Goal: Task Accomplishment & Management: Manage account settings

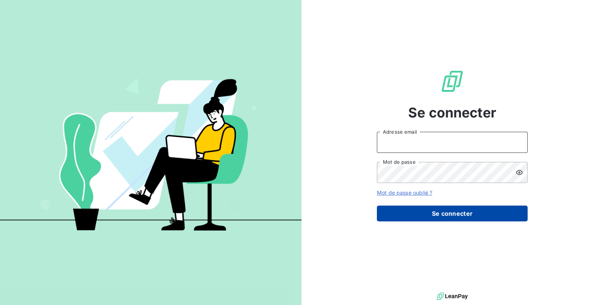
type input "[PERSON_NAME][EMAIL_ADDRESS][DOMAIN_NAME]"
click at [443, 207] on button "Se connecter" at bounding box center [452, 214] width 151 height 16
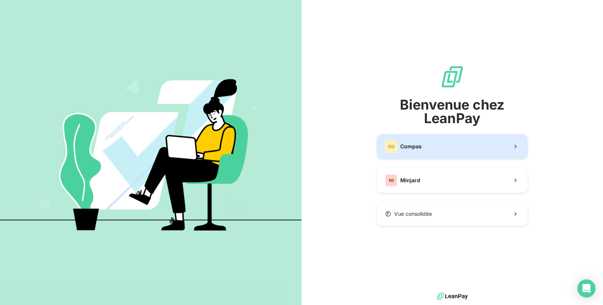
click at [426, 156] on button "CO Compas" at bounding box center [452, 146] width 151 height 25
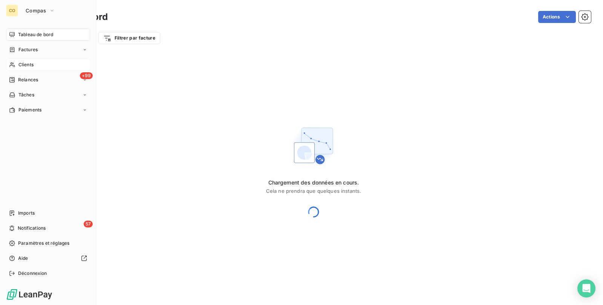
click at [28, 61] on div "Clients" at bounding box center [48, 65] width 84 height 12
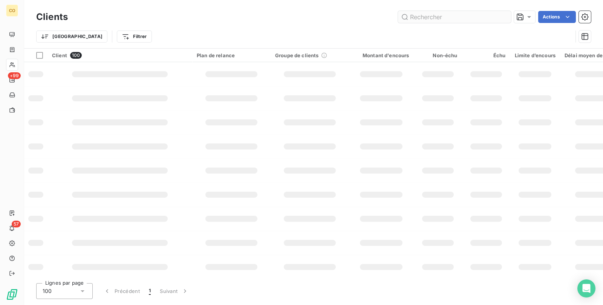
click at [441, 13] on input "text" at bounding box center [454, 17] width 113 height 12
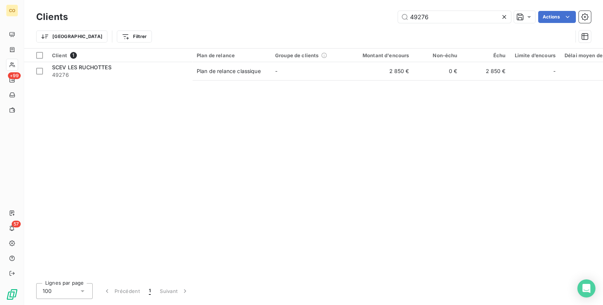
type input "49276"
click at [279, 81] on div "Client 1 Plan de relance Groupe de clients Montant d'encours Non-échu Échu Limi…" at bounding box center [313, 163] width 579 height 229
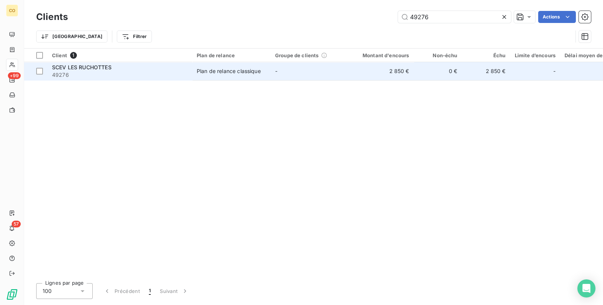
click at [277, 76] on td "-" at bounding box center [310, 71] width 78 height 18
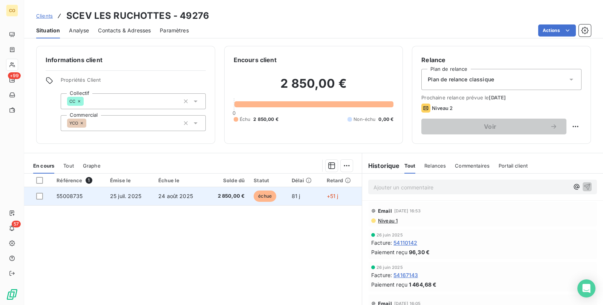
click at [188, 191] on td "24 août 2025" at bounding box center [180, 196] width 52 height 18
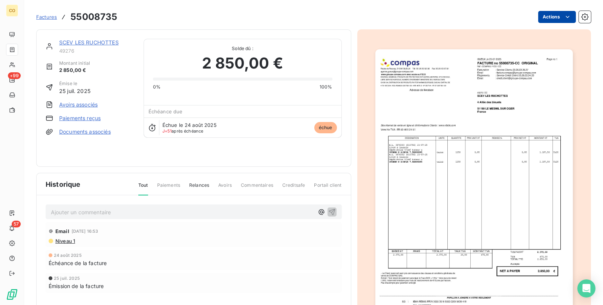
click at [550, 17] on html "CO +99 57 Factures 55008735 Actions SCEV LES RUCHOTTES 49276 Montant initial 2 …" at bounding box center [301, 152] width 603 height 305
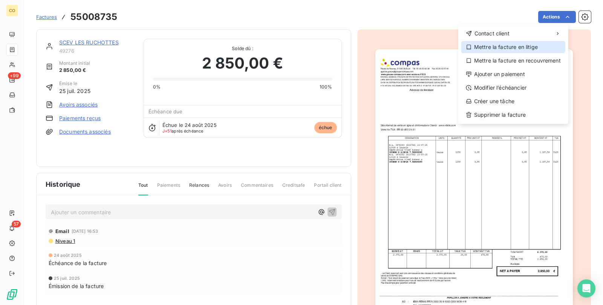
click at [530, 46] on div "Mettre la facture en litige" at bounding box center [513, 47] width 104 height 12
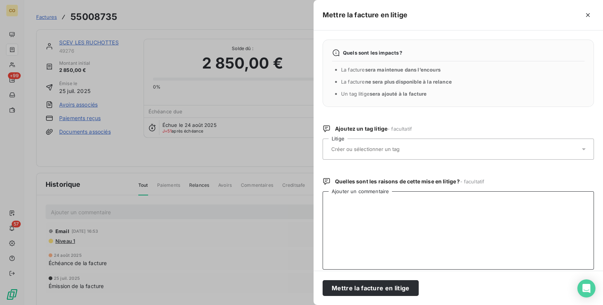
click at [401, 203] on textarea "Ajouter un commentaire" at bounding box center [458, 230] width 271 height 78
paste textarea "Effectivement, cette facture est bloquée. Je l'ai signalé au commercial d'Avize…"
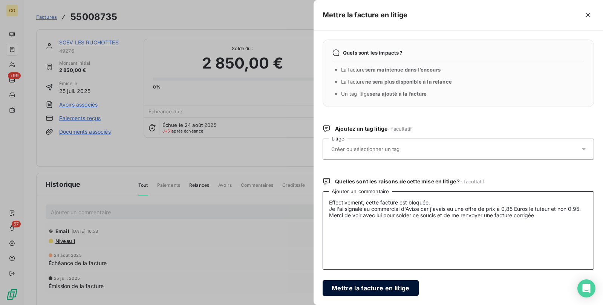
type textarea "Effectivement, cette facture est bloquée. Je l'ai signalé au commercial d'Avize…"
click at [375, 285] on button "Mettre la facture en litige" at bounding box center [371, 288] width 96 height 16
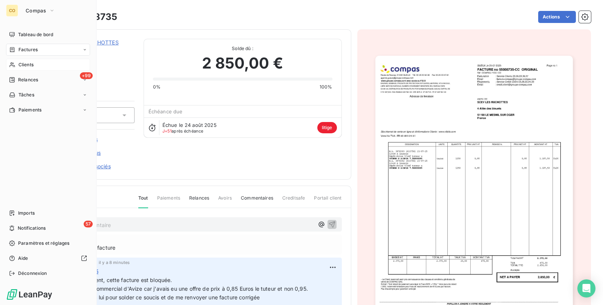
click at [9, 60] on div "Clients" at bounding box center [48, 65] width 84 height 12
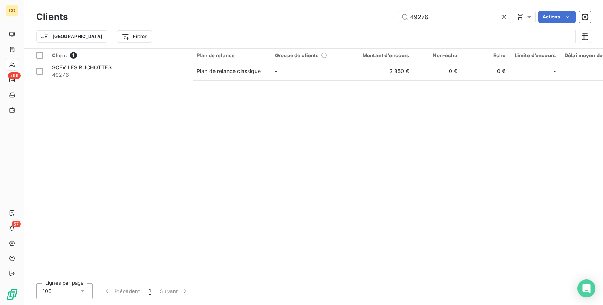
drag, startPoint x: 447, startPoint y: 17, endPoint x: 266, endPoint y: -4, distance: 182.5
click at [266, 0] on html "CO +99 57 Clients 49276 Actions Trier Filtrer Client 1 Plan de relance Groupe d…" at bounding box center [301, 152] width 603 height 305
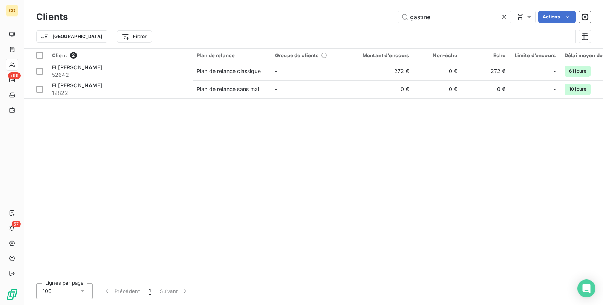
type input "gastine"
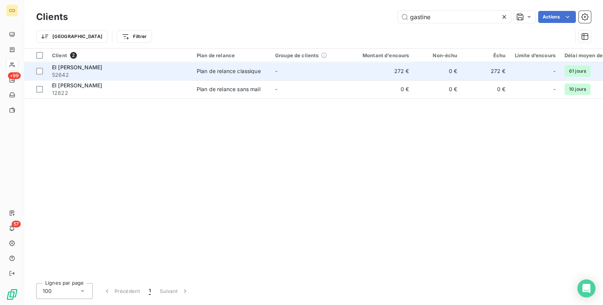
click at [157, 74] on span "52642" at bounding box center [120, 75] width 136 height 8
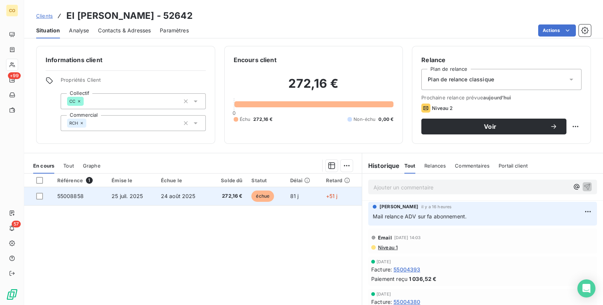
click at [191, 200] on td "24 août 2025" at bounding box center [182, 196] width 53 height 18
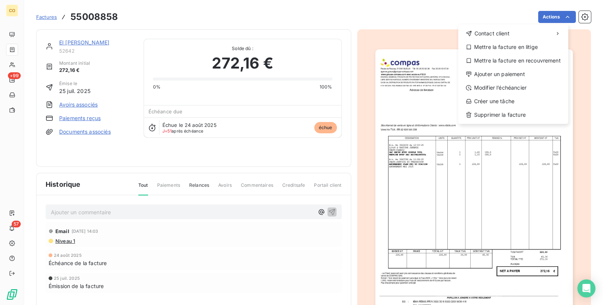
click at [136, 208] on html "CO +99 57 Factures 55008858 Actions Contact client Mettre la facture en litige …" at bounding box center [301, 152] width 603 height 305
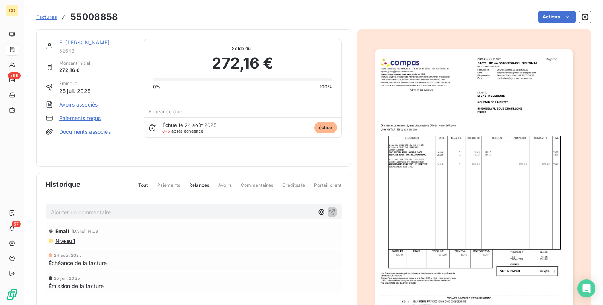
click at [137, 211] on p "Ajouter un commentaire ﻿" at bounding box center [182, 212] width 263 height 9
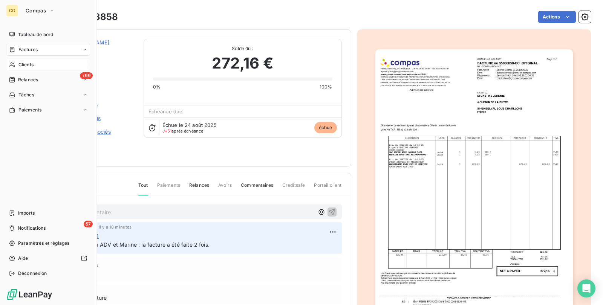
click at [44, 62] on div "Clients" at bounding box center [48, 65] width 84 height 12
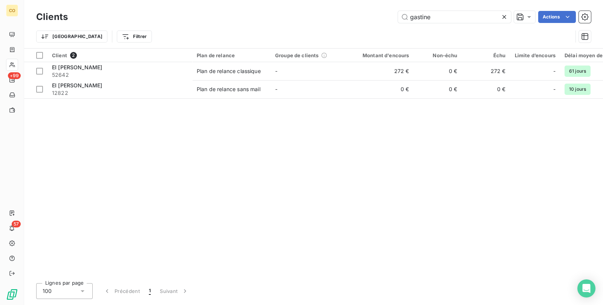
drag, startPoint x: 447, startPoint y: 16, endPoint x: 234, endPoint y: -15, distance: 215.2
click at [234, 0] on html "CO +99 57 Clients gastine Actions Trier Filtrer Client 2 Plan de relance Groupe…" at bounding box center [301, 152] width 603 height 305
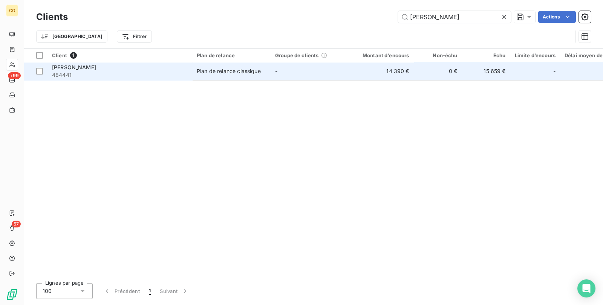
type input "[PERSON_NAME]"
click at [304, 72] on td "-" at bounding box center [310, 71] width 78 height 18
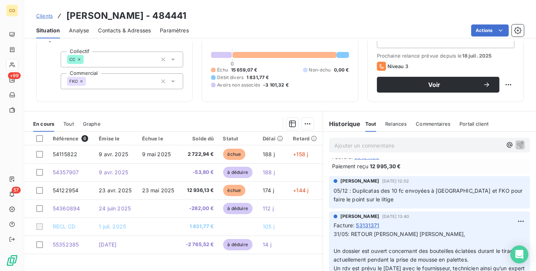
scroll to position [126, 0]
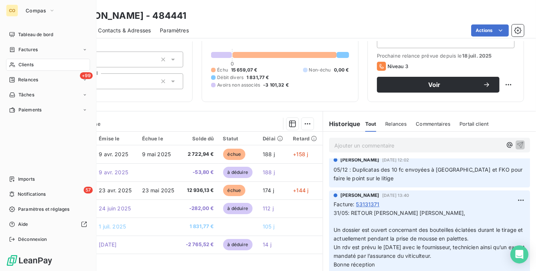
click at [22, 67] on span "Clients" at bounding box center [25, 64] width 15 height 7
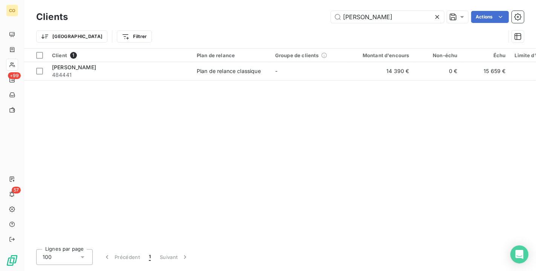
drag, startPoint x: 311, startPoint y: 5, endPoint x: 75, endPoint y: 4, distance: 236.7
click at [75, 4] on div "Clients [PERSON_NAME] her Actions Trier Filtrer" at bounding box center [280, 24] width 512 height 48
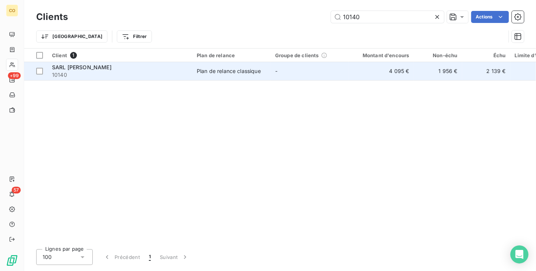
type input "10140"
click at [199, 80] on td "Plan de relance classique" at bounding box center [231, 71] width 78 height 18
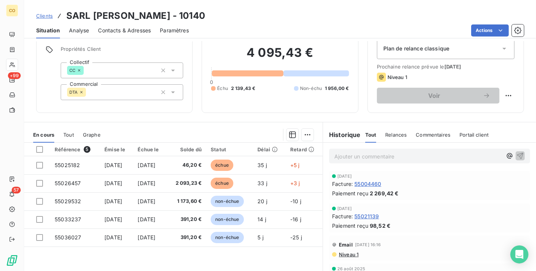
scroll to position [42, 0]
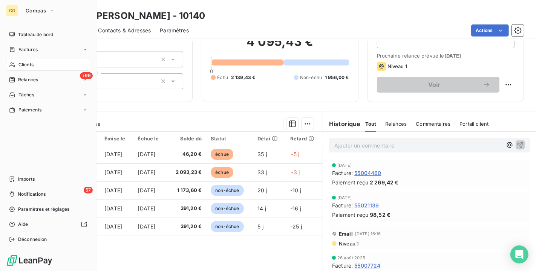
click at [14, 60] on div "Clients" at bounding box center [48, 65] width 84 height 12
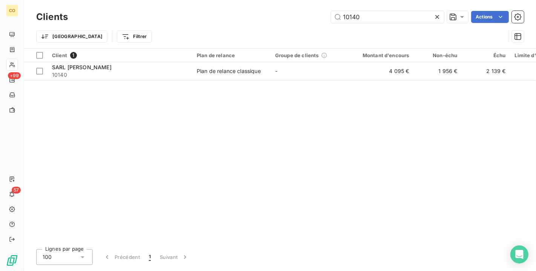
drag, startPoint x: 382, startPoint y: 21, endPoint x: 182, endPoint y: -12, distance: 202.9
click at [182, 0] on html "CO +99 57 Clients 10140 Actions Trier Filtrer Client 1 Plan de relance Groupe d…" at bounding box center [268, 135] width 536 height 271
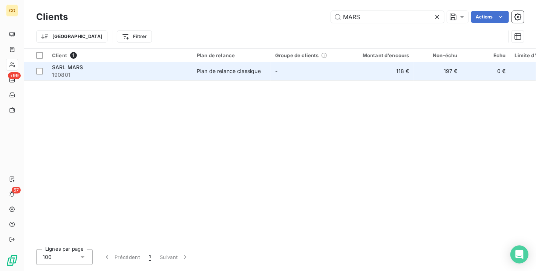
type input "MARS"
click at [262, 77] on td "Plan de relance classique" at bounding box center [231, 71] width 78 height 18
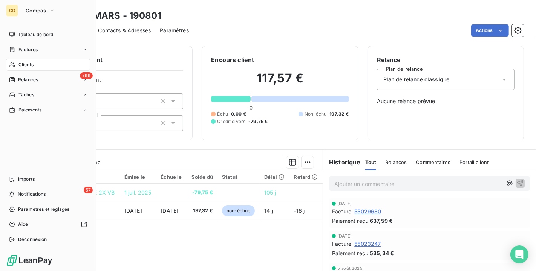
click at [30, 66] on span "Clients" at bounding box center [25, 64] width 15 height 7
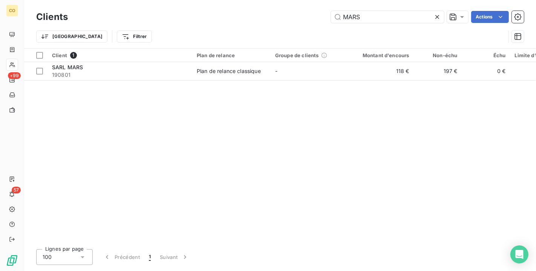
drag, startPoint x: 381, startPoint y: 17, endPoint x: 174, endPoint y: -14, distance: 209.2
click at [174, 0] on html "CO +99 57 Clients MARS Actions Trier Filtrer Client 1 Plan de relance Groupe de…" at bounding box center [268, 135] width 536 height 271
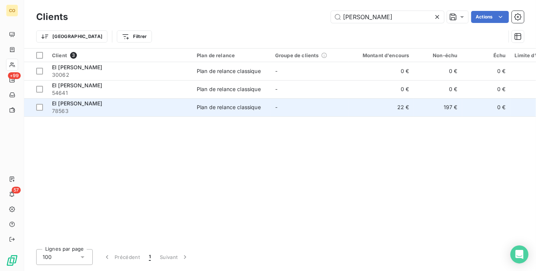
type input "[PERSON_NAME]"
click at [98, 112] on span "78563" at bounding box center [120, 111] width 136 height 8
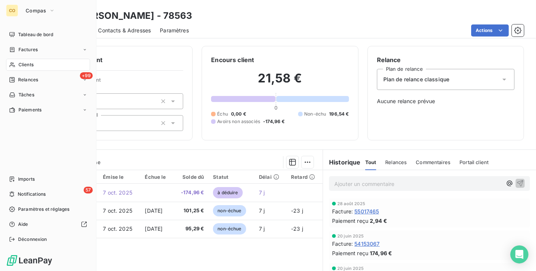
click at [12, 67] on icon at bounding box center [12, 65] width 6 height 6
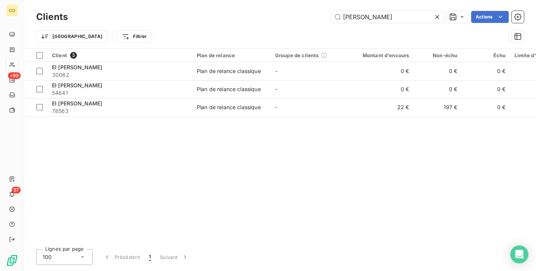
drag, startPoint x: 390, startPoint y: 18, endPoint x: 169, endPoint y: -14, distance: 223.9
click at [169, 0] on html "CO +99 57 Clients [PERSON_NAME] Actions Trier Filtrer Client 3 Plan de relance …" at bounding box center [268, 135] width 536 height 271
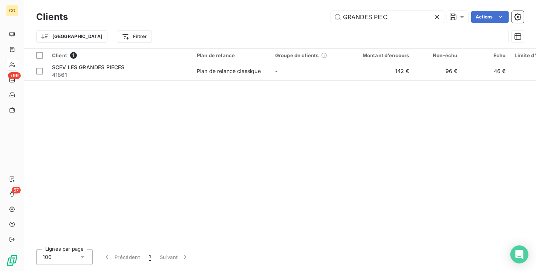
type input "GRANDES PIEC"
click at [187, 81] on div "Client 1 Plan de relance Groupe de clients Montant d'encours Non-échu Échu Limi…" at bounding box center [280, 146] width 512 height 195
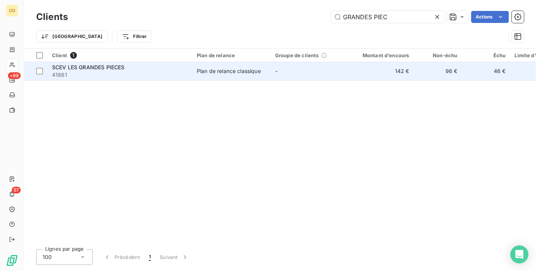
click at [187, 78] on span "41861" at bounding box center [120, 75] width 136 height 8
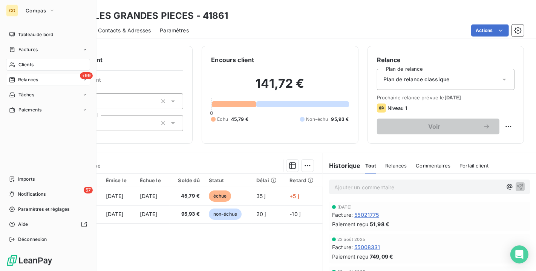
click at [12, 80] on icon at bounding box center [11, 79] width 5 height 5
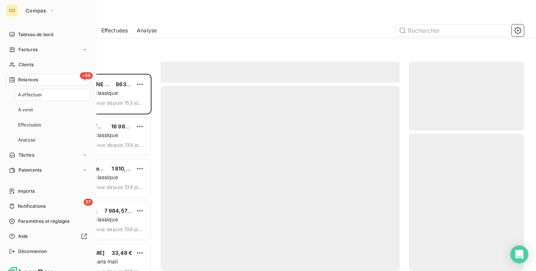
scroll to position [191, 109]
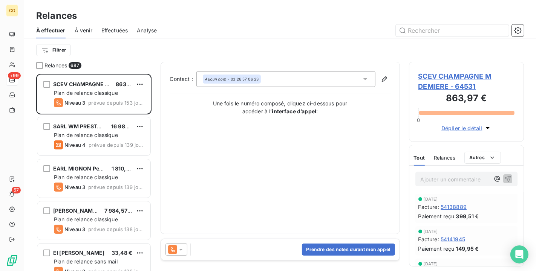
click at [224, 38] on div "Filtrer" at bounding box center [280, 49] width 488 height 23
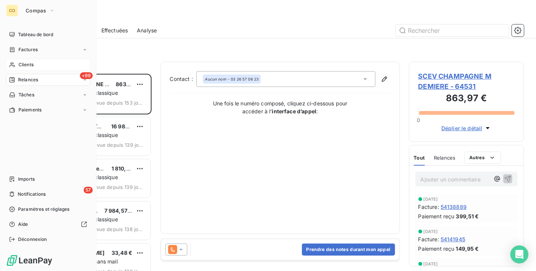
click at [20, 63] on span "Clients" at bounding box center [25, 64] width 15 height 7
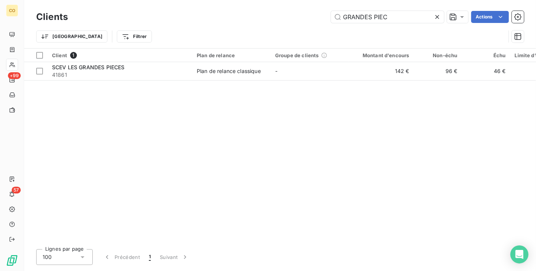
drag, startPoint x: 394, startPoint y: 14, endPoint x: 113, endPoint y: -14, distance: 282.5
click at [113, 0] on html "CO +99 57 Clients GRANDES PIEC Actions Trier Filtrer Client 1 Plan de relance G…" at bounding box center [268, 135] width 536 height 271
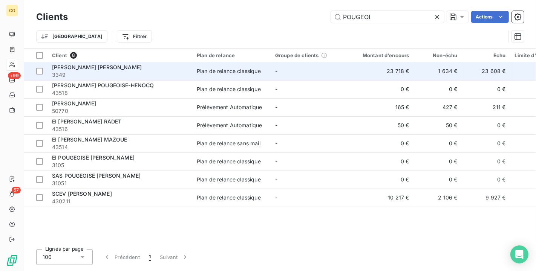
type input "POUGEOI"
click at [121, 73] on span "3349" at bounding box center [120, 75] width 136 height 8
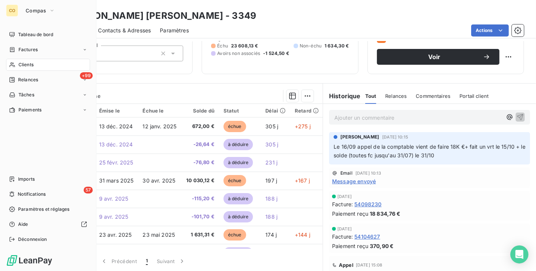
drag, startPoint x: 22, startPoint y: 64, endPoint x: 18, endPoint y: 63, distance: 3.8
click at [18, 63] on span "Clients" at bounding box center [25, 64] width 15 height 7
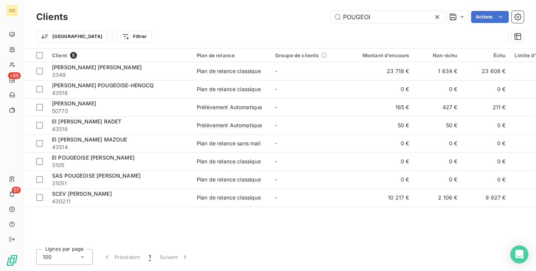
drag, startPoint x: 370, startPoint y: 17, endPoint x: 231, endPoint y: 11, distance: 139.2
click at [231, 11] on div "Clients POUGEOI Actions" at bounding box center [280, 17] width 488 height 16
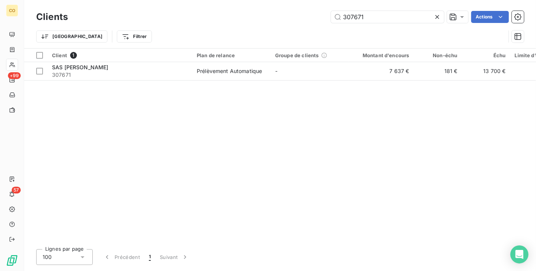
type input "307671"
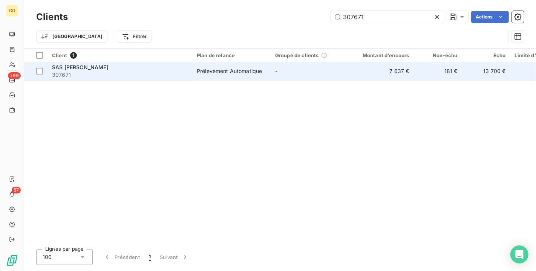
click at [314, 68] on td "-" at bounding box center [310, 71] width 78 height 18
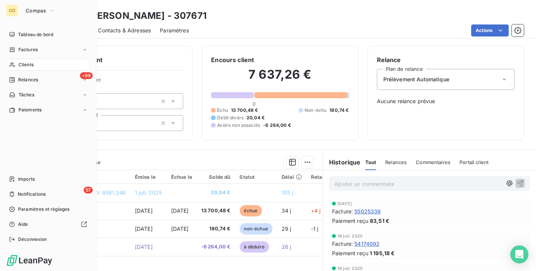
click at [13, 62] on icon at bounding box center [12, 65] width 6 height 6
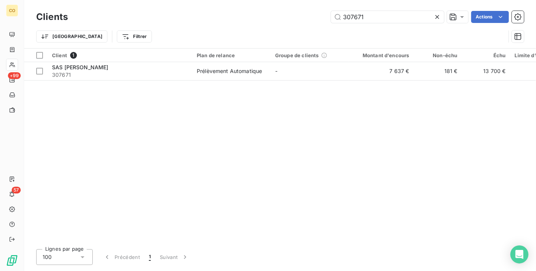
drag, startPoint x: 376, startPoint y: 17, endPoint x: 150, endPoint y: 1, distance: 226.3
click at [150, 1] on div "Clients 307671 Actions Trier Filtrer" at bounding box center [280, 24] width 512 height 48
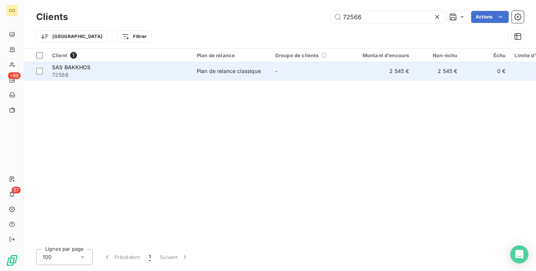
type input "72566"
click at [198, 73] on div "Plan de relance classique" at bounding box center [229, 71] width 64 height 8
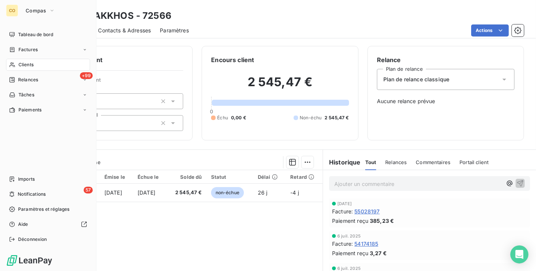
click at [30, 66] on span "Clients" at bounding box center [25, 64] width 15 height 7
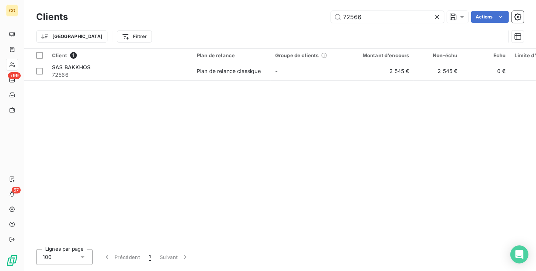
drag, startPoint x: 392, startPoint y: 22, endPoint x: 121, endPoint y: -14, distance: 272.9
click at [121, 0] on html "CO +99 57 Clients 72566 Actions Trier Filtrer Client 1 Plan de relance Groupe d…" at bounding box center [268, 135] width 536 height 271
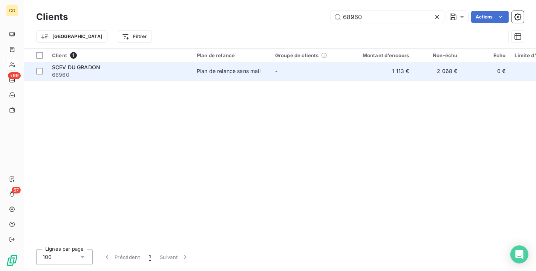
type input "68960"
click at [188, 72] on td "SCEV DU GRADON 68960" at bounding box center [119, 71] width 145 height 18
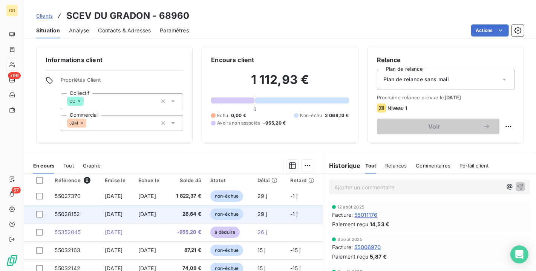
scroll to position [70, 0]
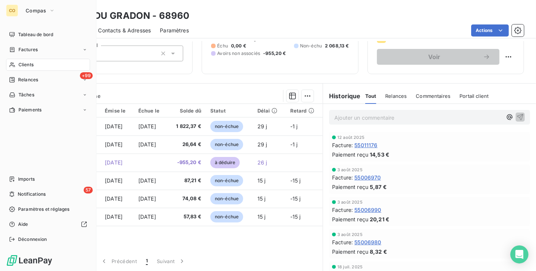
click at [29, 64] on span "Clients" at bounding box center [25, 64] width 15 height 7
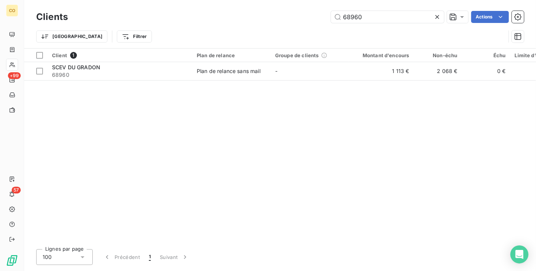
drag, startPoint x: 425, startPoint y: 17, endPoint x: 153, endPoint y: -14, distance: 273.9
click at [153, 0] on html "CO +99 57 Clients 68960 Actions Trier Filtrer Client 1 Plan de relance Groupe d…" at bounding box center [268, 135] width 536 height 271
type input "42109"
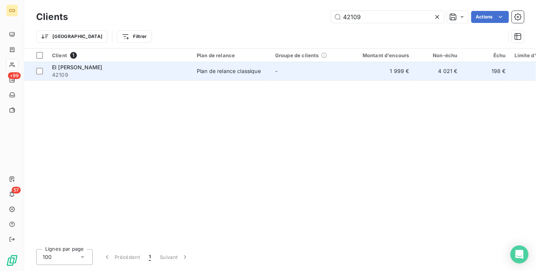
click at [221, 66] on td "Plan de relance classique" at bounding box center [231, 71] width 78 height 18
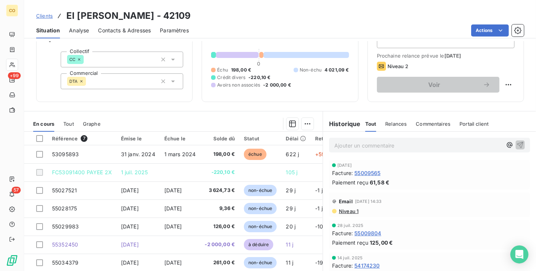
scroll to position [70, 0]
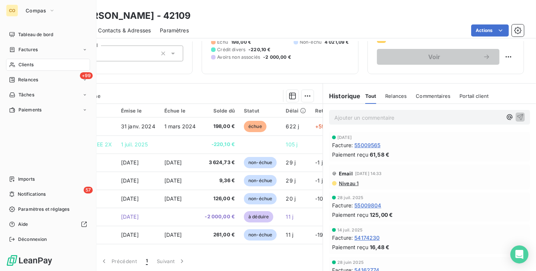
click at [26, 66] on span "Clients" at bounding box center [25, 64] width 15 height 7
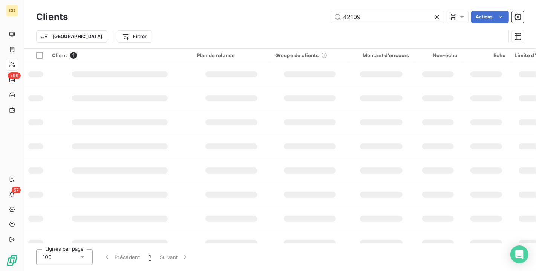
drag, startPoint x: 385, startPoint y: 20, endPoint x: 222, endPoint y: 5, distance: 163.8
click at [222, 5] on div "Clients 42109 Actions Trier Filtrer" at bounding box center [280, 24] width 512 height 48
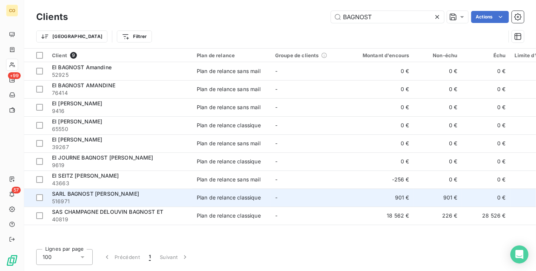
type input "BAGNOST"
click at [251, 202] on td "Plan de relance classique" at bounding box center [231, 198] width 78 height 18
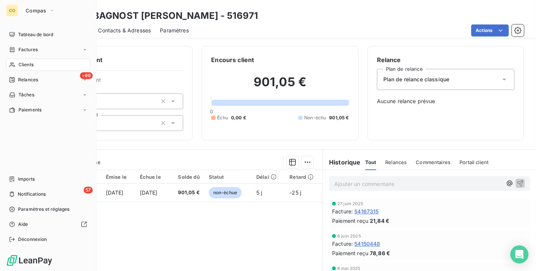
click at [15, 70] on div "Clients" at bounding box center [48, 65] width 84 height 12
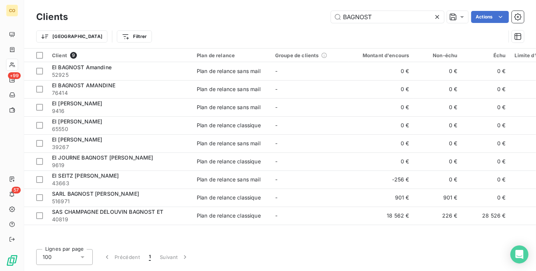
drag, startPoint x: 389, startPoint y: 18, endPoint x: 203, endPoint y: -6, distance: 187.0
click at [203, 0] on html "CO +99 57 Clients BAGNOST Actions Trier Filtrer Client 9 Plan de relance Groupe…" at bounding box center [268, 135] width 536 height 271
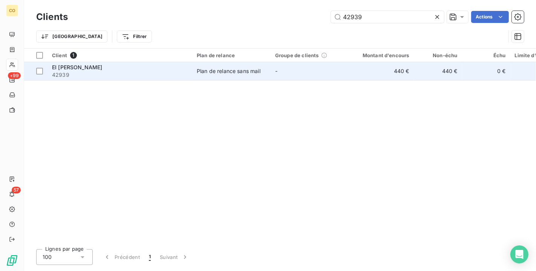
type input "42939"
click at [219, 78] on td "Plan de relance sans mail" at bounding box center [231, 71] width 78 height 18
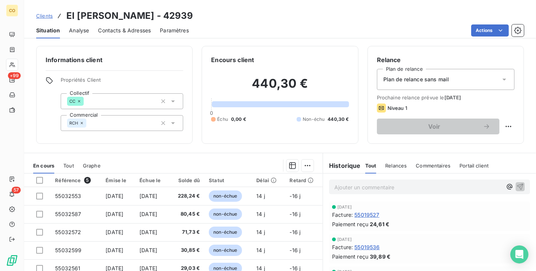
scroll to position [42, 0]
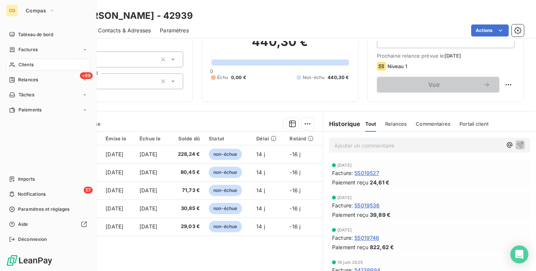
click at [36, 63] on div "Clients" at bounding box center [48, 65] width 84 height 12
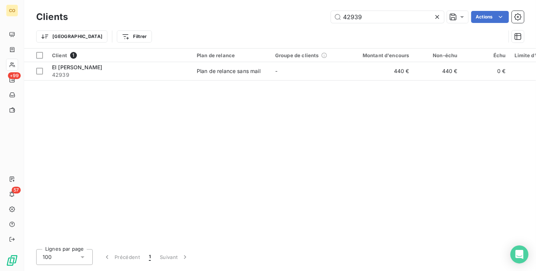
drag, startPoint x: 380, startPoint y: 22, endPoint x: 236, endPoint y: -2, distance: 146.0
click at [236, 0] on html "CO +99 57 Clients 42939 Actions Trier Filtrer Client 1 Plan de relance Groupe d…" at bounding box center [268, 135] width 536 height 271
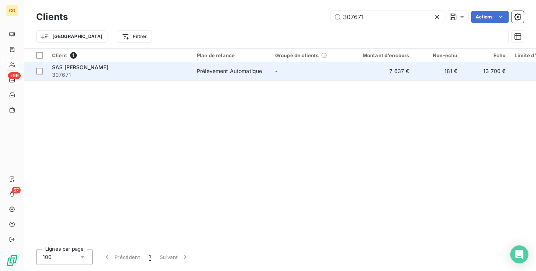
type input "307671"
click at [125, 68] on div "SAS [PERSON_NAME]" at bounding box center [120, 68] width 136 height 8
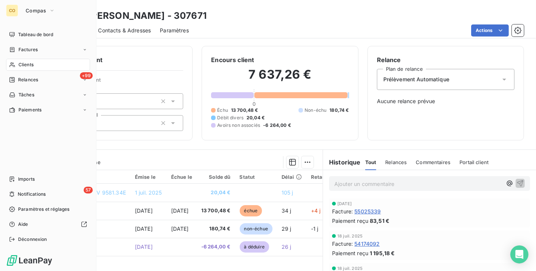
click at [22, 68] on span "Clients" at bounding box center [25, 64] width 15 height 7
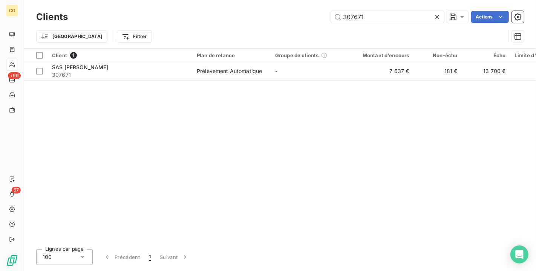
drag, startPoint x: 393, startPoint y: 13, endPoint x: 86, endPoint y: -14, distance: 308.0
click at [86, 0] on html "CO +99 57 Clients 307671 Actions Trier Filtrer Client 1 Plan de relance Groupe …" at bounding box center [268, 135] width 536 height 271
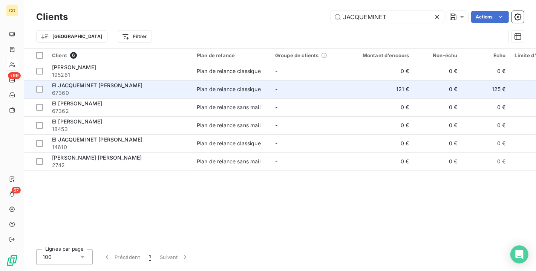
type input "JACQUEMINET"
click at [174, 97] on td "EI JACQUEMINET ELSA 67360" at bounding box center [119, 89] width 145 height 18
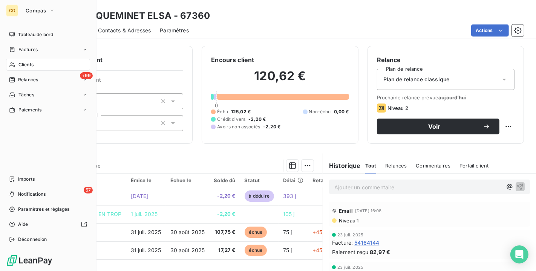
click at [31, 65] on span "Clients" at bounding box center [25, 64] width 15 height 7
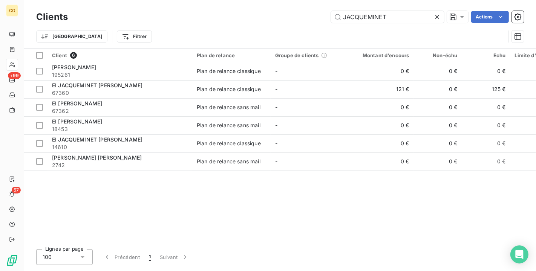
drag, startPoint x: 397, startPoint y: 16, endPoint x: 209, endPoint y: -5, distance: 188.8
click at [209, 0] on html "CO +99 57 Clients JACQUEMINET Actions Trier Filtrer Client 6 Plan de relance Gr…" at bounding box center [268, 135] width 536 height 271
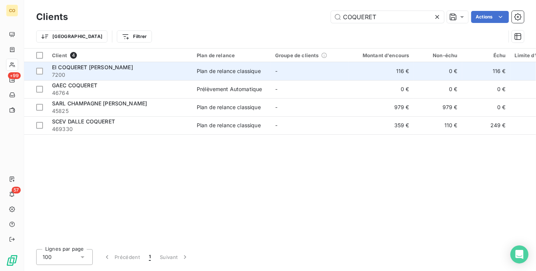
type input "COQUERET"
click at [145, 69] on div "EI COQUERET [PERSON_NAME]" at bounding box center [120, 68] width 136 height 8
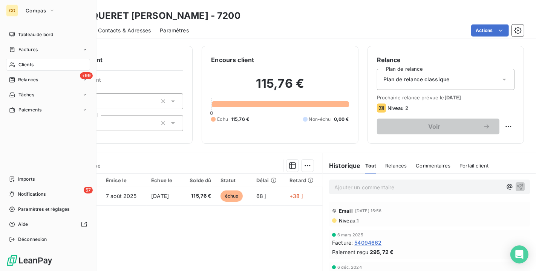
click at [23, 64] on span "Clients" at bounding box center [25, 64] width 15 height 7
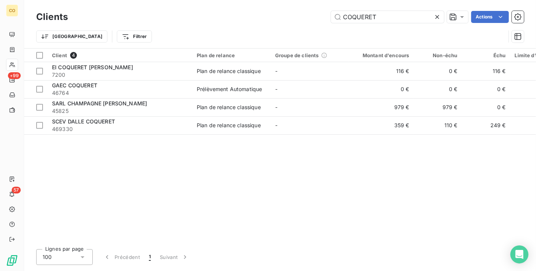
drag, startPoint x: 407, startPoint y: 23, endPoint x: 133, endPoint y: -11, distance: 275.7
click at [133, 0] on html "CO +99 57 Clients COQUERET Actions Trier Filtrer Client 4 Plan de relance Group…" at bounding box center [268, 135] width 536 height 271
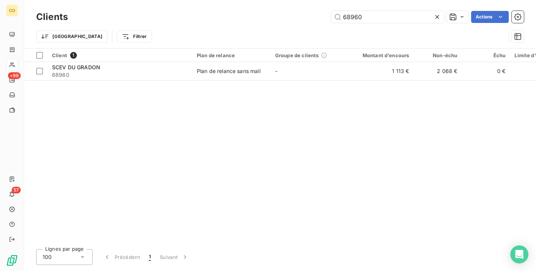
type input "68960"
click at [210, 81] on div "Client 1 Plan de relance Groupe de clients Montant d'encours Non-échu Échu Limi…" at bounding box center [280, 146] width 512 height 195
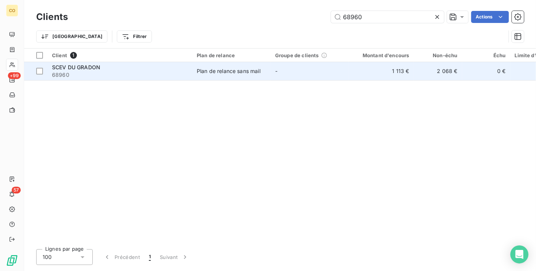
click at [208, 72] on div "Plan de relance sans mail" at bounding box center [229, 71] width 64 height 8
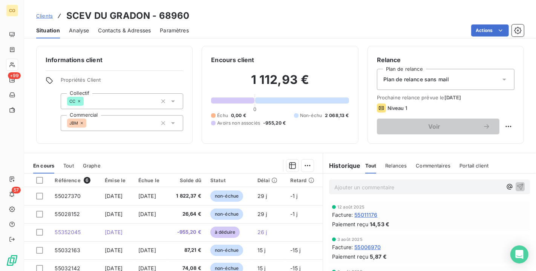
scroll to position [42, 0]
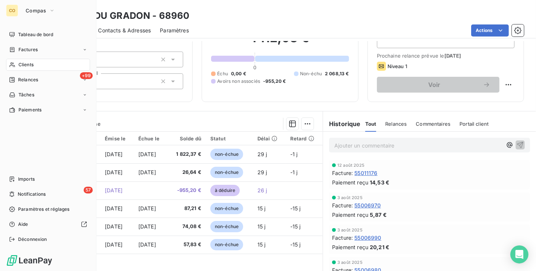
click at [28, 64] on span "Clients" at bounding box center [25, 64] width 15 height 7
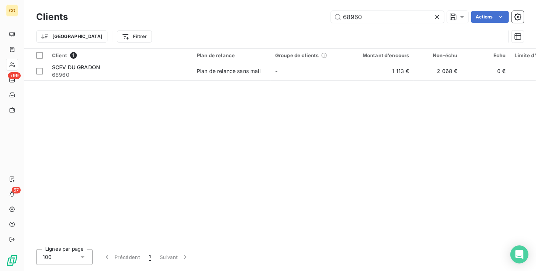
drag, startPoint x: 396, startPoint y: 11, endPoint x: 150, endPoint y: -14, distance: 247.7
click at [150, 0] on html "CO +99 57 Clients 68960 Actions Trier Filtrer Client 1 Plan de relance Groupe d…" at bounding box center [268, 135] width 536 height 271
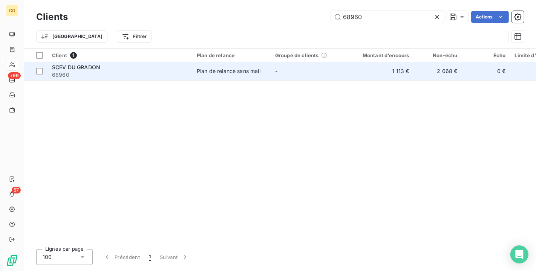
click at [114, 72] on span "68960" at bounding box center [120, 75] width 136 height 8
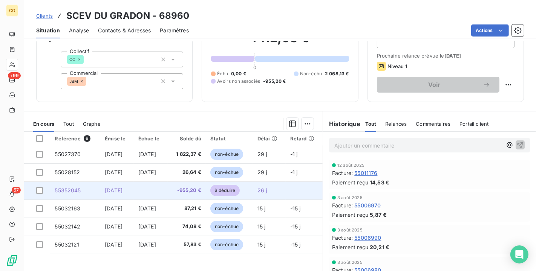
scroll to position [70, 0]
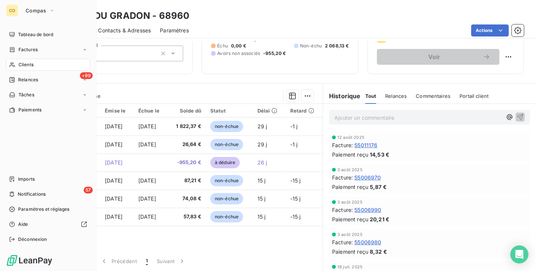
click at [24, 63] on span "Clients" at bounding box center [25, 64] width 15 height 7
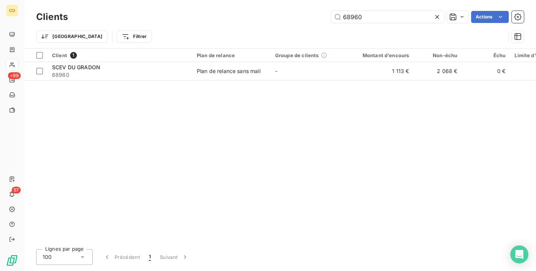
drag, startPoint x: 371, startPoint y: 14, endPoint x: 147, endPoint y: -14, distance: 225.5
click at [147, 0] on html "CO +99 57 Clients 68960 Actions Trier Filtrer Client 1 Plan de relance Groupe d…" at bounding box center [268, 135] width 536 height 271
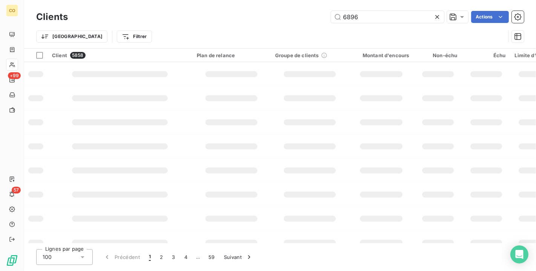
type input "68960"
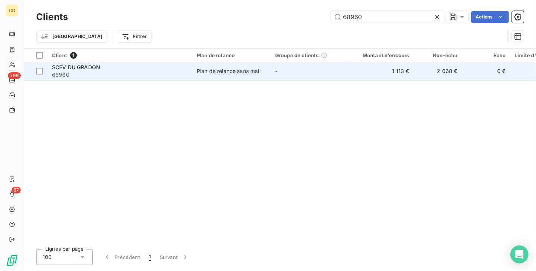
click at [232, 74] on td "Plan de relance sans mail" at bounding box center [231, 71] width 78 height 18
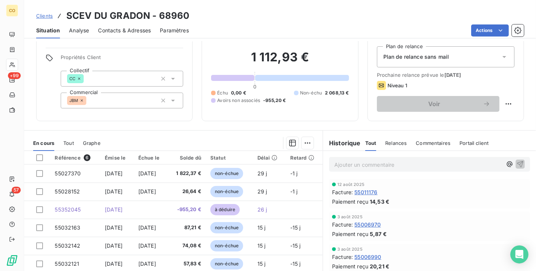
scroll to position [42, 0]
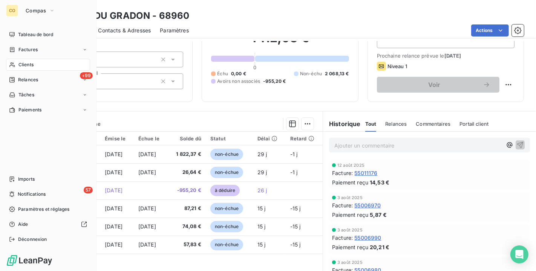
click at [47, 64] on div "Clients" at bounding box center [48, 65] width 84 height 12
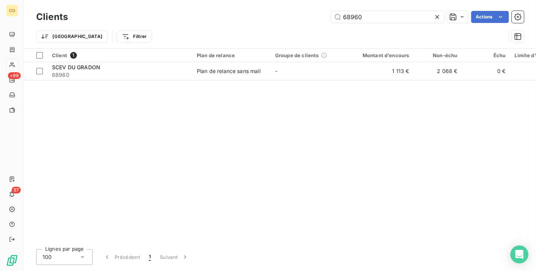
drag, startPoint x: 377, startPoint y: 15, endPoint x: 199, endPoint y: -13, distance: 180.2
click at [199, 0] on html "CO +99 57 Clients 68960 Actions Trier Filtrer Client 1 Plan de relance Groupe d…" at bounding box center [268, 135] width 536 height 271
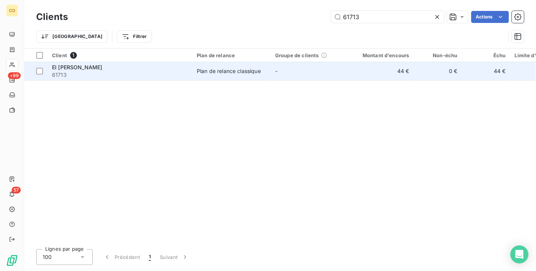
type input "61713"
click at [231, 73] on div "Plan de relance classique" at bounding box center [229, 71] width 64 height 8
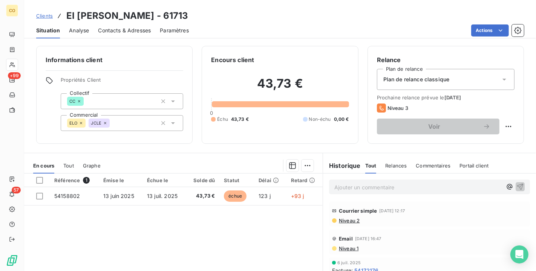
click at [349, 222] on span "Niveau 2" at bounding box center [348, 221] width 21 height 6
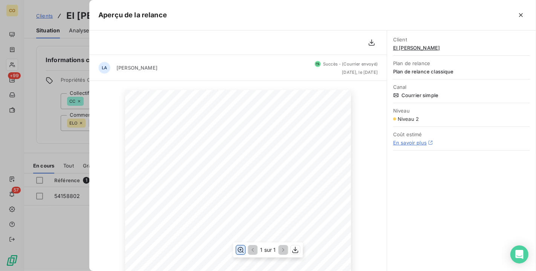
click at [241, 252] on icon "button" at bounding box center [241, 251] width 8 height 8
click at [522, 20] on button "button" at bounding box center [521, 15] width 12 height 12
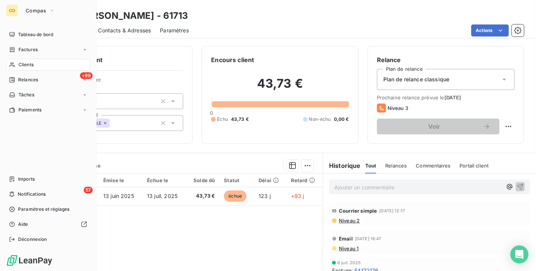
click at [13, 63] on icon at bounding box center [12, 65] width 6 height 6
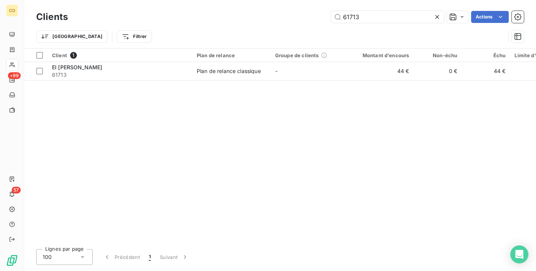
drag, startPoint x: 219, startPoint y: -6, endPoint x: 147, endPoint y: -11, distance: 72.2
click at [147, 0] on html "CO +99 57 Clients 61713 Actions Trier Filtrer Client 1 Plan de relance Groupe d…" at bounding box center [268, 135] width 536 height 271
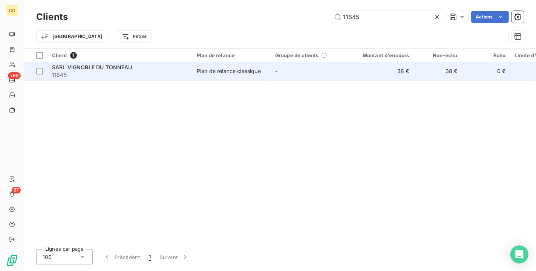
type input "11645"
click at [185, 78] on span "11645" at bounding box center [120, 75] width 136 height 8
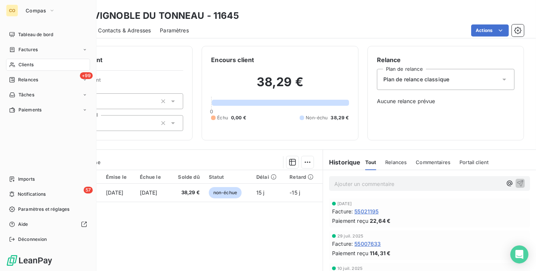
drag, startPoint x: 31, startPoint y: 65, endPoint x: 46, endPoint y: 57, distance: 17.0
click at [29, 65] on span "Clients" at bounding box center [25, 64] width 15 height 7
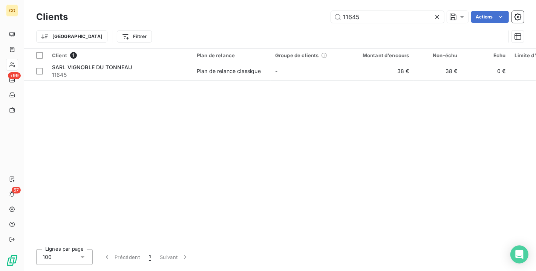
drag, startPoint x: 395, startPoint y: 18, endPoint x: 213, endPoint y: -5, distance: 183.5
click at [213, 0] on html "CO +99 57 Clients 11645 Actions Trier Filtrer Client 1 Plan de relance Groupe d…" at bounding box center [268, 135] width 536 height 271
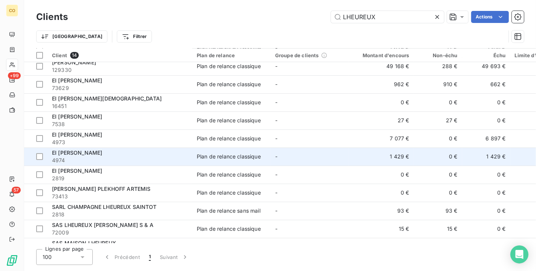
scroll to position [75, 0]
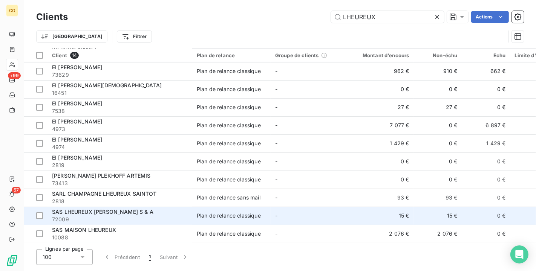
type input "LHEUREUX"
click at [284, 209] on td "-" at bounding box center [310, 216] width 78 height 18
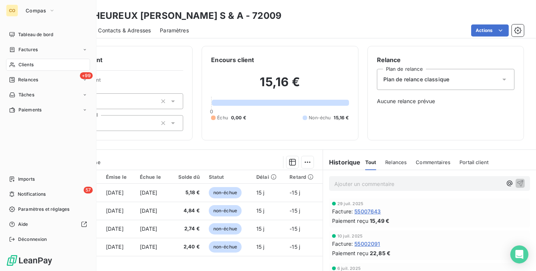
click at [23, 67] on span "Clients" at bounding box center [25, 64] width 15 height 7
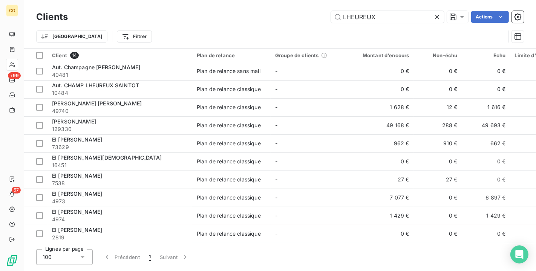
drag, startPoint x: 394, startPoint y: 16, endPoint x: 153, endPoint y: -14, distance: 242.6
click at [153, 0] on html "CO +99 57 Clients LHEUREUX Actions Trier Filtrer Client 14 Plan de relance Grou…" at bounding box center [268, 135] width 536 height 271
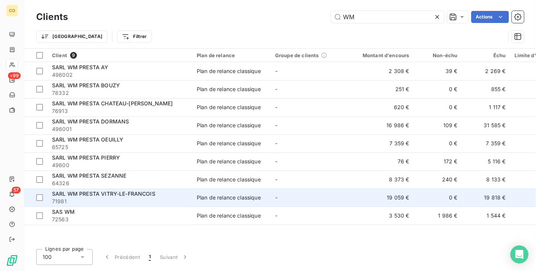
type input "WM"
click at [141, 191] on span "SARL WM PRESTA VITRY-LE-FRANCOIS" at bounding box center [103, 194] width 103 height 6
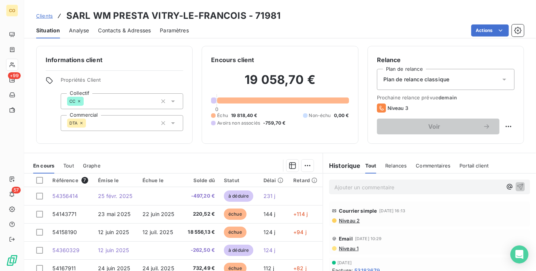
click at [349, 221] on span "Niveau 2" at bounding box center [348, 221] width 21 height 6
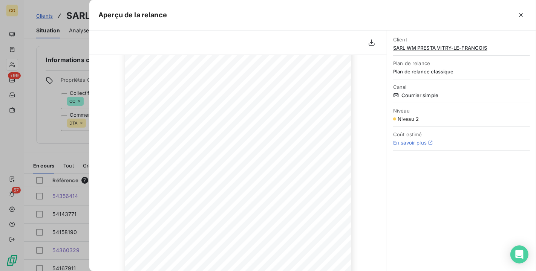
scroll to position [84, 0]
click at [525, 14] on button "button" at bounding box center [521, 15] width 12 height 12
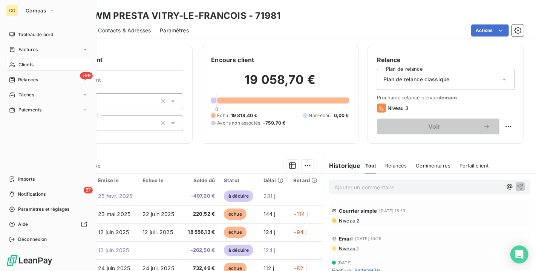
click at [14, 64] on icon at bounding box center [12, 65] width 6 height 6
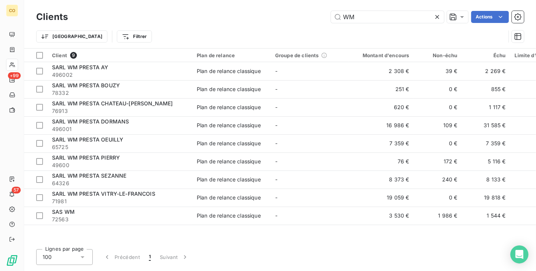
drag, startPoint x: 368, startPoint y: 20, endPoint x: 138, endPoint y: -14, distance: 231.9
click at [138, 0] on html "CO +99 57 Clients WM Actions Trier Filtrer Client 9 Plan de relance Groupe de c…" at bounding box center [268, 135] width 536 height 271
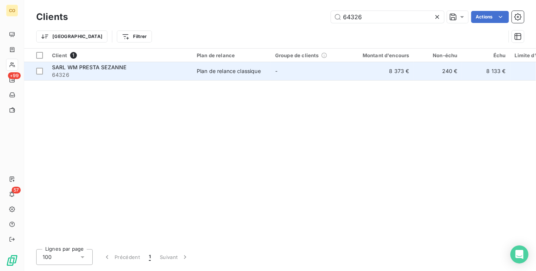
type input "64326"
click at [231, 72] on div "Plan de relance classique" at bounding box center [229, 71] width 64 height 8
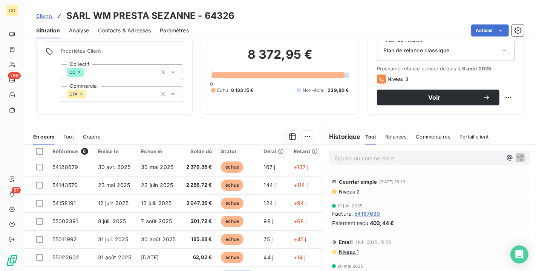
scroll to position [42, 0]
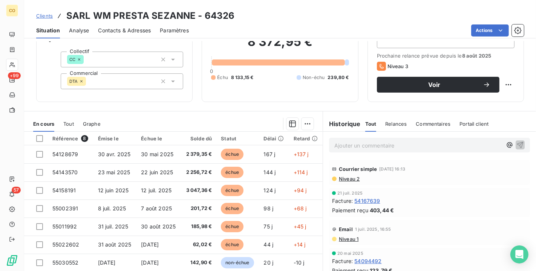
click at [26, 67] on div "Informations client Propriétés Client Collectif CC Commercial DTA Encours clien…" at bounding box center [280, 53] width 512 height 98
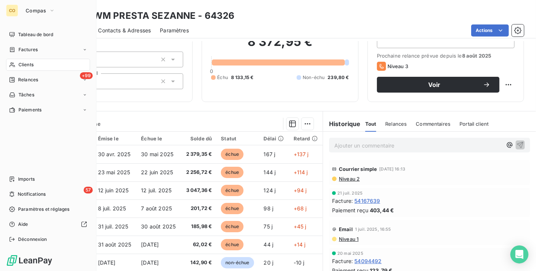
click at [15, 66] on icon at bounding box center [12, 65] width 6 height 6
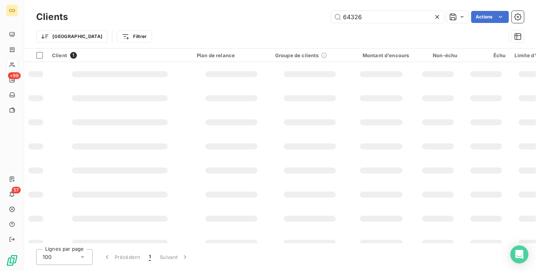
drag, startPoint x: 382, startPoint y: 21, endPoint x: 129, endPoint y: -10, distance: 255.3
click at [129, 0] on html "CO +99 57 Clients 64326 Actions Trier Filtrer Client 1 Plan de relance Groupe d…" at bounding box center [268, 135] width 536 height 271
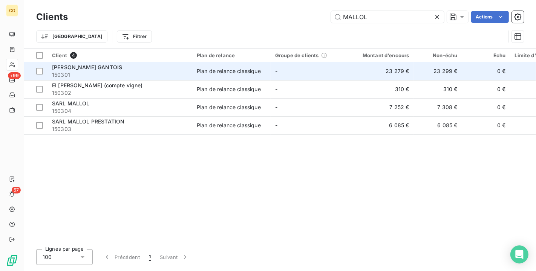
type input "MALLOL"
click at [273, 68] on td "-" at bounding box center [310, 71] width 78 height 18
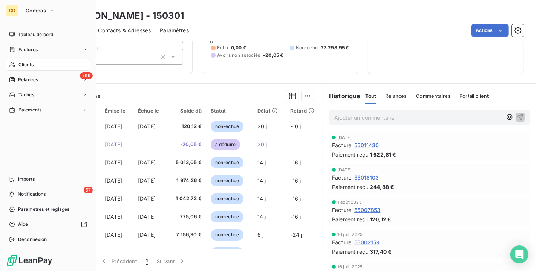
click at [33, 64] on div "Clients" at bounding box center [48, 65] width 84 height 12
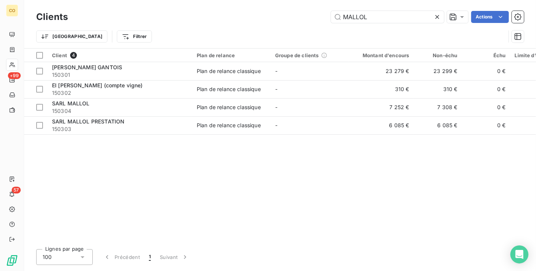
drag, startPoint x: 382, startPoint y: 23, endPoint x: 178, endPoint y: -3, distance: 206.3
click at [178, 0] on html "CO +99 57 Clients MALLOL Actions Trier Filtrer Client 4 Plan de relance Groupe …" at bounding box center [268, 135] width 536 height 271
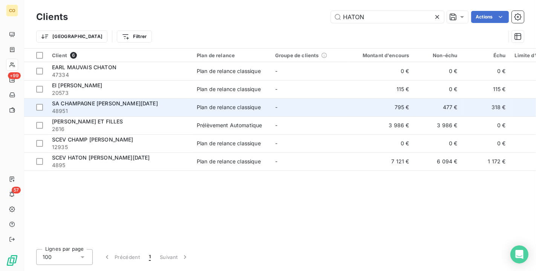
type input "HATON"
click at [166, 111] on span "48951" at bounding box center [120, 111] width 136 height 8
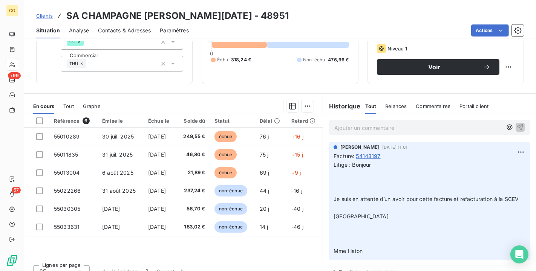
scroll to position [70, 0]
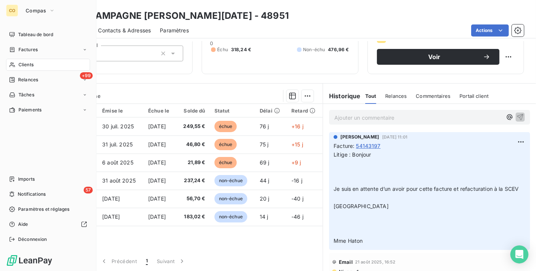
click at [12, 66] on icon at bounding box center [12, 65] width 6 height 6
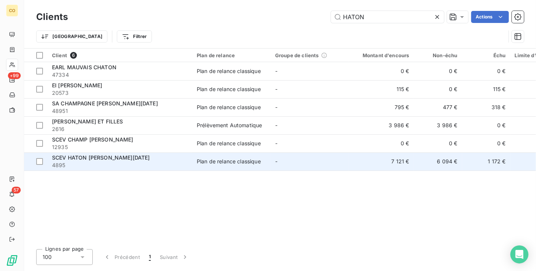
click at [126, 163] on span "4895" at bounding box center [120, 166] width 136 height 8
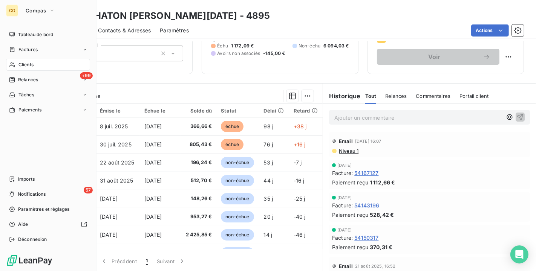
click at [33, 65] on div "Clients" at bounding box center [48, 65] width 84 height 12
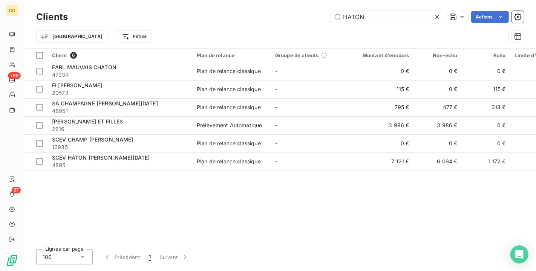
drag, startPoint x: 377, startPoint y: 18, endPoint x: 216, endPoint y: 2, distance: 161.4
click at [216, 2] on div "Clients HATON Actions Trier Filtrer" at bounding box center [280, 24] width 512 height 48
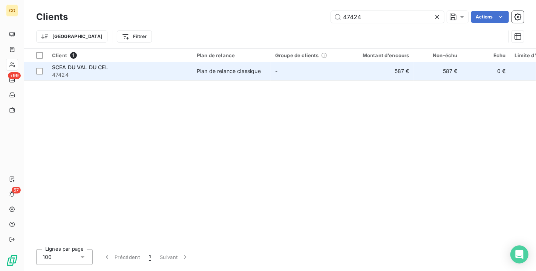
type input "47424"
click at [268, 73] on td "Plan de relance classique" at bounding box center [231, 71] width 78 height 18
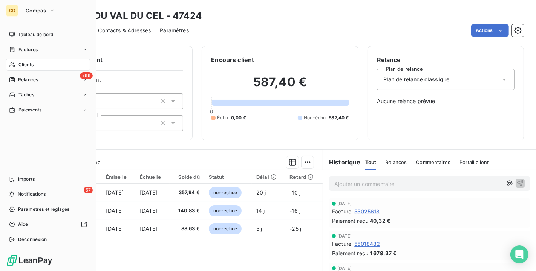
click at [20, 70] on div "Clients" at bounding box center [48, 65] width 84 height 12
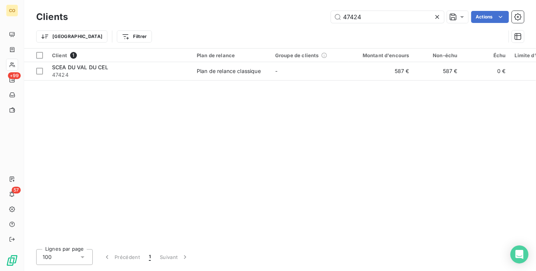
drag, startPoint x: 368, startPoint y: 21, endPoint x: 213, endPoint y: -11, distance: 158.1
click at [213, 0] on html "CO +99 57 Clients 47424 Actions Trier Filtrer Client 1 Plan de relance Groupe d…" at bounding box center [268, 135] width 536 height 271
type input "49302"
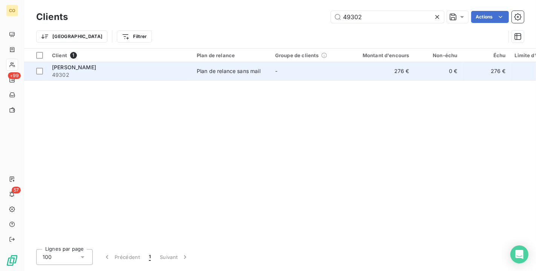
click at [296, 65] on td "-" at bounding box center [310, 71] width 78 height 18
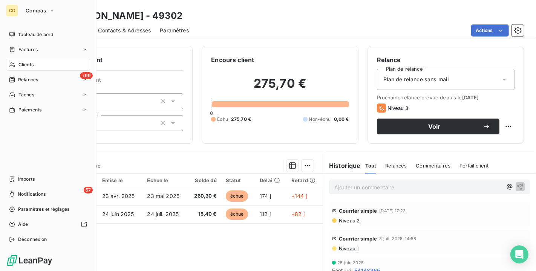
click at [14, 66] on icon at bounding box center [11, 65] width 5 height 5
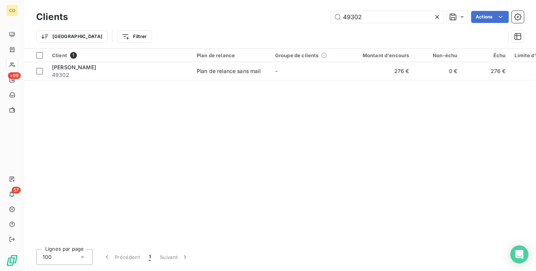
drag, startPoint x: 387, startPoint y: 23, endPoint x: 154, endPoint y: -9, distance: 235.8
click at [154, 0] on html "CO +99 57 Clients 49302 Actions Trier Filtrer Client 1 Plan de relance Groupe d…" at bounding box center [268, 135] width 536 height 271
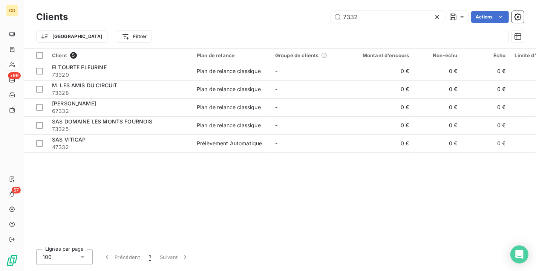
drag, startPoint x: 377, startPoint y: 21, endPoint x: 326, endPoint y: 14, distance: 52.1
click at [326, 14] on div "7332 Actions" at bounding box center [300, 17] width 447 height 12
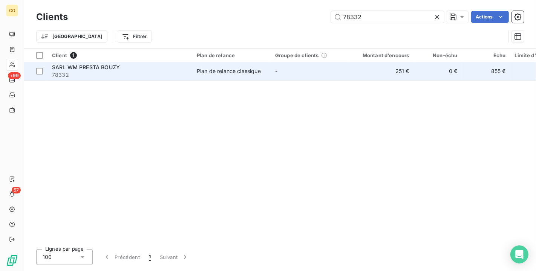
type input "78332"
click at [328, 66] on td "-" at bounding box center [310, 71] width 78 height 18
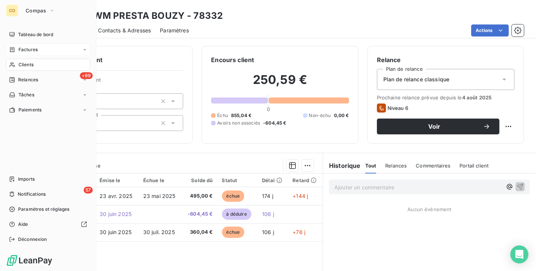
click at [22, 51] on span "Factures" at bounding box center [27, 49] width 19 height 7
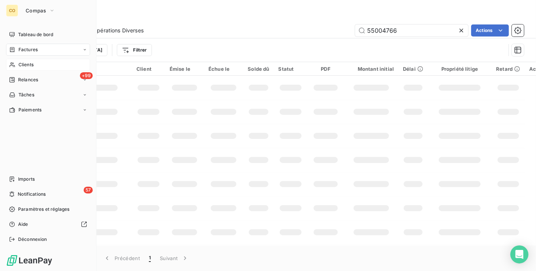
click at [25, 62] on span "Clients" at bounding box center [25, 64] width 15 height 7
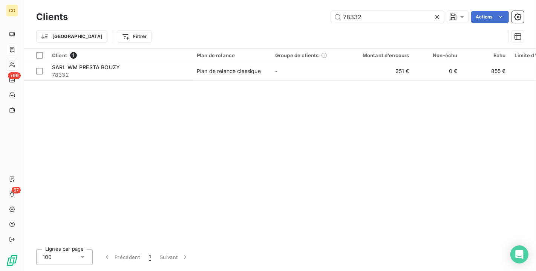
drag, startPoint x: 383, startPoint y: 15, endPoint x: 104, endPoint y: -14, distance: 280.8
click at [104, 0] on html "CO +99 57 Clients 78332 Actions Trier Filtrer Client 1 Plan de relance Groupe d…" at bounding box center [268, 135] width 536 height 271
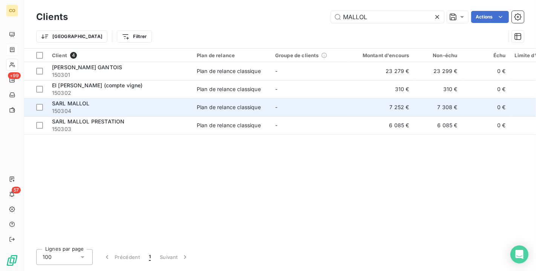
type input "MALLOL"
click at [193, 100] on td "Plan de relance classique" at bounding box center [231, 107] width 78 height 18
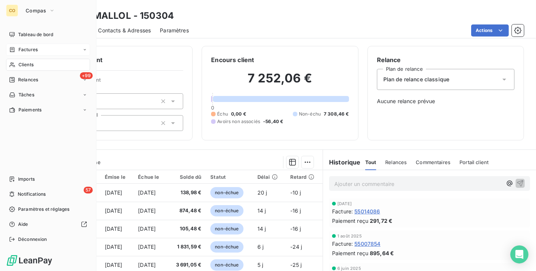
click at [23, 64] on span "Clients" at bounding box center [25, 64] width 15 height 7
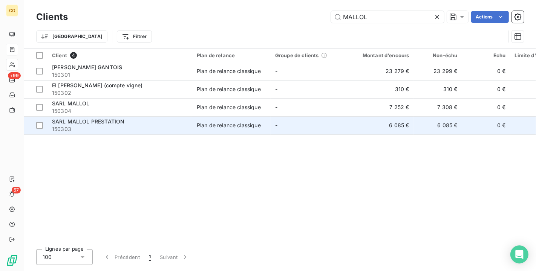
click at [227, 133] on td "Plan de relance classique" at bounding box center [231, 125] width 78 height 18
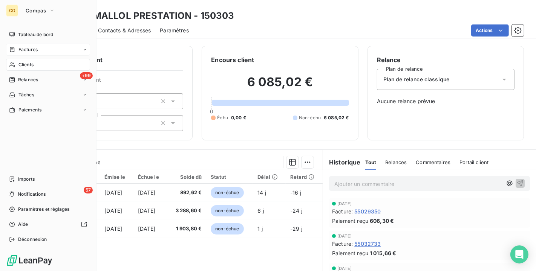
click at [18, 62] on span "Clients" at bounding box center [25, 64] width 15 height 7
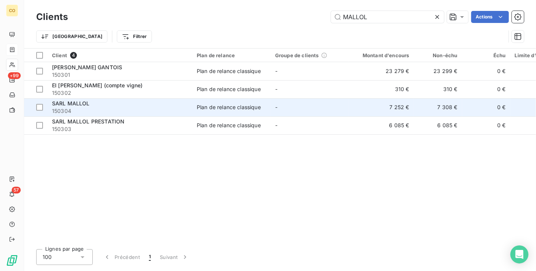
click at [276, 108] on span "-" at bounding box center [276, 107] width 2 height 6
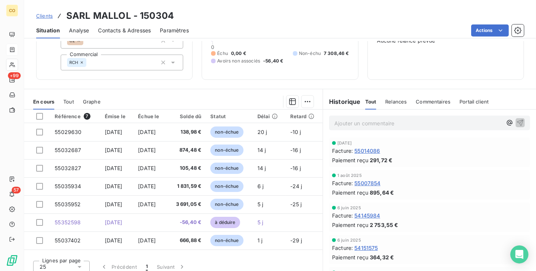
scroll to position [66, 0]
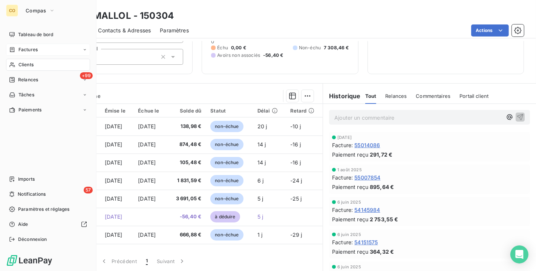
click at [19, 63] on span "Clients" at bounding box center [25, 64] width 15 height 7
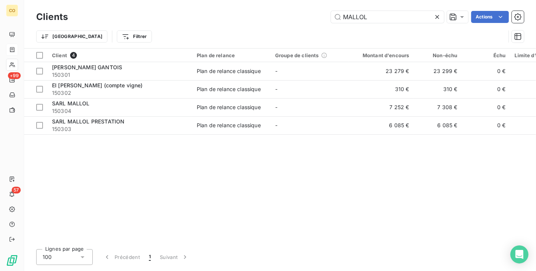
drag, startPoint x: 391, startPoint y: 22, endPoint x: 171, endPoint y: -14, distance: 222.6
click at [171, 0] on html "CO +99 57 Clients MALLOL Actions Trier Filtrer Client 4 Plan de relance Groupe …" at bounding box center [268, 135] width 536 height 271
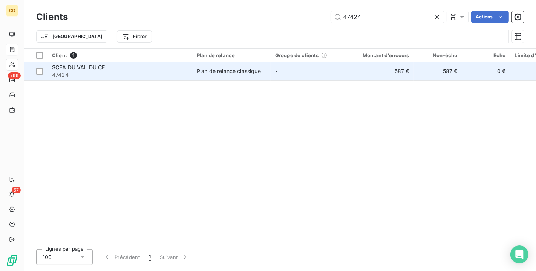
type input "47424"
click at [248, 77] on td "Plan de relance classique" at bounding box center [231, 71] width 78 height 18
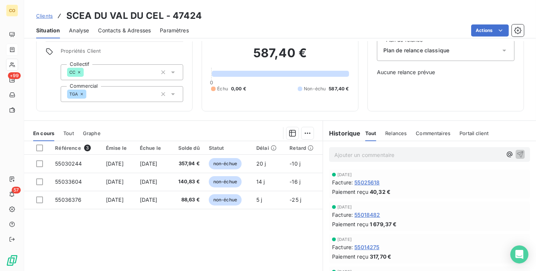
scroll to position [42, 0]
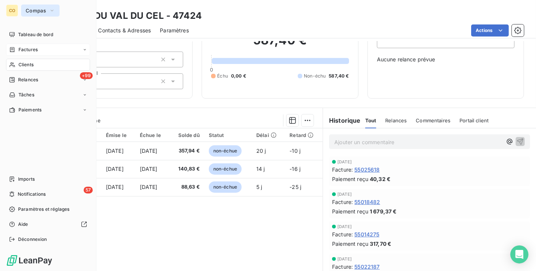
click at [27, 11] on span "Compas" at bounding box center [36, 11] width 20 height 6
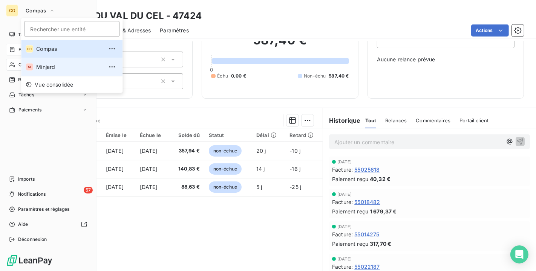
click at [69, 63] on span "Minjard" at bounding box center [69, 67] width 67 height 8
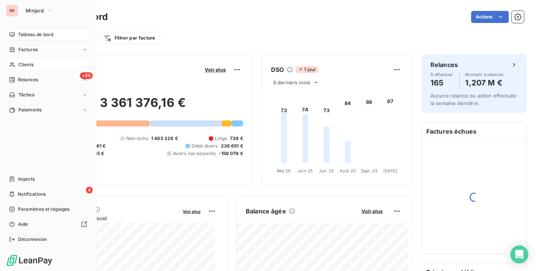
click at [29, 65] on span "Clients" at bounding box center [25, 64] width 15 height 7
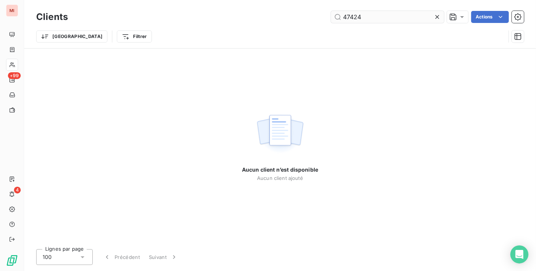
click at [430, 13] on input "47424" at bounding box center [387, 17] width 113 height 12
click at [440, 20] on icon at bounding box center [437, 17] width 8 height 8
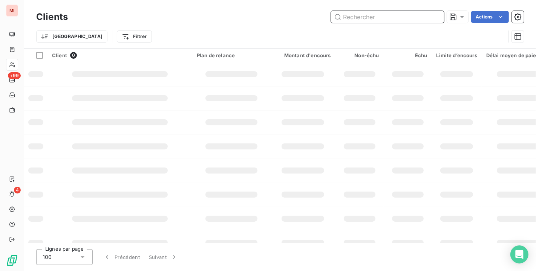
click at [375, 21] on input "text" at bounding box center [387, 17] width 113 height 12
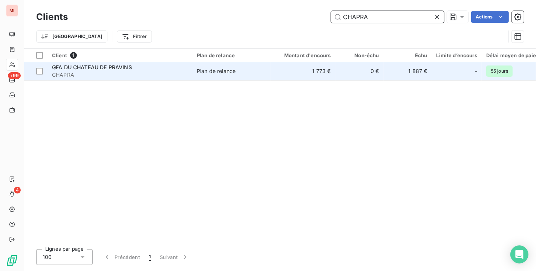
type input "CHAPRA"
click at [243, 66] on td "Plan de relance" at bounding box center [231, 71] width 78 height 18
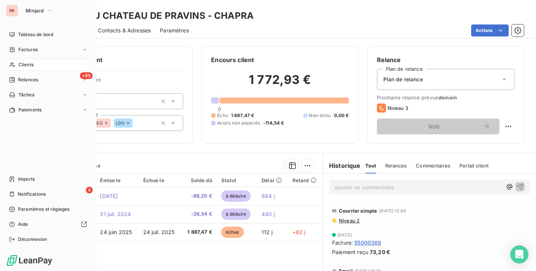
click at [23, 68] on div "Clients" at bounding box center [48, 65] width 84 height 12
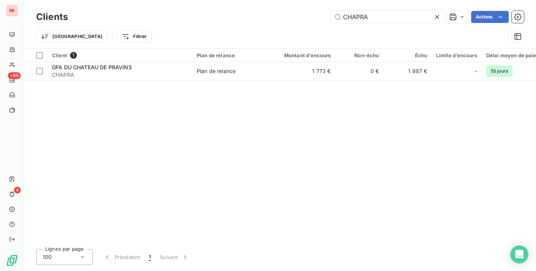
drag, startPoint x: 392, startPoint y: 20, endPoint x: 128, endPoint y: -3, distance: 264.4
click at [128, 0] on html "MI +99 4 Clients CHAPRA Actions Trier Filtrer Client 1 Plan de relance Montant …" at bounding box center [268, 135] width 536 height 271
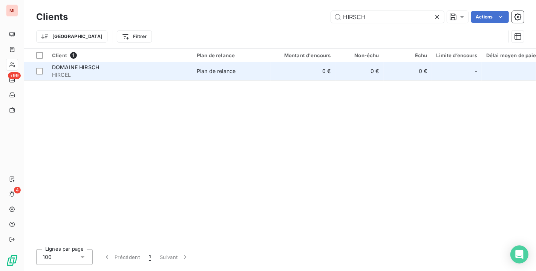
type input "HIRSCH"
click at [121, 72] on span "HIRCEL" at bounding box center [120, 75] width 136 height 8
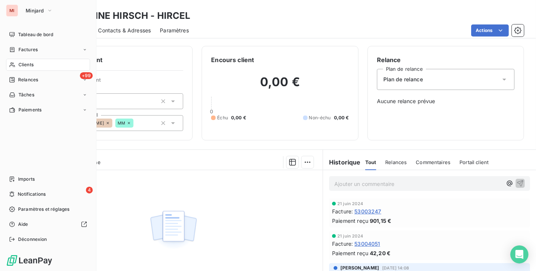
click at [24, 64] on span "Clients" at bounding box center [25, 64] width 15 height 7
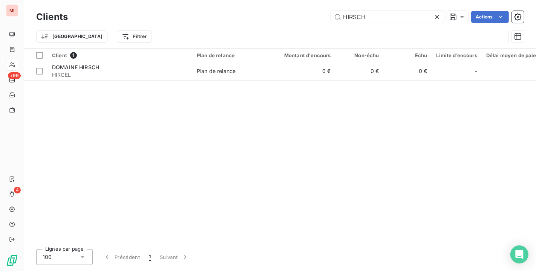
drag, startPoint x: 383, startPoint y: 18, endPoint x: 186, endPoint y: 4, distance: 198.0
click at [185, 3] on div "Clients HIRSCH Actions Trier Filtrer" at bounding box center [280, 24] width 512 height 48
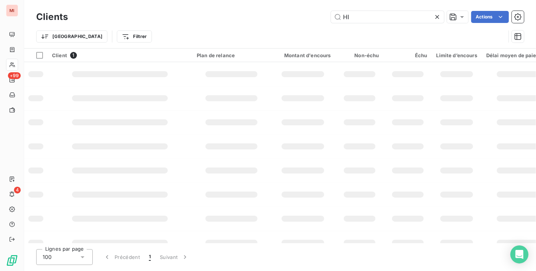
type input "H"
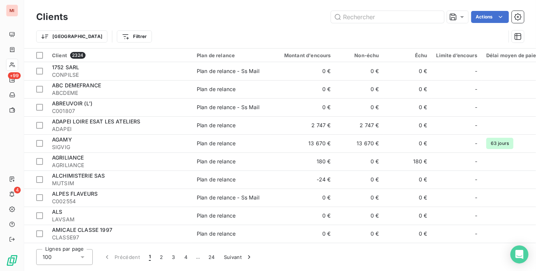
type input "1"
click at [391, 12] on input "text" at bounding box center [387, 17] width 113 height 12
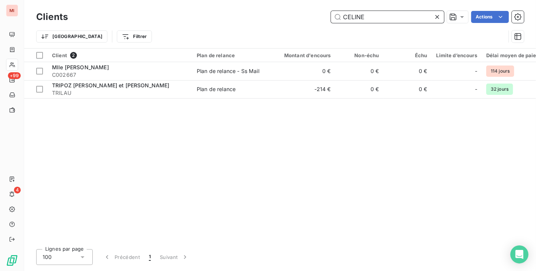
drag, startPoint x: 372, startPoint y: 18, endPoint x: 182, endPoint y: -10, distance: 192.0
click at [182, 0] on html "MI +99 4 Clients CELINE Actions Trier Filtrer Client 2 Plan de relance Montant …" at bounding box center [268, 135] width 536 height 271
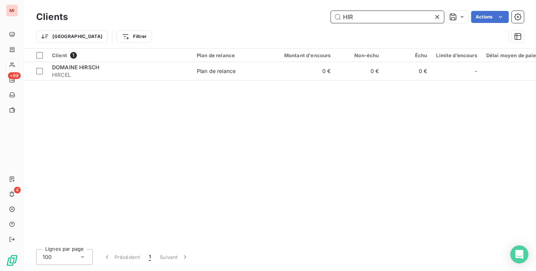
type input "HIR"
click at [190, 81] on div "Client 1 Plan de relance Montant d'encours Non-échu Échu Limite d’encours Délai…" at bounding box center [280, 146] width 512 height 195
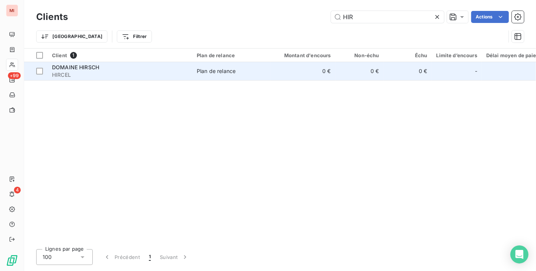
click at [190, 79] on div "Client 1 Plan de relance Montant d'encours Non-échu Échu Limite d’encours Délai…" at bounding box center [280, 146] width 512 height 195
click at [190, 76] on td "DOMAINE [PERSON_NAME]" at bounding box center [119, 71] width 145 height 18
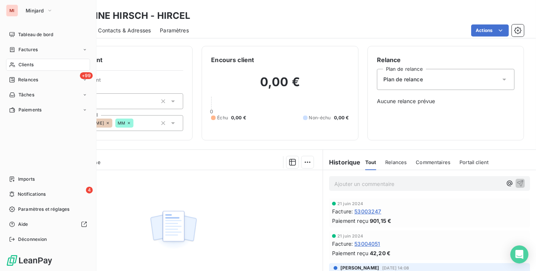
click at [23, 65] on span "Clients" at bounding box center [25, 64] width 15 height 7
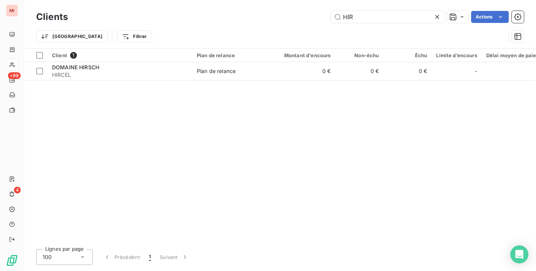
drag, startPoint x: 390, startPoint y: 16, endPoint x: 227, endPoint y: 1, distance: 163.9
click at [227, 1] on div "Clients HIR Actions Trier Filtrer" at bounding box center [280, 24] width 512 height 48
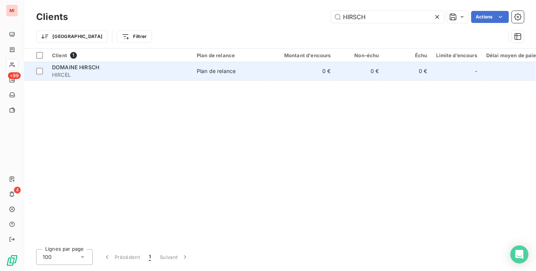
type input "HIRSCH"
click at [241, 64] on td "Plan de relance" at bounding box center [231, 71] width 78 height 18
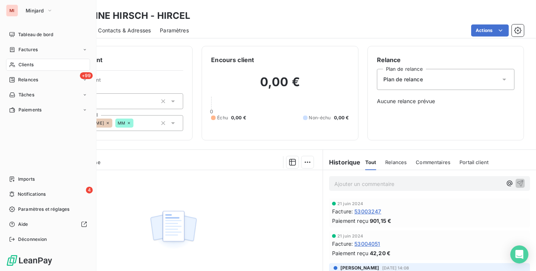
drag, startPoint x: 19, startPoint y: 63, endPoint x: 43, endPoint y: 61, distance: 24.2
click at [19, 63] on span "Clients" at bounding box center [25, 64] width 15 height 7
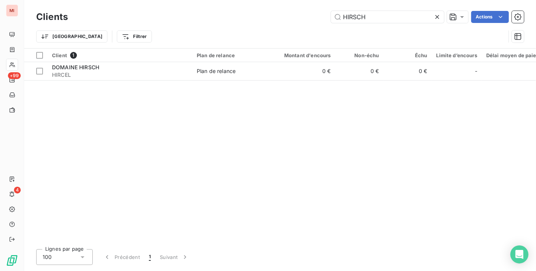
drag, startPoint x: 379, startPoint y: 15, endPoint x: 222, endPoint y: -14, distance: 159.4
click at [222, 0] on html "MI +99 4 Clients HIRSCH Actions Trier Filtrer Client 1 Plan de relance Montant …" at bounding box center [268, 135] width 536 height 271
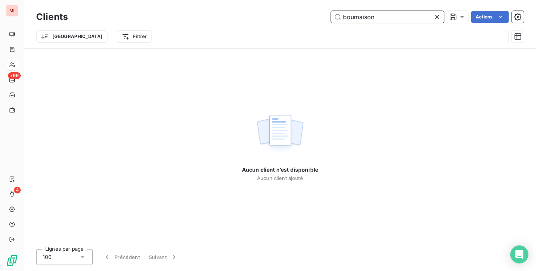
drag, startPoint x: 398, startPoint y: 15, endPoint x: 259, endPoint y: 6, distance: 139.7
click at [259, 6] on div "Clients boumaison Actions Trier Filtrer" at bounding box center [280, 24] width 512 height 48
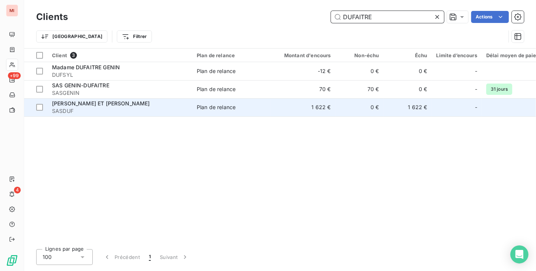
type input "DUFAITRE"
click at [207, 104] on div "Plan de relance" at bounding box center [216, 108] width 39 height 8
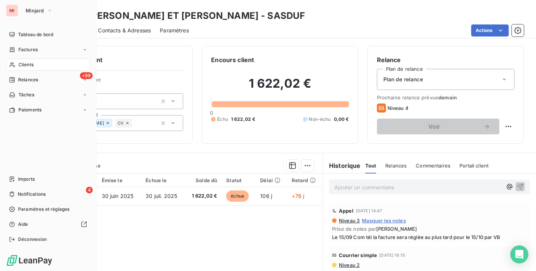
click at [16, 59] on div "Clients" at bounding box center [48, 65] width 84 height 12
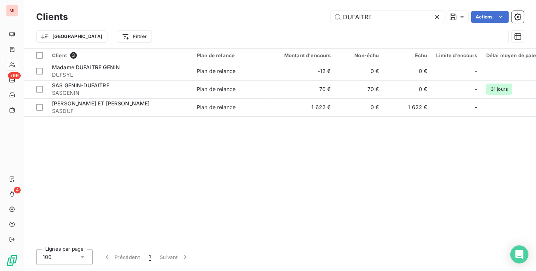
drag, startPoint x: 380, startPoint y: 16, endPoint x: 187, endPoint y: -13, distance: 194.8
click at [187, 0] on html "MI +99 4 Clients DUFAITRE Actions Trier Filtrer Client 3 Plan de relance Montan…" at bounding box center [268, 135] width 536 height 271
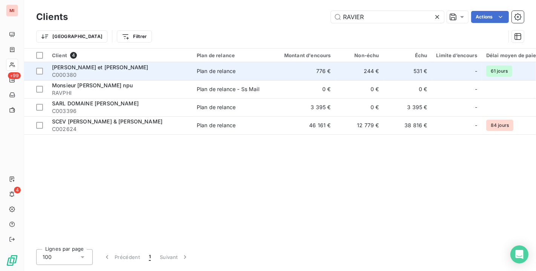
type input "RAVIER"
click at [141, 70] on div "[PERSON_NAME] et [PERSON_NAME]" at bounding box center [120, 68] width 136 height 8
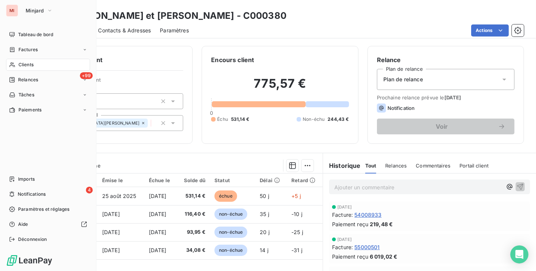
click at [22, 71] on nav "Tableau de bord Factures Clients +99 Relances Tâches Paiements" at bounding box center [48, 72] width 84 height 87
click at [21, 63] on span "Clients" at bounding box center [25, 64] width 15 height 7
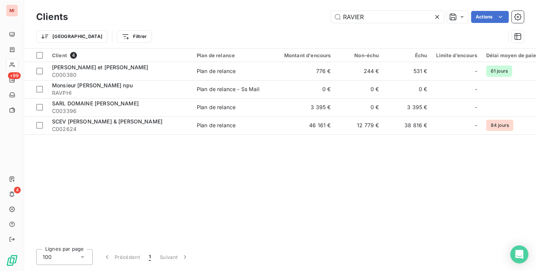
drag, startPoint x: 380, startPoint y: 15, endPoint x: 234, endPoint y: -5, distance: 147.9
click at [234, 0] on html "MI +99 4 Clients RAVIER Actions Trier Filtrer Client 4 Plan de relance Montant …" at bounding box center [268, 135] width 536 height 271
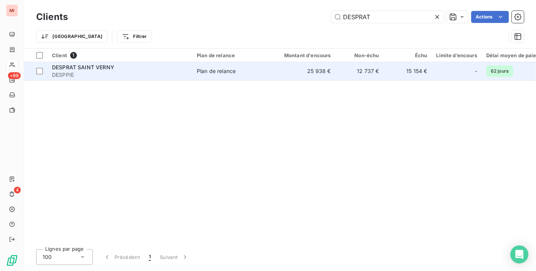
type input "DESPRAT"
click at [143, 72] on span "DESPPIE" at bounding box center [120, 75] width 136 height 8
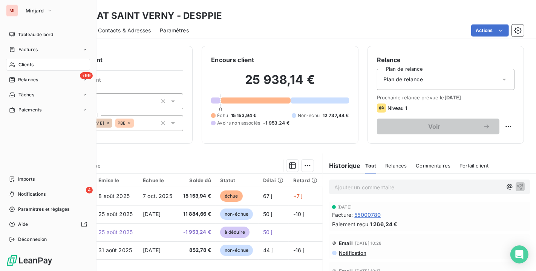
click at [24, 66] on span "Clients" at bounding box center [25, 64] width 15 height 7
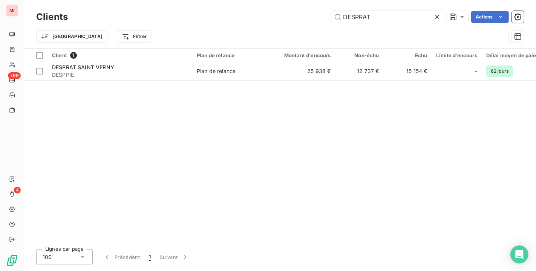
drag, startPoint x: 380, startPoint y: 21, endPoint x: 233, endPoint y: -3, distance: 149.4
click at [233, 0] on html "MI +99 4 Clients DESPRAT Actions Trier Filtrer Client 1 Plan de relance Montant…" at bounding box center [268, 135] width 536 height 271
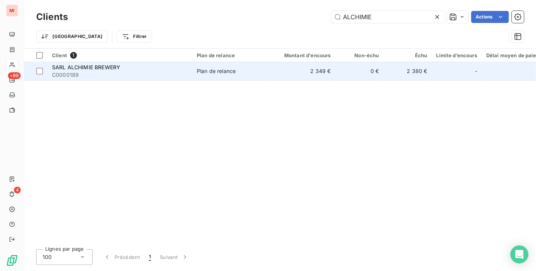
type input "ALCHIMIE"
click at [234, 75] on td "Plan de relance" at bounding box center [231, 71] width 78 height 18
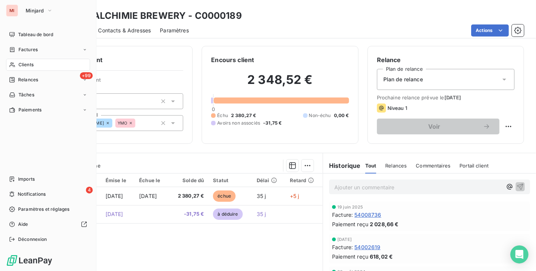
click at [21, 64] on span "Clients" at bounding box center [25, 64] width 15 height 7
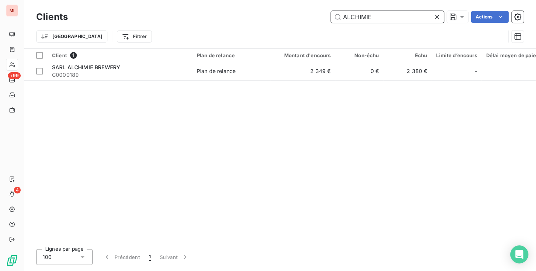
drag, startPoint x: 403, startPoint y: 16, endPoint x: 256, endPoint y: -2, distance: 147.3
click at [256, 0] on html "MI +99 4 Clients ALCHIMIE Actions Trier Filtrer Client 1 Plan de relance Montan…" at bounding box center [268, 135] width 536 height 271
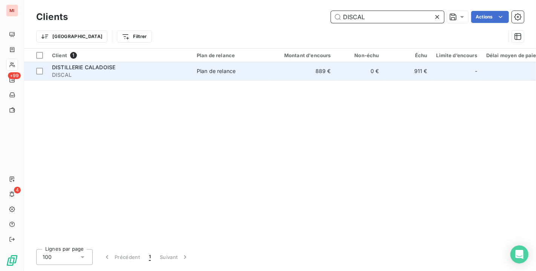
type input "DISCAL"
click at [248, 76] on td "Plan de relance" at bounding box center [231, 71] width 78 height 18
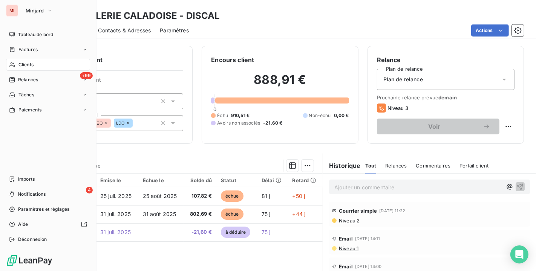
click at [24, 66] on span "Clients" at bounding box center [25, 64] width 15 height 7
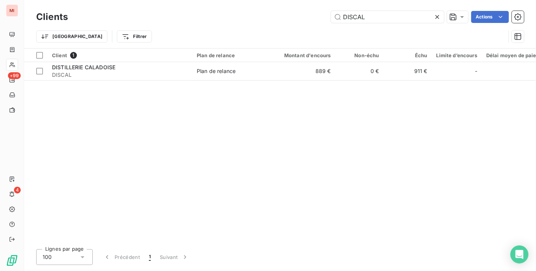
drag, startPoint x: 376, startPoint y: 16, endPoint x: 215, endPoint y: 3, distance: 161.8
click at [215, 3] on div "Clients DISCAL Actions Trier Filtrer" at bounding box center [280, 24] width 512 height 48
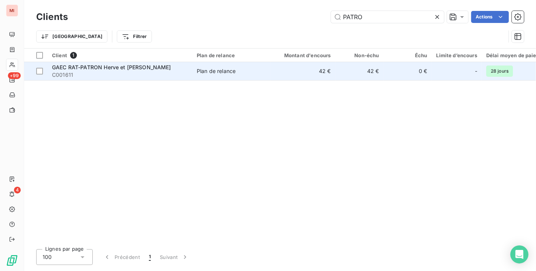
type input "PATRO"
click at [178, 66] on div "GAEC RAT-PATRON Herve et [PERSON_NAME]" at bounding box center [120, 68] width 136 height 8
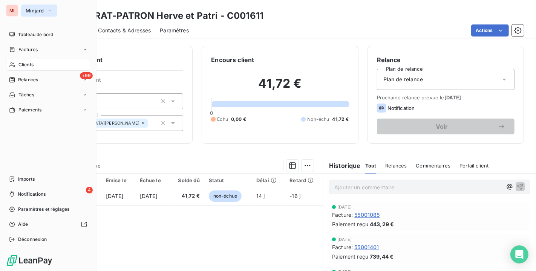
click at [50, 15] on button "Minjard" at bounding box center [39, 11] width 36 height 12
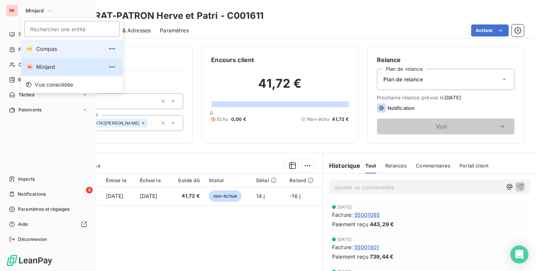
click at [46, 47] on span "Compas" at bounding box center [69, 49] width 67 height 8
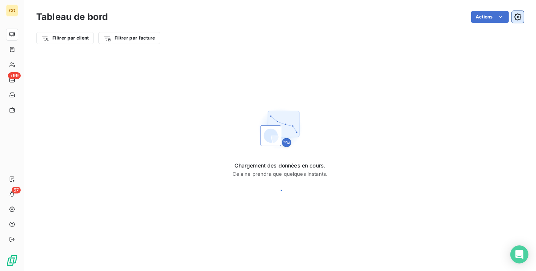
click at [521, 16] on button "button" at bounding box center [518, 17] width 12 height 12
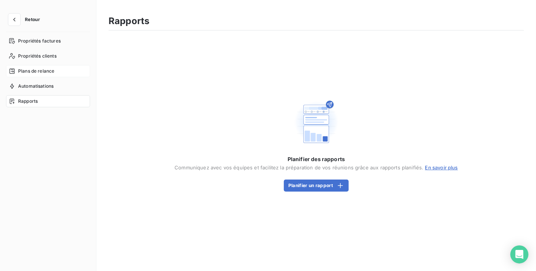
click at [49, 73] on span "Plans de relance" at bounding box center [36, 71] width 36 height 7
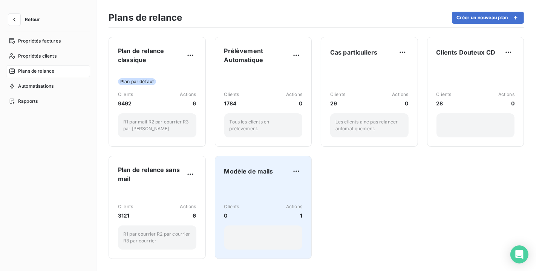
click at [275, 195] on div "Clients 0 Actions 1" at bounding box center [263, 217] width 78 height 66
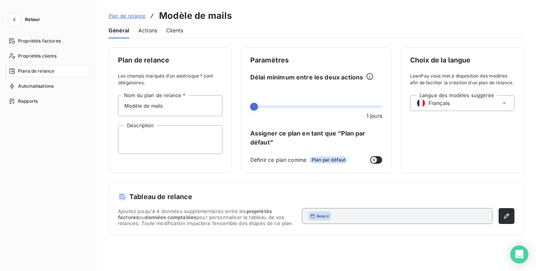
click at [147, 31] on span "Actions" at bounding box center [147, 31] width 19 height 8
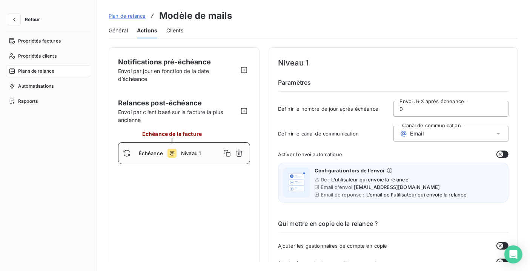
click at [122, 32] on span "Général" at bounding box center [118, 31] width 19 height 8
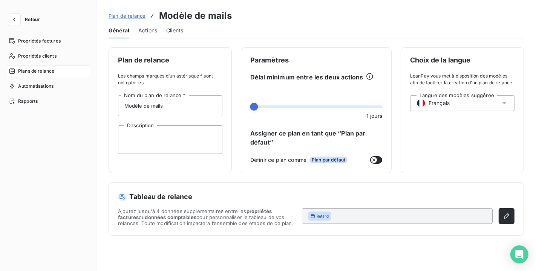
click at [145, 31] on span "Actions" at bounding box center [147, 31] width 19 height 8
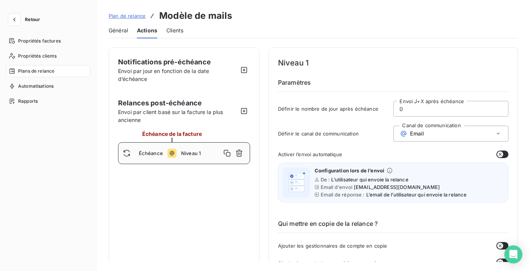
click at [162, 150] on div "Échéance Niveau 1" at bounding box center [184, 153] width 132 height 22
click at [127, 152] on icon at bounding box center [127, 154] width 8 height 8
click at [242, 68] on icon "button" at bounding box center [244, 70] width 8 height 8
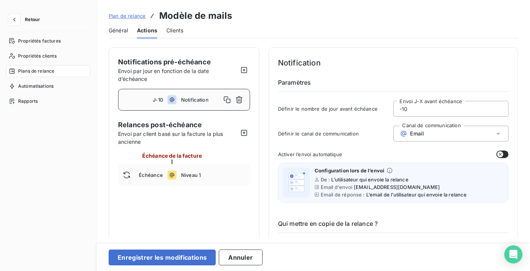
click at [413, 101] on input "-10" at bounding box center [451, 108] width 115 height 15
drag, startPoint x: 413, startPoint y: 107, endPoint x: 335, endPoint y: 103, distance: 78.9
click at [335, 103] on div "Définir le nombre de jour avant échéance -10 Envoi J-X avant échéance" at bounding box center [393, 111] width 230 height 20
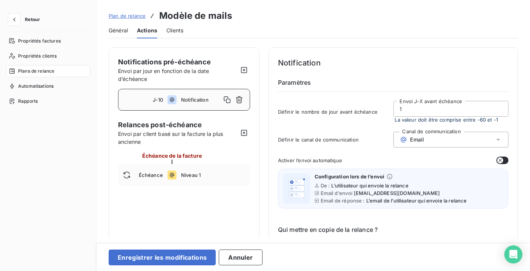
type input "1"
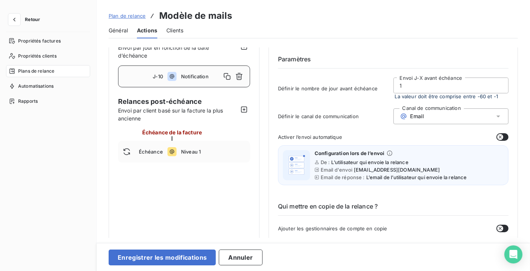
scroll to position [42, 0]
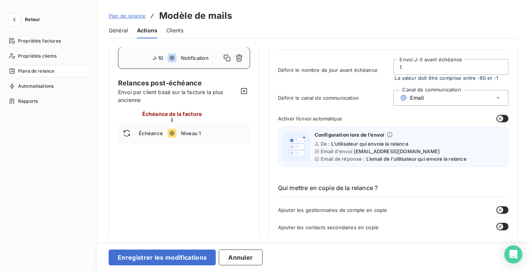
click at [497, 121] on icon "button" at bounding box center [500, 119] width 6 height 6
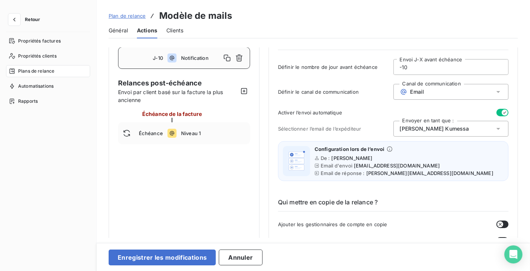
click at [503, 111] on icon "button" at bounding box center [504, 113] width 6 height 6
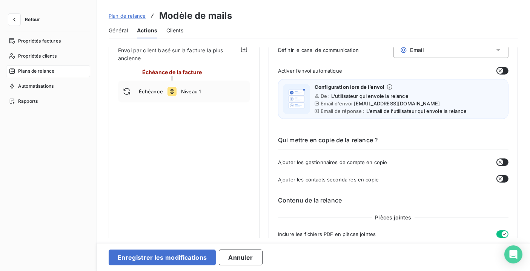
scroll to position [0, 0]
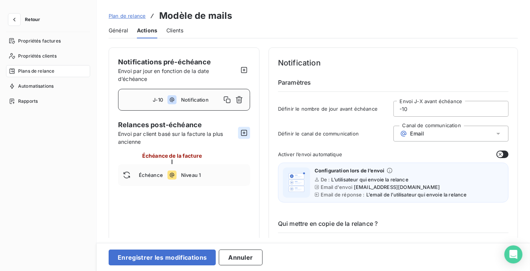
click at [243, 130] on icon "button" at bounding box center [244, 133] width 8 height 8
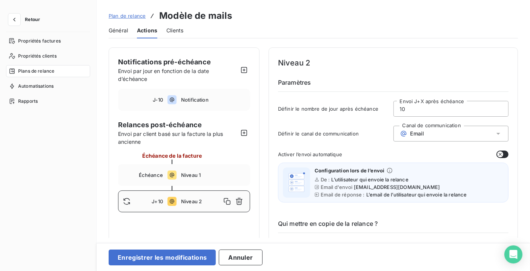
drag, startPoint x: 409, startPoint y: 109, endPoint x: 357, endPoint y: 100, distance: 52.5
click at [357, 100] on div "Niveau 2 Paramètres Définir le nombre de jour après échéance 10 Envoi J+X après…" at bounding box center [393, 89] width 230 height 64
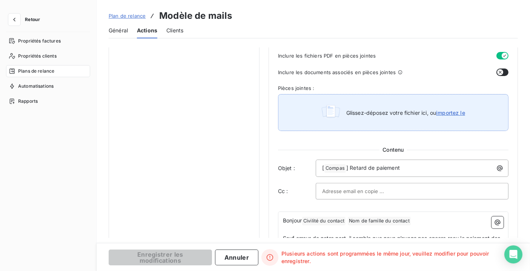
scroll to position [419, 0]
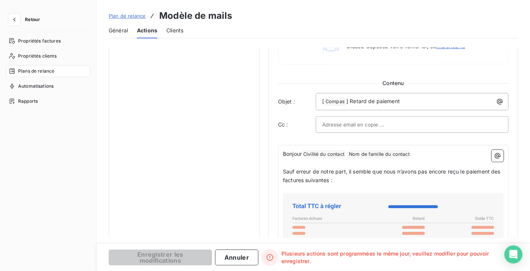
type input "0"
drag, startPoint x: 415, startPoint y: 99, endPoint x: 350, endPoint y: 98, distance: 64.8
click at [350, 98] on p "[ Compas ﻿ ] Retard de paiement" at bounding box center [414, 101] width 184 height 9
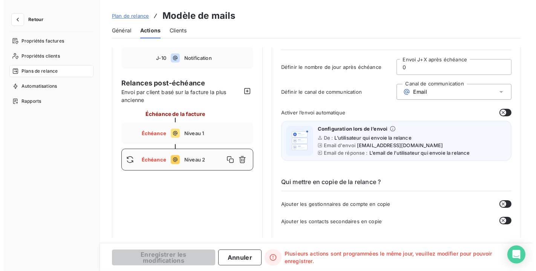
scroll to position [0, 0]
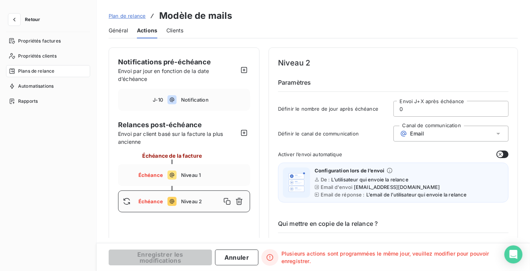
click at [307, 60] on h4 "Niveau 2" at bounding box center [393, 63] width 230 height 12
click at [284, 67] on h4 "Niveau 2" at bounding box center [393, 63] width 230 height 12
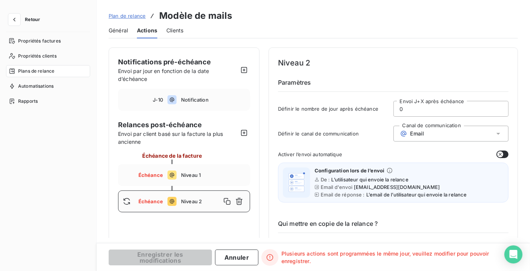
click at [127, 29] on span "Général" at bounding box center [118, 31] width 19 height 8
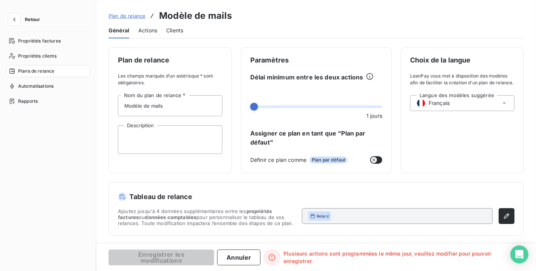
click at [38, 74] on span "Plans de relance" at bounding box center [36, 71] width 36 height 7
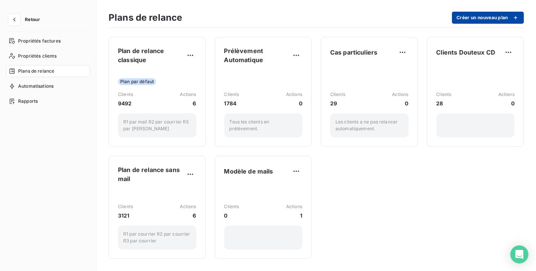
click at [474, 18] on button "Créer un nouveau plan" at bounding box center [488, 18] width 72 height 12
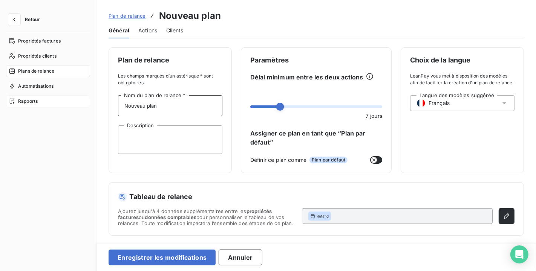
drag, startPoint x: 189, startPoint y: 106, endPoint x: 77, endPoint y: 96, distance: 112.4
click at [77, 96] on div "Retour Propriétés factures Propriétés clients Plans de relance Automatisations …" at bounding box center [268, 135] width 536 height 271
type input "MAIL"
click at [250, 104] on span at bounding box center [254, 107] width 8 height 8
click at [507, 218] on icon "button" at bounding box center [507, 217] width 8 height 8
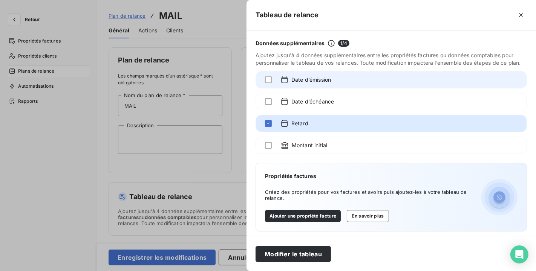
click at [341, 84] on div at bounding box center [429, 80] width 178 height 8
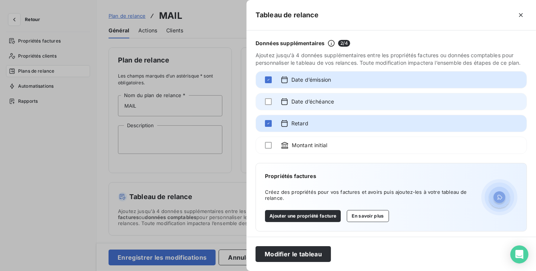
click at [323, 106] on span "Date d’échéance" at bounding box center [312, 102] width 43 height 8
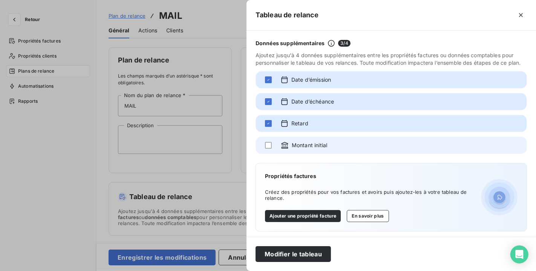
click at [321, 149] on span "Montant initial" at bounding box center [309, 146] width 35 height 8
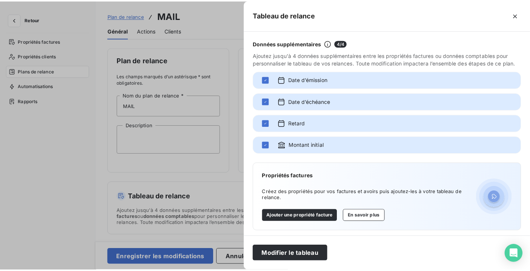
scroll to position [10, 0]
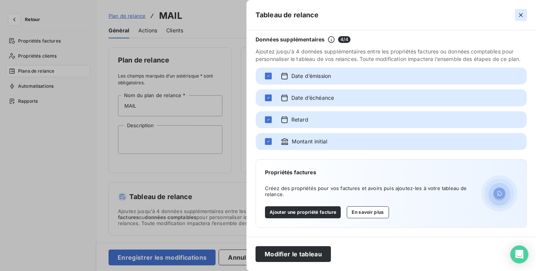
click at [520, 18] on icon "button" at bounding box center [521, 15] width 8 height 8
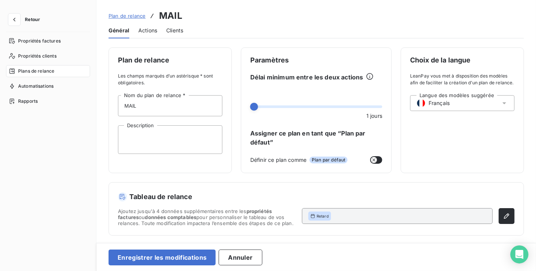
click at [149, 31] on span "Actions" at bounding box center [147, 31] width 19 height 8
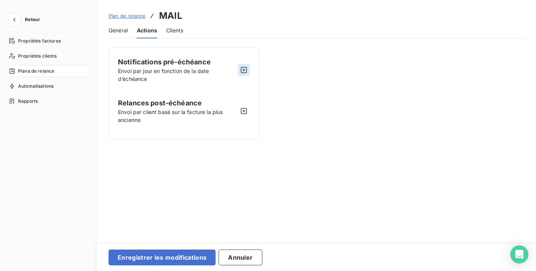
click at [247, 71] on icon "button" at bounding box center [244, 70] width 6 height 6
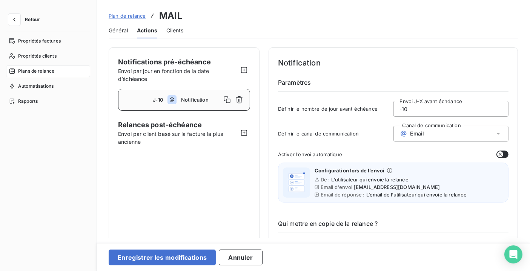
drag, startPoint x: 411, startPoint y: 106, endPoint x: 340, endPoint y: 107, distance: 71.3
click at [340, 107] on div "Définir le nombre de jour avant échéance -10 Envoi J-X avant échéance" at bounding box center [393, 111] width 230 height 20
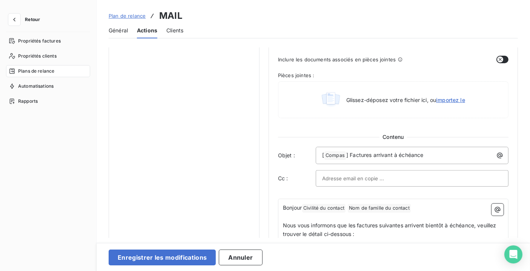
scroll to position [293, 0]
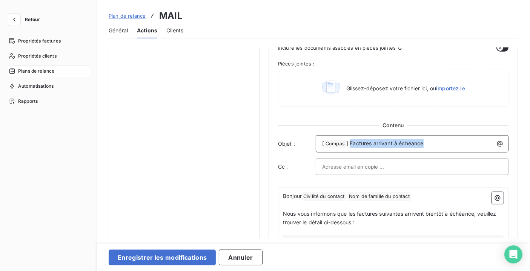
drag, startPoint x: 434, startPoint y: 143, endPoint x: 350, endPoint y: 139, distance: 84.1
click at [350, 139] on p "[ Compas ﻿ ] Factures arrivant à échéance" at bounding box center [414, 143] width 184 height 9
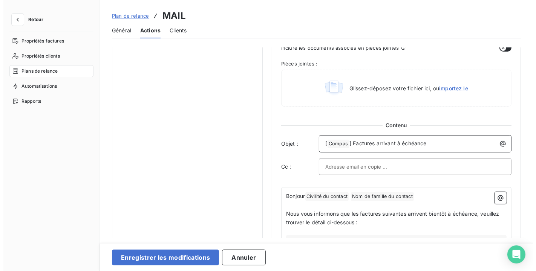
scroll to position [287, 0]
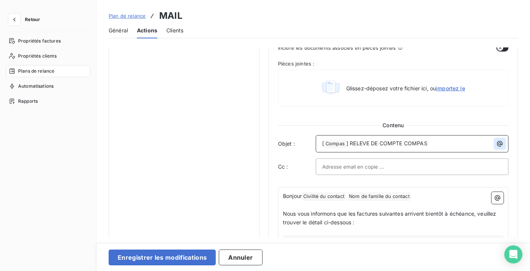
click at [497, 144] on icon "button" at bounding box center [500, 144] width 6 height 6
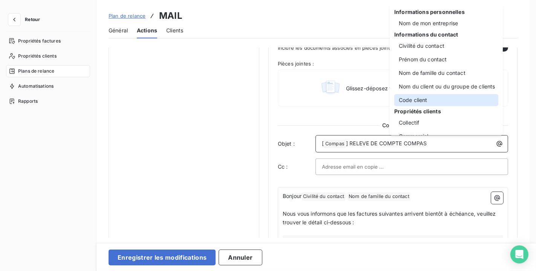
click at [441, 99] on div "Code client" at bounding box center [446, 100] width 104 height 12
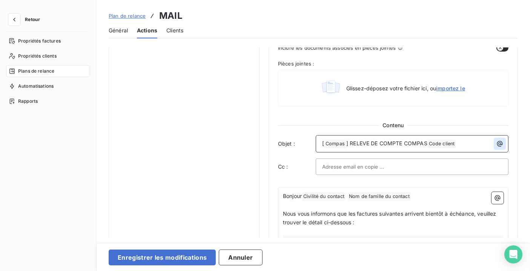
click at [498, 145] on icon "button" at bounding box center [500, 144] width 8 height 8
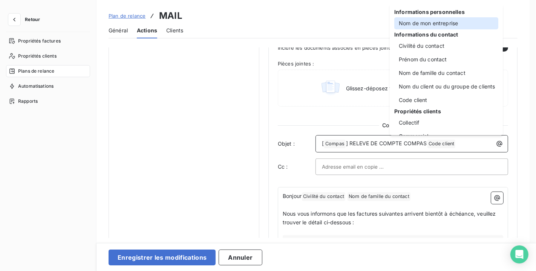
click at [455, 19] on div "Nom de mon entreprise" at bounding box center [446, 23] width 104 height 12
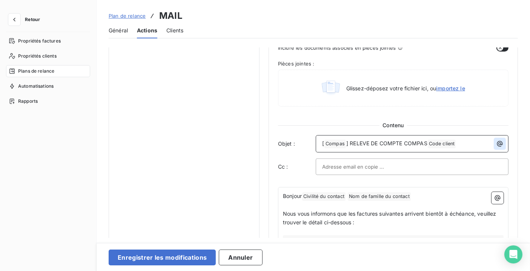
click at [498, 141] on icon "button" at bounding box center [500, 144] width 8 height 8
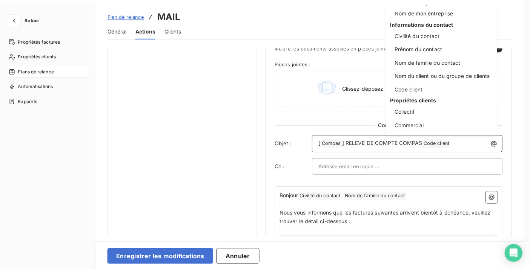
scroll to position [0, 0]
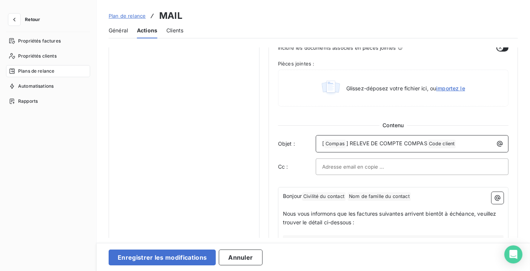
click at [428, 141] on html "Retour Propriétés factures Propriétés clients Plans de relance Automatisations …" at bounding box center [265, 135] width 530 height 271
click at [428, 141] on span "Code client ﻿" at bounding box center [441, 144] width 28 height 9
click at [497, 145] on icon "button" at bounding box center [500, 144] width 8 height 8
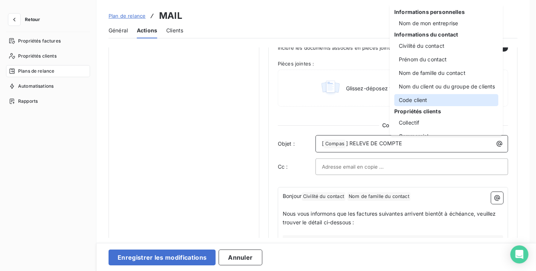
click at [440, 96] on div "Code client" at bounding box center [446, 100] width 104 height 12
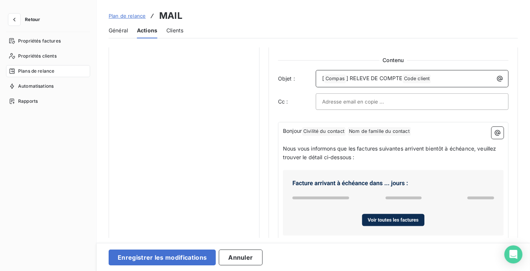
scroll to position [371, 0]
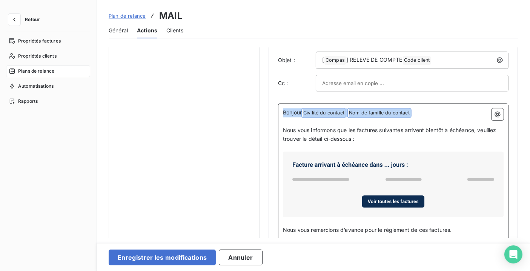
drag, startPoint x: 283, startPoint y: 112, endPoint x: 440, endPoint y: 112, distance: 157.6
click at [440, 112] on p "Bonjour Civilité du contact ﻿ Nom de famille du contact ﻿ ﻿" at bounding box center [393, 113] width 221 height 9
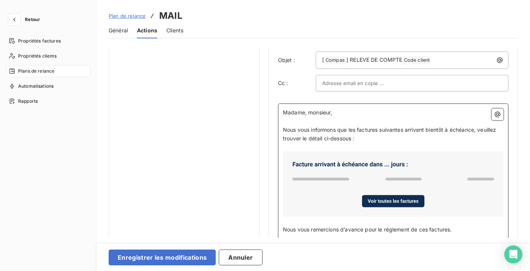
scroll to position [379, 0]
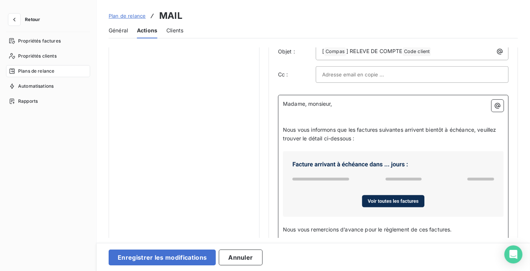
click at [289, 121] on p "﻿" at bounding box center [393, 121] width 221 height 9
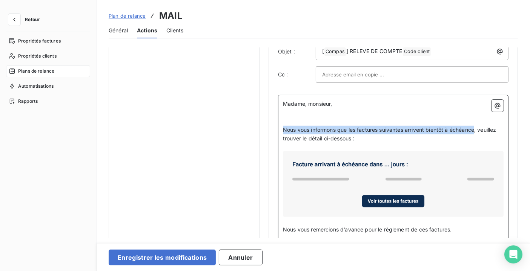
drag, startPoint x: 282, startPoint y: 128, endPoint x: 475, endPoint y: 125, distance: 192.6
click at [475, 126] on p "Nous vous informons que les factures suivantes arrivent bientôt à échéance, veu…" at bounding box center [393, 134] width 221 height 17
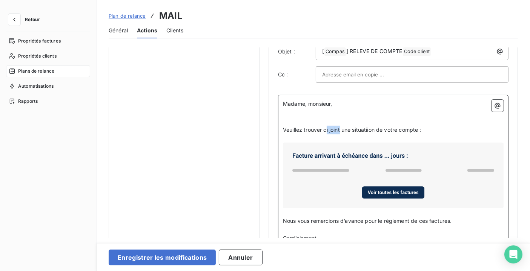
drag, startPoint x: 340, startPoint y: 128, endPoint x: 327, endPoint y: 128, distance: 12.8
click at [327, 128] on span "Veuillez trouver ci joint une situatiion de votre compte :" at bounding box center [352, 130] width 138 height 6
click at [381, 129] on span "Veuillez trouver ci-dessous une situatiion de votre compte :" at bounding box center [357, 130] width 149 height 6
click at [376, 129] on span "Veuillez trouver ci-dessous une situatiion de votre compte :" at bounding box center [357, 130] width 149 height 6
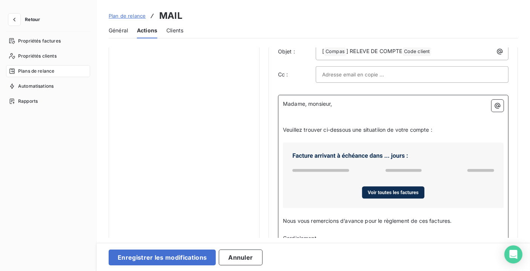
click at [380, 127] on span "Veuillez trouver ci-dessous une situatiion de votre compte :" at bounding box center [357, 130] width 149 height 6
drag, startPoint x: 353, startPoint y: 127, endPoint x: 364, endPoint y: 127, distance: 10.6
click at [364, 127] on span "Veuillez trouver ci-dessous une situation de votre compte :" at bounding box center [357, 130] width 148 height 6
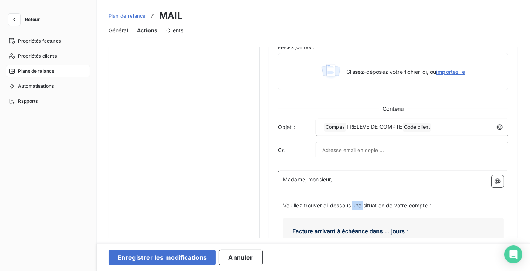
scroll to position [296, 0]
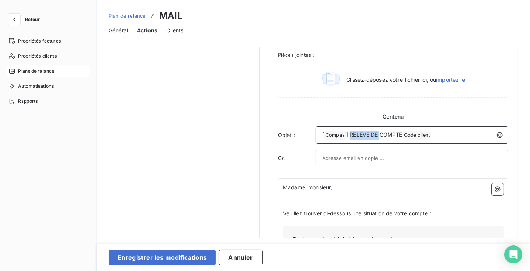
drag, startPoint x: 379, startPoint y: 134, endPoint x: 348, endPoint y: 131, distance: 31.0
click at [348, 132] on span "] RELEVE DE COMPTE" at bounding box center [374, 135] width 56 height 6
drag, startPoint x: 405, startPoint y: 133, endPoint x: 380, endPoint y: 131, distance: 24.9
click at [380, 132] on span "] Situation de COMPTE" at bounding box center [375, 135] width 58 height 6
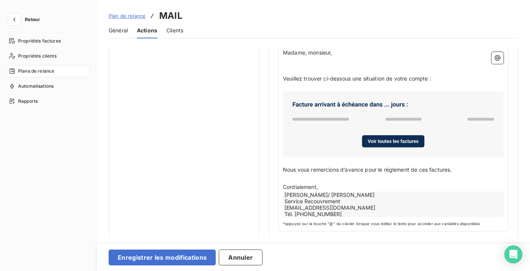
scroll to position [431, 0]
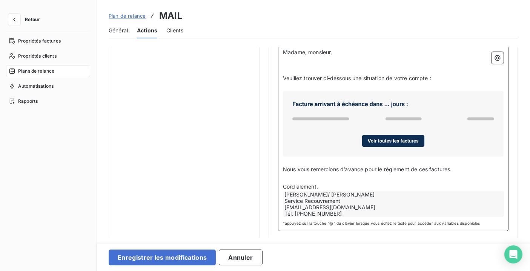
click at [311, 166] on span "Nous vous remercions d’avance pour le règlement de ces factures." at bounding box center [367, 169] width 169 height 6
click at [418, 167] on span "Nous vous souhaitant bonne réception et restant à vore écoute." at bounding box center [363, 169] width 161 height 6
click at [468, 178] on p "﻿" at bounding box center [393, 178] width 221 height 9
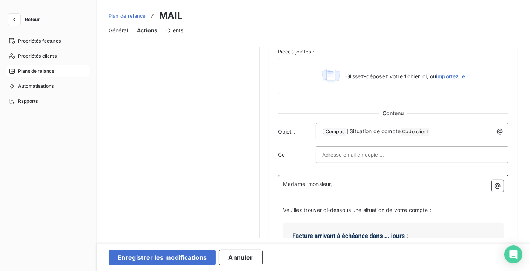
scroll to position [347, 0]
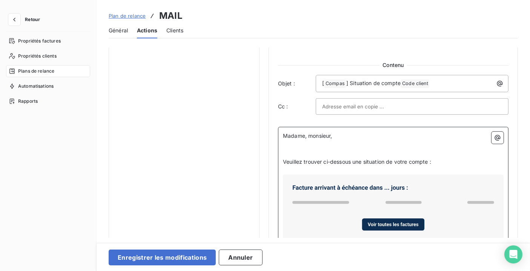
click at [289, 149] on p "﻿" at bounding box center [393, 153] width 221 height 9
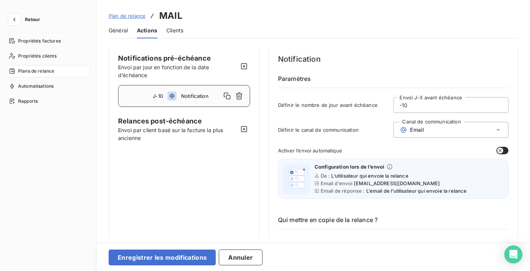
scroll to position [0, 0]
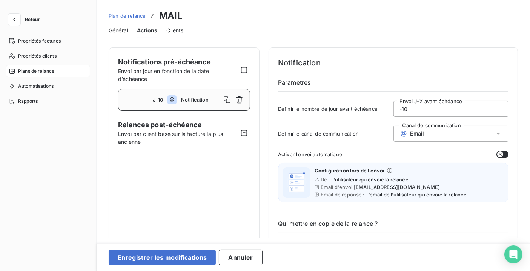
drag, startPoint x: 423, startPoint y: 113, endPoint x: 375, endPoint y: 106, distance: 49.2
click at [375, 106] on div "Définir le nombre de jour avant échéance -10 Envoi J-X avant échéance" at bounding box center [393, 111] width 230 height 20
type input "1"
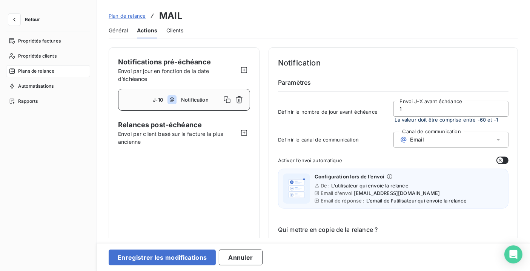
drag, startPoint x: 407, startPoint y: 109, endPoint x: 386, endPoint y: 106, distance: 21.2
click at [386, 106] on div "Définir le nombre de jour avant échéance 1 Envoi J-X avant échéance La valeur d…" at bounding box center [393, 114] width 230 height 26
type input "3"
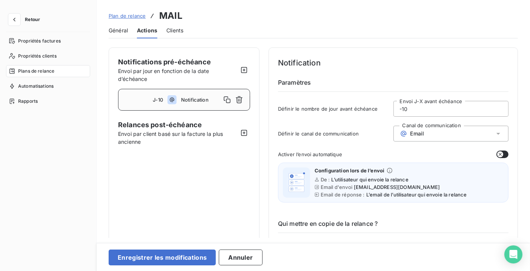
type input "-1"
type input "-30"
click at [179, 33] on span "Clients" at bounding box center [174, 31] width 17 height 8
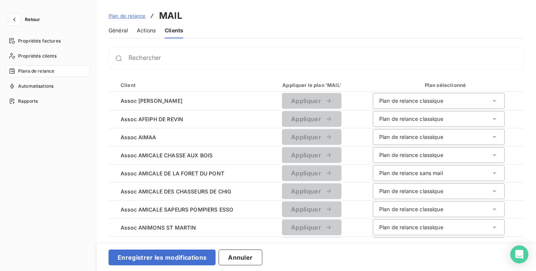
click at [149, 32] on span "Actions" at bounding box center [146, 31] width 19 height 8
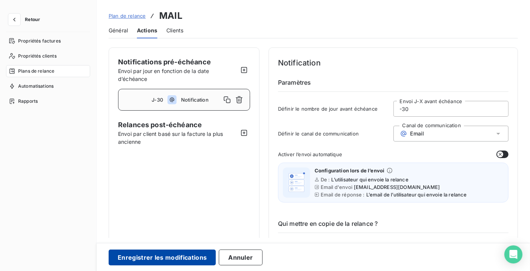
click at [175, 254] on button "Enregistrer les modifications" at bounding box center [162, 258] width 107 height 16
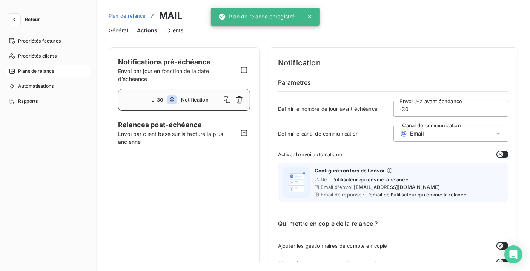
click at [117, 28] on span "Général" at bounding box center [118, 31] width 19 height 8
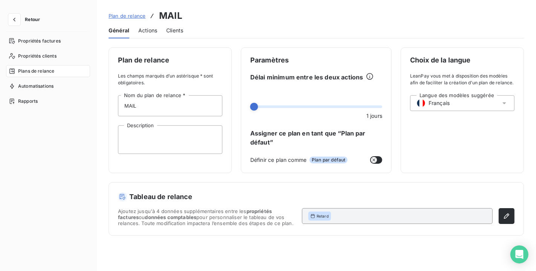
click at [153, 31] on span "Actions" at bounding box center [147, 31] width 19 height 8
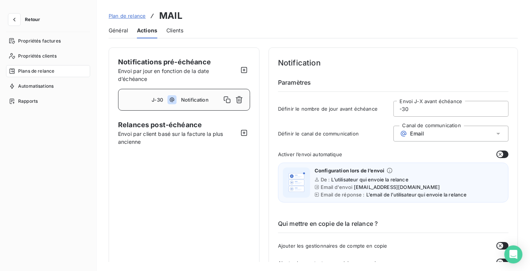
click at [196, 99] on span "Notification" at bounding box center [201, 100] width 40 height 6
click at [185, 98] on span "Notification" at bounding box center [201, 100] width 40 height 6
drag, startPoint x: 184, startPoint y: 98, endPoint x: 180, endPoint y: 106, distance: 8.8
click at [180, 106] on div "J-30 Notification" at bounding box center [184, 100] width 132 height 22
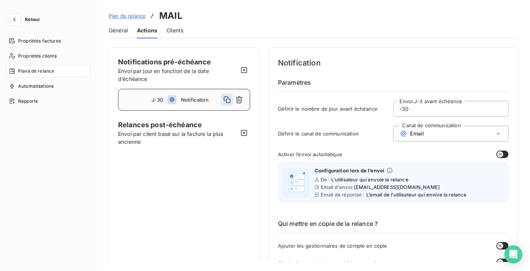
click at [224, 96] on icon "button" at bounding box center [227, 100] width 8 height 8
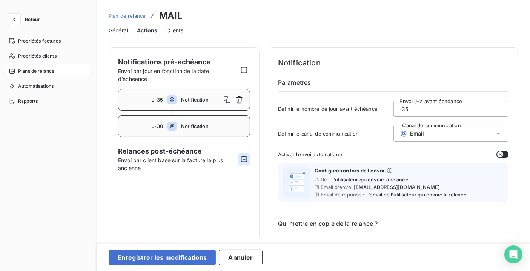
click at [244, 157] on icon "button" at bounding box center [244, 160] width 8 height 8
type input "10"
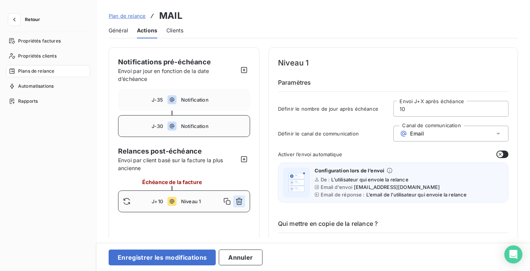
click at [241, 202] on icon "button" at bounding box center [239, 202] width 8 height 8
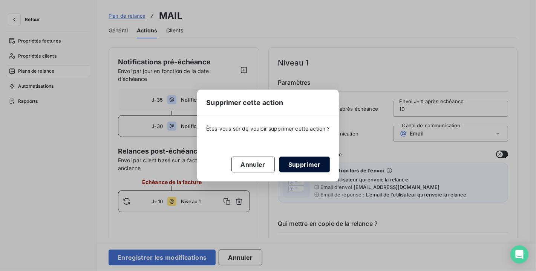
click at [296, 163] on button "Supprimer" at bounding box center [304, 165] width 51 height 16
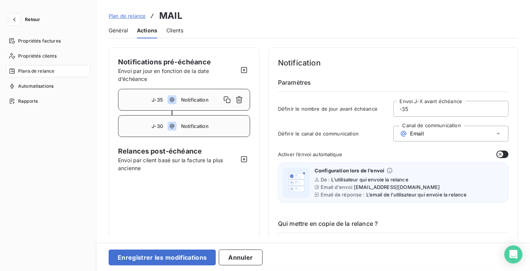
click at [241, 125] on span "Notification" at bounding box center [213, 126] width 64 height 6
type input "-30"
click at [241, 125] on icon "button" at bounding box center [239, 126] width 7 height 7
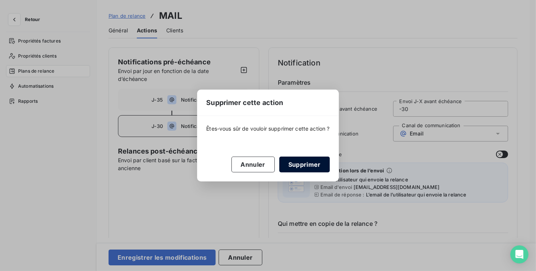
click at [321, 169] on button "Supprimer" at bounding box center [304, 165] width 51 height 16
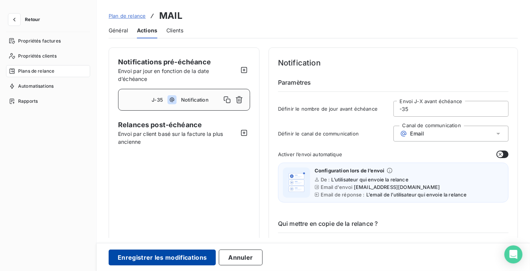
click at [190, 254] on button "Enregistrer les modifications" at bounding box center [162, 258] width 107 height 16
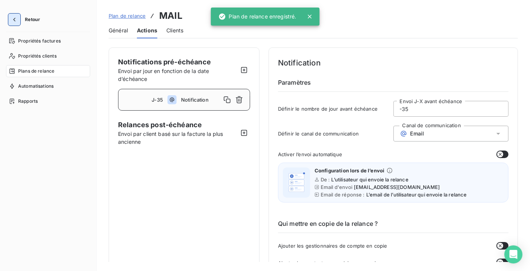
click at [14, 18] on icon "button" at bounding box center [14, 20] width 2 height 4
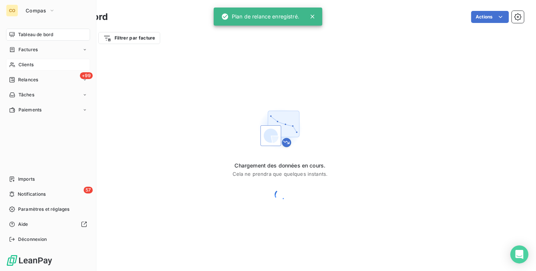
click at [25, 70] on div "Clients" at bounding box center [48, 65] width 84 height 12
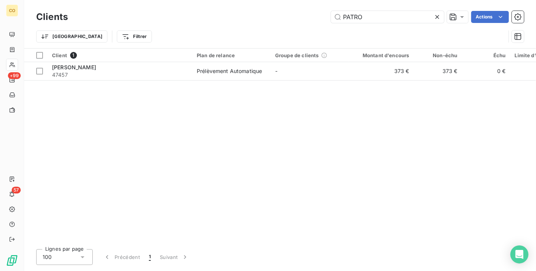
click at [383, 25] on div "Clients PATRO Actions" at bounding box center [280, 17] width 488 height 16
drag, startPoint x: 381, startPoint y: 23, endPoint x: 275, endPoint y: 11, distance: 107.3
click at [275, 11] on div "PATRO Actions" at bounding box center [300, 17] width 447 height 12
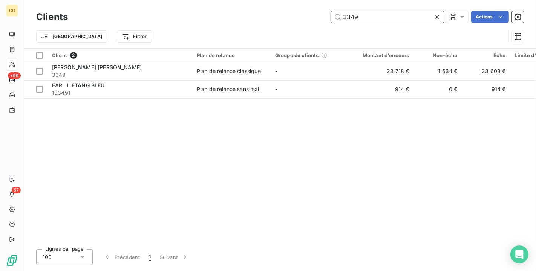
type input "3349"
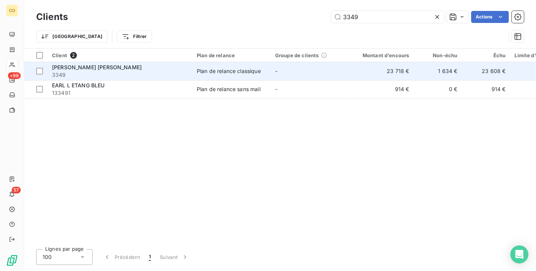
click at [289, 76] on td "-" at bounding box center [310, 71] width 78 height 18
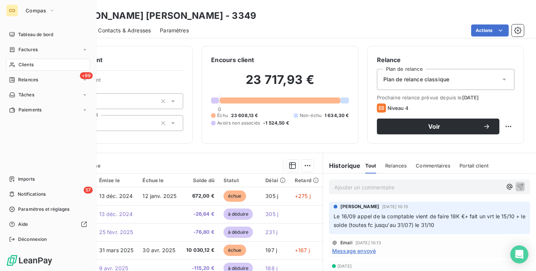
click at [22, 63] on span "Clients" at bounding box center [25, 64] width 15 height 7
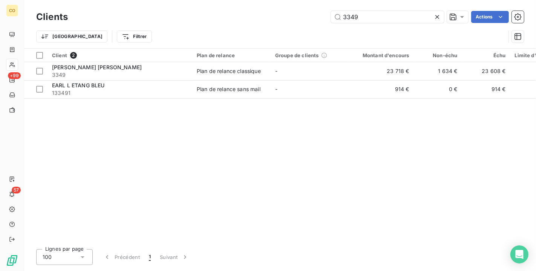
drag, startPoint x: 374, startPoint y: 17, endPoint x: 256, endPoint y: 7, distance: 118.0
click at [256, 7] on div "Clients 3349 Actions Trier Filtrer" at bounding box center [280, 24] width 512 height 48
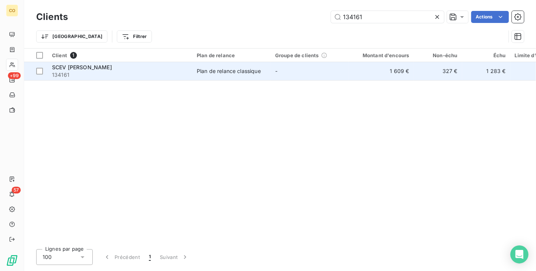
type input "134161"
click at [209, 69] on div "Plan de relance classique" at bounding box center [229, 71] width 64 height 8
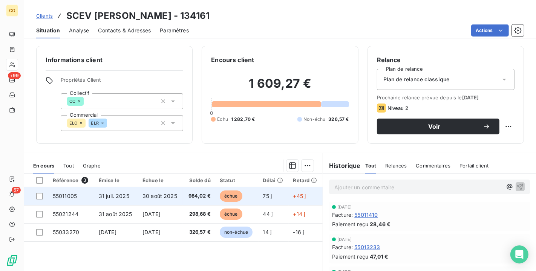
click at [179, 200] on td "30 août 2025" at bounding box center [160, 196] width 45 height 18
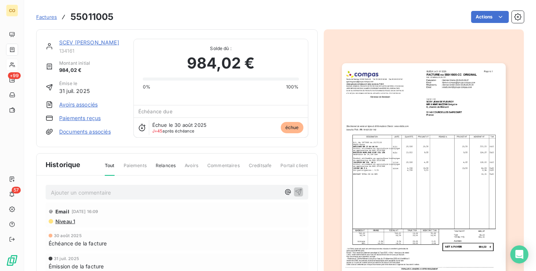
click at [436, 210] on img "button" at bounding box center [424, 179] width 164 height 232
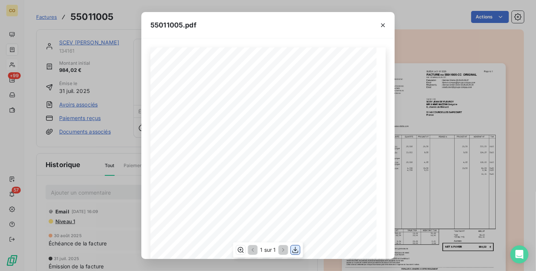
click at [295, 252] on icon "button" at bounding box center [296, 251] width 8 height 8
drag, startPoint x: 268, startPoint y: 34, endPoint x: 286, endPoint y: 28, distance: 19.6
click at [268, 34] on div "55011005.pdf" at bounding box center [267, 25] width 253 height 26
click at [386, 26] on icon "button" at bounding box center [383, 25] width 8 height 8
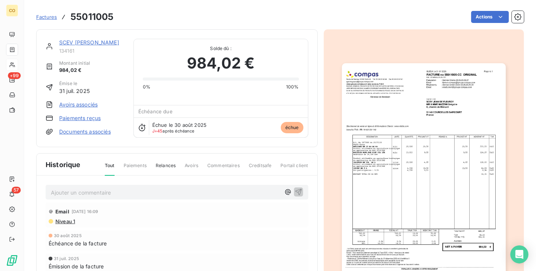
click at [86, 41] on link "SCEV [PERSON_NAME]" at bounding box center [89, 42] width 60 height 6
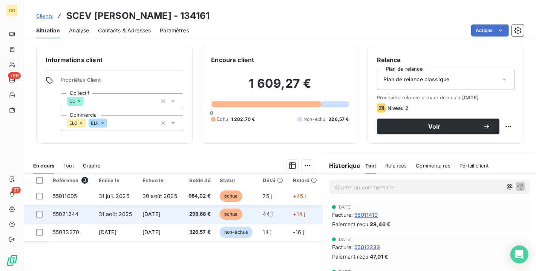
click at [188, 215] on span "298,68 €" at bounding box center [198, 215] width 23 height 8
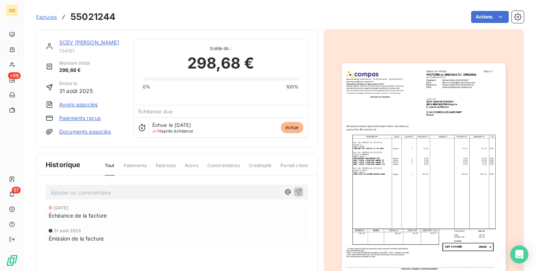
click at [426, 169] on img "button" at bounding box center [424, 179] width 164 height 232
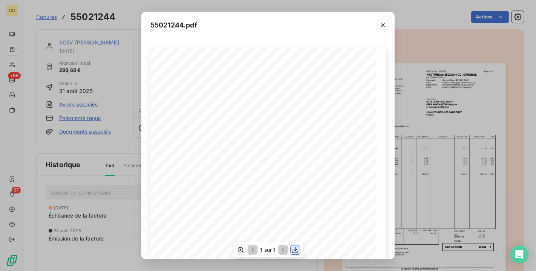
click at [298, 250] on icon "button" at bounding box center [296, 251] width 8 height 8
click at [247, 22] on div "55021244.pdf" at bounding box center [267, 25] width 253 height 26
click at [376, 21] on div at bounding box center [382, 25] width 23 height 26
click at [381, 28] on icon "button" at bounding box center [383, 25] width 8 height 8
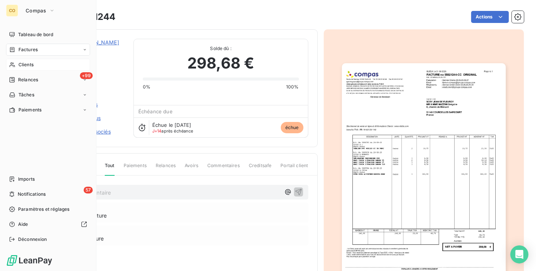
click at [17, 63] on div "Clients" at bounding box center [48, 65] width 84 height 12
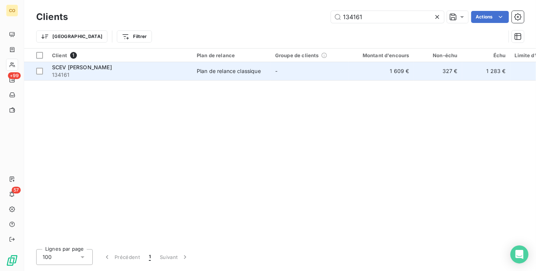
click at [96, 64] on div "SCEV [PERSON_NAME]" at bounding box center [120, 68] width 136 height 8
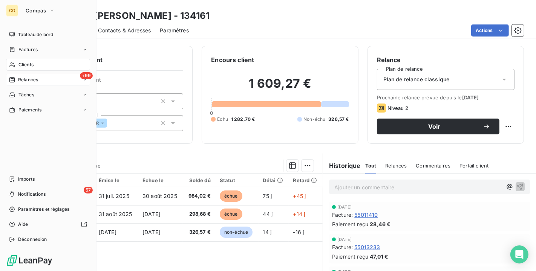
click at [25, 80] on span "Relances" at bounding box center [28, 80] width 20 height 7
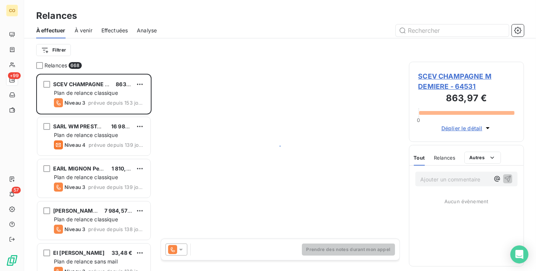
scroll to position [191, 109]
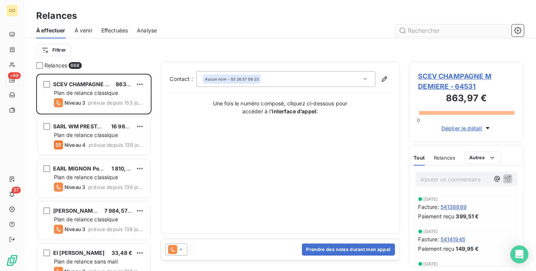
click at [419, 32] on input "text" at bounding box center [452, 31] width 113 height 12
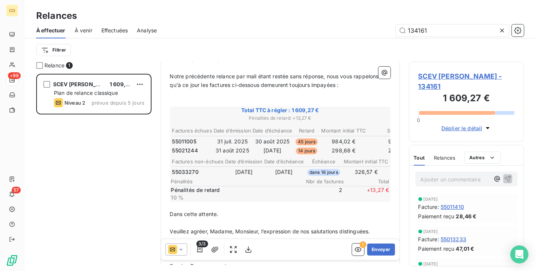
scroll to position [127, 0]
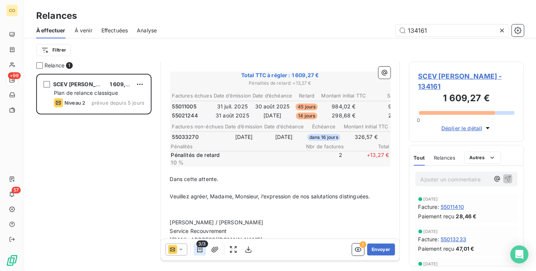
click at [200, 248] on icon "button" at bounding box center [200, 250] width 8 height 8
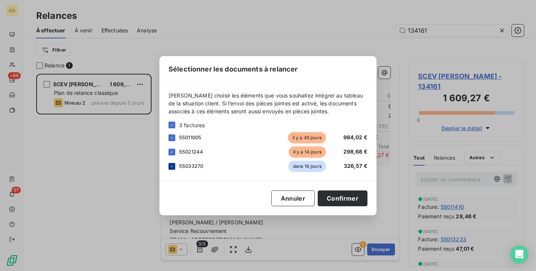
click at [173, 169] on div at bounding box center [171, 166] width 7 height 7
click at [341, 198] on button "Confirmer" at bounding box center [343, 199] width 50 height 16
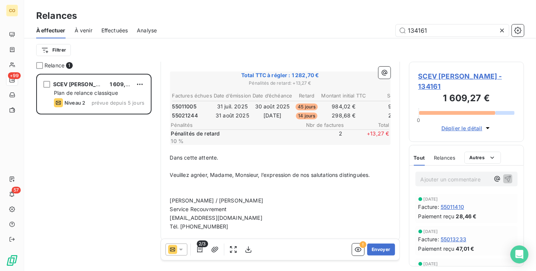
scroll to position [43, 0]
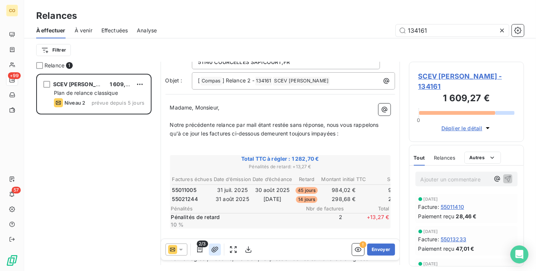
click at [211, 248] on icon "button" at bounding box center [215, 250] width 8 height 8
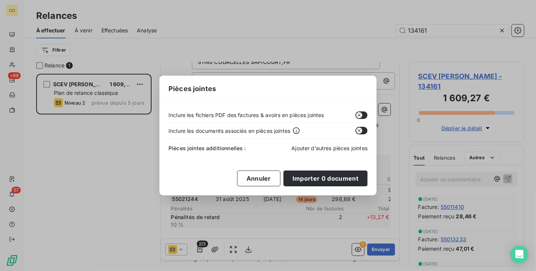
click at [315, 150] on span "Ajouter d’autres pièces jointes" at bounding box center [329, 148] width 76 height 6
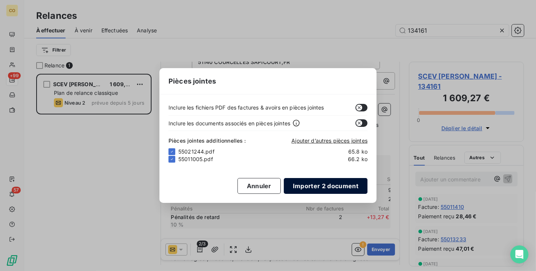
click at [335, 187] on button "Importer 2 document" at bounding box center [326, 186] width 84 height 16
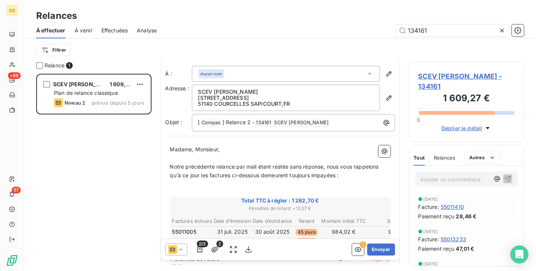
scroll to position [1, 0]
click at [376, 250] on button "Envoyer" at bounding box center [381, 250] width 28 height 12
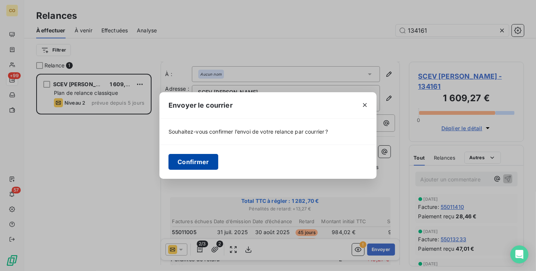
click at [204, 165] on button "Confirmer" at bounding box center [193, 162] width 50 height 16
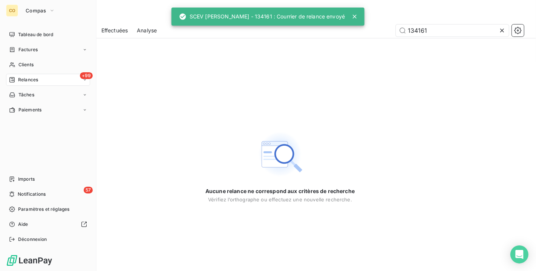
click at [2, 91] on div "CO Compas Tableau de bord Factures Clients +99 Relances Tâches Paiements Import…" at bounding box center [48, 135] width 96 height 271
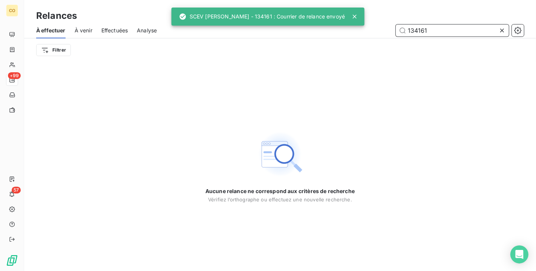
drag, startPoint x: 449, startPoint y: 29, endPoint x: 306, endPoint y: 19, distance: 143.2
click at [306, 19] on div "CO +99 57 Relances À effectuer À venir Effectuées Analyse 134161 Filtrer Aucune…" at bounding box center [268, 135] width 536 height 271
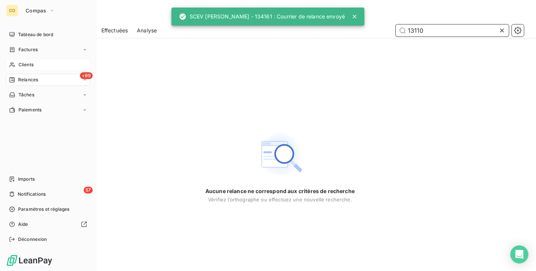
type input "13110"
click at [20, 66] on span "Clients" at bounding box center [25, 64] width 15 height 7
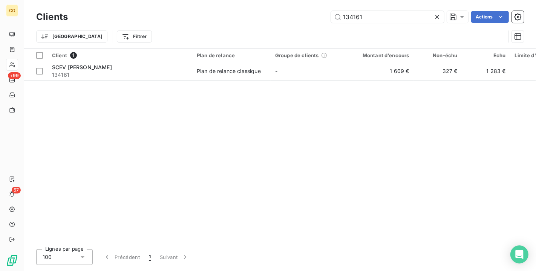
drag, startPoint x: 388, startPoint y: 13, endPoint x: 265, endPoint y: 8, distance: 122.6
click at [265, 8] on div "Clients 134161 Actions Trier Filtrer" at bounding box center [280, 24] width 512 height 48
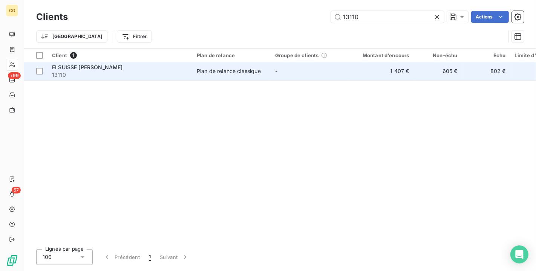
type input "13110"
click at [292, 78] on td "-" at bounding box center [310, 71] width 78 height 18
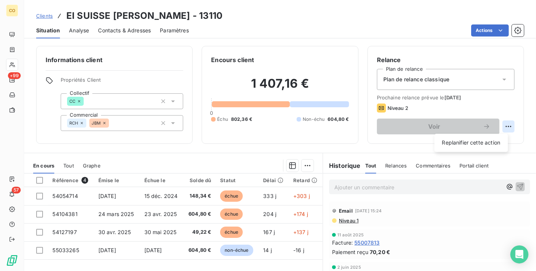
click at [503, 127] on html "CO +99 57 Clients EI SUISSE [PERSON_NAME] - 13110 Situation Analyse Contacts & …" at bounding box center [268, 135] width 536 height 271
click at [496, 142] on div "Replanifier cette action" at bounding box center [471, 143] width 67 height 12
select select "9"
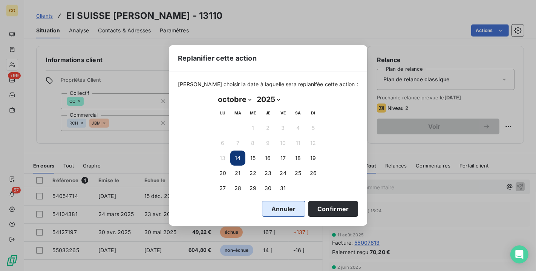
click at [277, 208] on button "Annuler" at bounding box center [283, 209] width 43 height 16
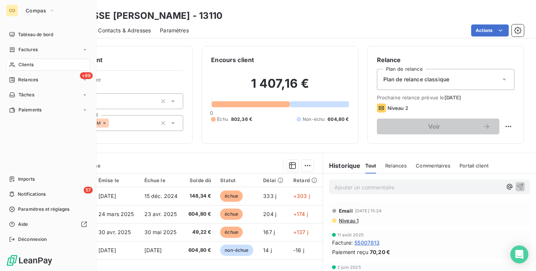
click at [20, 60] on div "Clients" at bounding box center [48, 65] width 84 height 12
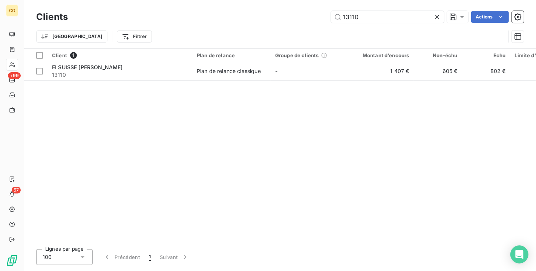
drag, startPoint x: 394, startPoint y: 16, endPoint x: 198, endPoint y: 1, distance: 197.0
click at [198, 1] on div "Clients 13110 Actions Trier Filtrer" at bounding box center [280, 24] width 512 height 48
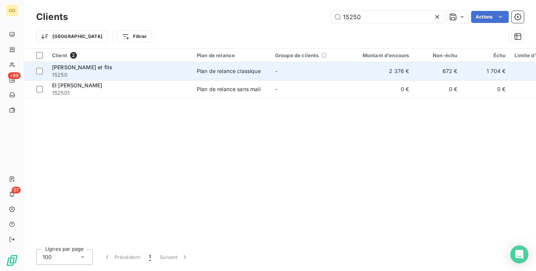
type input "15250"
click at [190, 69] on td "[PERSON_NAME] et fils 15250" at bounding box center [119, 71] width 145 height 18
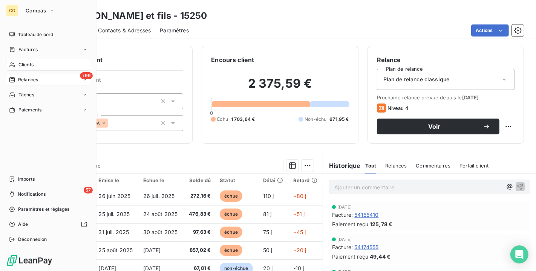
click at [23, 78] on span "Relances" at bounding box center [28, 80] width 20 height 7
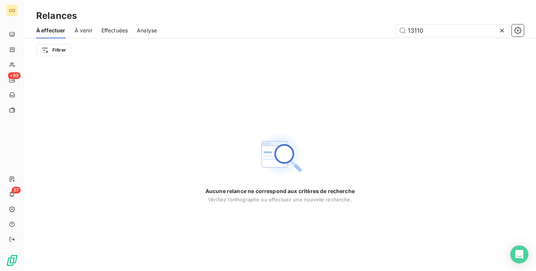
drag, startPoint x: 439, startPoint y: 32, endPoint x: 302, endPoint y: 20, distance: 138.4
click at [302, 20] on div "Relances À effectuer À venir Effectuées Analyse 13110 Filtrer" at bounding box center [280, 31] width 512 height 62
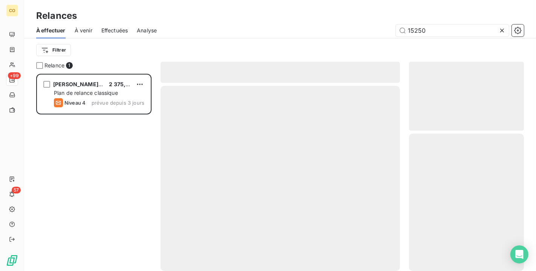
scroll to position [191, 109]
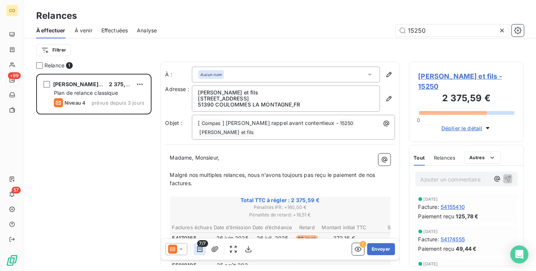
type input "15250"
click at [200, 249] on icon "button" at bounding box center [200, 250] width 8 height 8
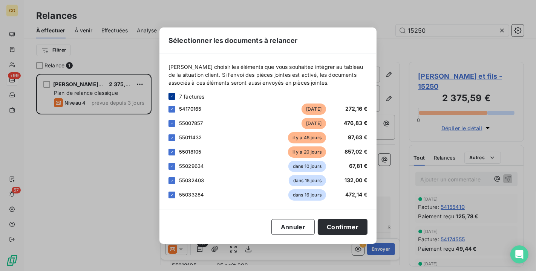
click at [171, 98] on icon at bounding box center [172, 96] width 5 height 5
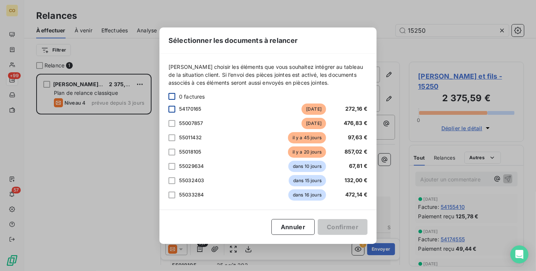
click at [172, 110] on div at bounding box center [171, 109] width 7 height 7
click at [171, 182] on div at bounding box center [171, 181] width 7 height 7
click at [174, 195] on div at bounding box center [171, 195] width 7 height 7
click at [339, 223] on button "Confirmer" at bounding box center [343, 227] width 50 height 16
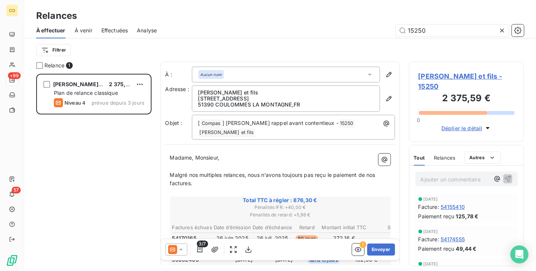
click at [183, 249] on icon at bounding box center [181, 250] width 8 height 8
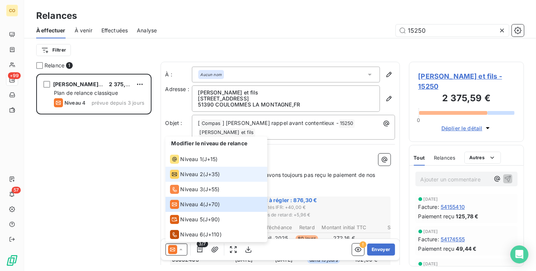
click at [190, 176] on span "Niveau 2" at bounding box center [192, 175] width 23 height 8
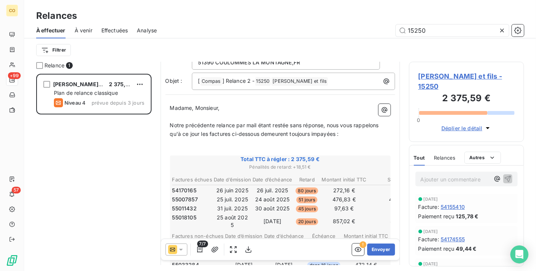
scroll to position [43, 0]
click at [449, 74] on span "[PERSON_NAME] et fils - 15250" at bounding box center [466, 81] width 96 height 20
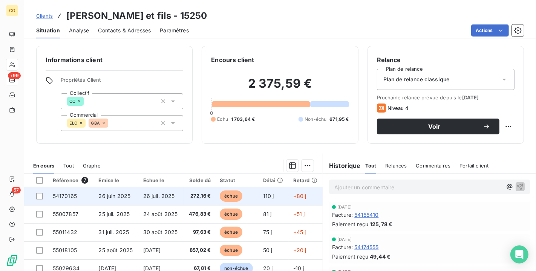
click at [174, 197] on td "26 juil. 2025" at bounding box center [161, 196] width 45 height 18
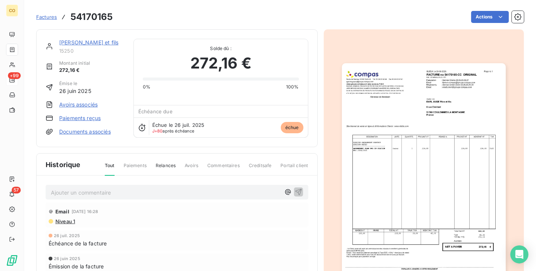
click at [367, 208] on img "button" at bounding box center [424, 179] width 164 height 232
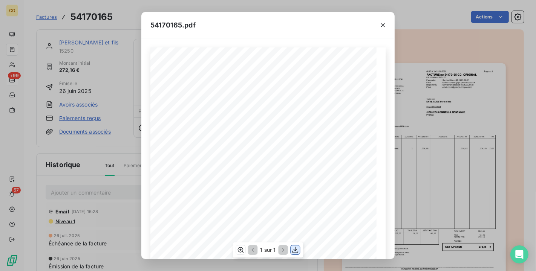
click at [299, 249] on button "button" at bounding box center [295, 250] width 9 height 9
click at [259, 15] on div "54170165.pdf" at bounding box center [267, 25] width 253 height 26
click at [384, 24] on icon "button" at bounding box center [383, 25] width 4 height 4
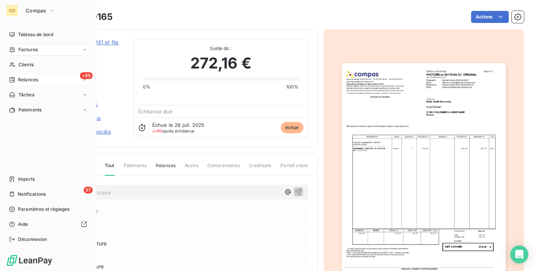
click at [28, 80] on span "Relances" at bounding box center [28, 80] width 20 height 7
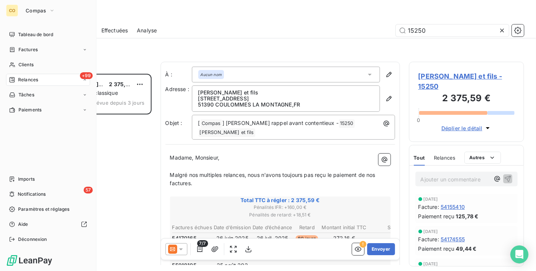
scroll to position [191, 109]
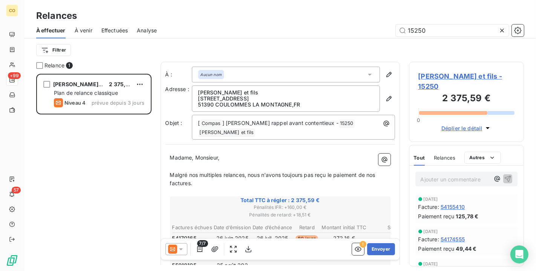
click at [180, 249] on icon at bounding box center [181, 250] width 8 height 8
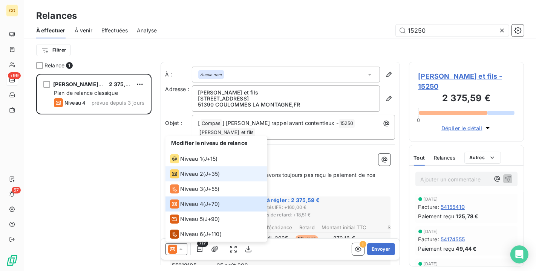
click at [182, 172] on span "Niveau 2" at bounding box center [192, 175] width 23 height 8
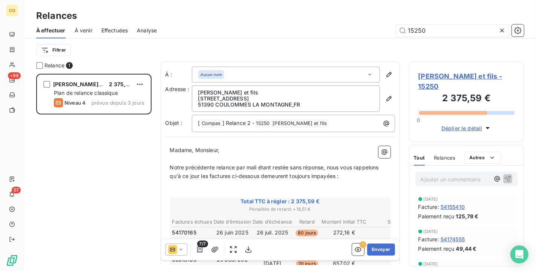
click at [204, 248] on span "7/7" at bounding box center [202, 244] width 11 height 7
click at [200, 251] on icon "button" at bounding box center [200, 250] width 8 height 8
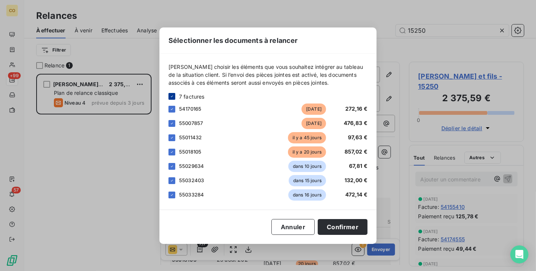
click at [174, 97] on div at bounding box center [171, 96] width 7 height 7
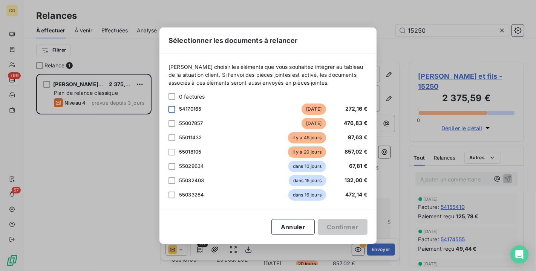
click at [174, 111] on div at bounding box center [171, 109] width 7 height 7
click at [174, 180] on div at bounding box center [171, 181] width 7 height 7
click at [175, 198] on div at bounding box center [171, 195] width 7 height 7
click at [346, 225] on button "Confirmer" at bounding box center [343, 227] width 50 height 16
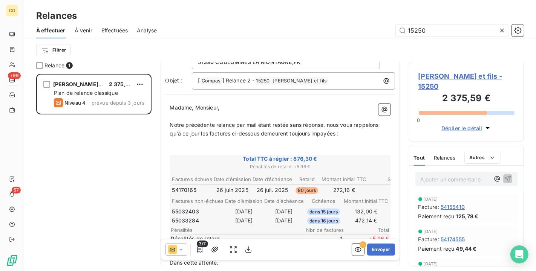
scroll to position [85, 0]
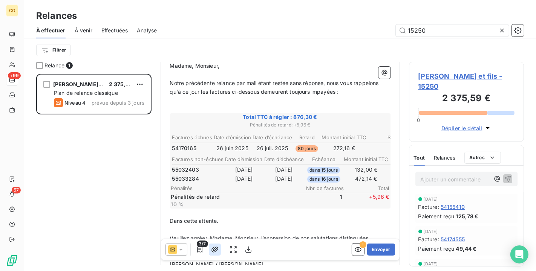
click at [214, 250] on icon "button" at bounding box center [214, 250] width 7 height 6
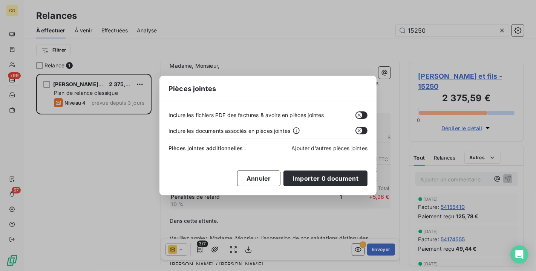
click at [315, 149] on span "Ajouter d’autres pièces jointes" at bounding box center [329, 148] width 76 height 6
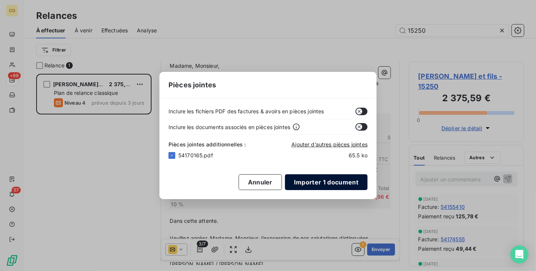
click at [332, 177] on button "Importer 1 document" at bounding box center [326, 183] width 83 height 16
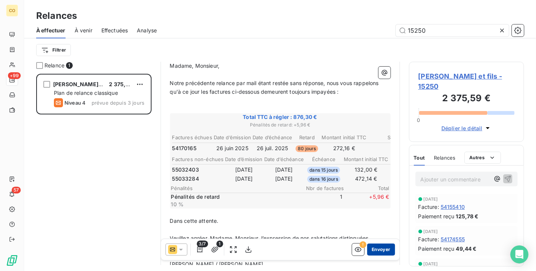
click at [371, 245] on button "Envoyer" at bounding box center [381, 250] width 28 height 12
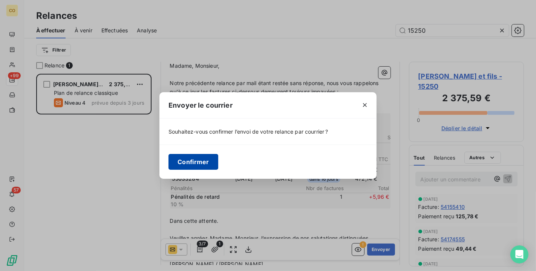
click at [204, 165] on button "Confirmer" at bounding box center [193, 162] width 50 height 16
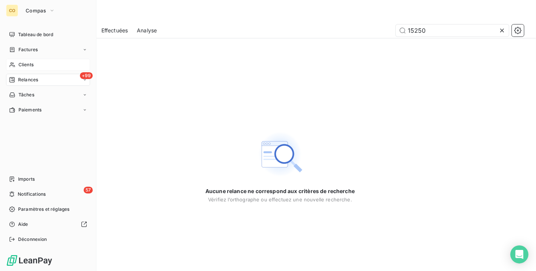
click at [18, 60] on div "Clients" at bounding box center [48, 65] width 84 height 12
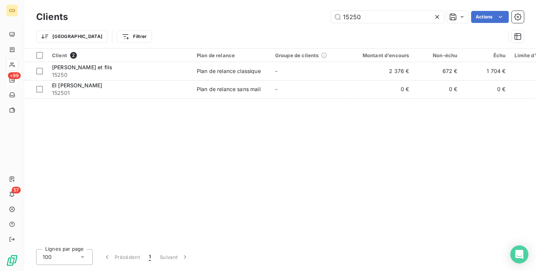
drag, startPoint x: 392, startPoint y: 14, endPoint x: 220, endPoint y: -14, distance: 174.1
click at [220, 0] on html "CO +99 57 Clients 15250 Actions Trier Filtrer Client 2 Plan de relance Groupe d…" at bounding box center [268, 135] width 536 height 271
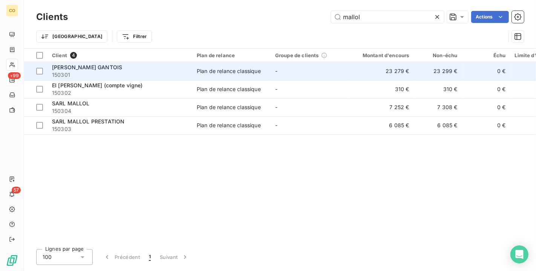
type input "mallol"
click at [228, 69] on div "Plan de relance classique" at bounding box center [229, 71] width 64 height 8
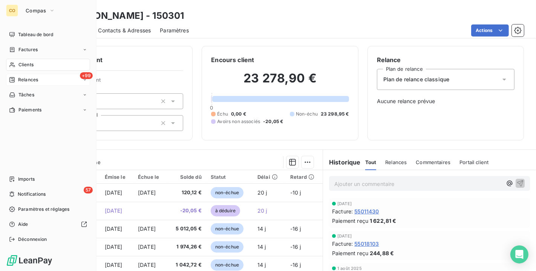
click at [15, 64] on div "Clients" at bounding box center [48, 65] width 84 height 12
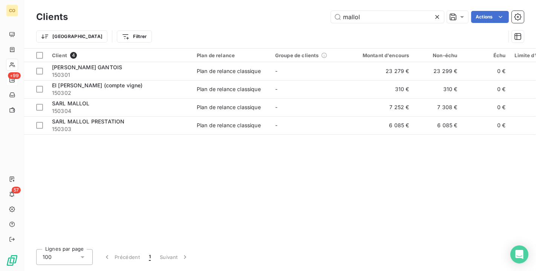
drag, startPoint x: 369, startPoint y: 14, endPoint x: 218, endPoint y: -13, distance: 152.8
click at [218, 0] on html "CO +99 57 Clients mallol Actions Trier Filtrer Client 4 Plan de relance Groupe …" at bounding box center [268, 135] width 536 height 271
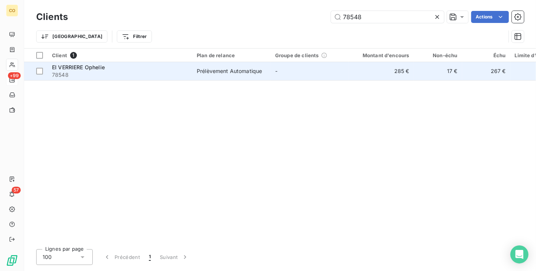
type input "78548"
click at [248, 69] on div "Prélèvement Automatique" at bounding box center [229, 71] width 65 height 8
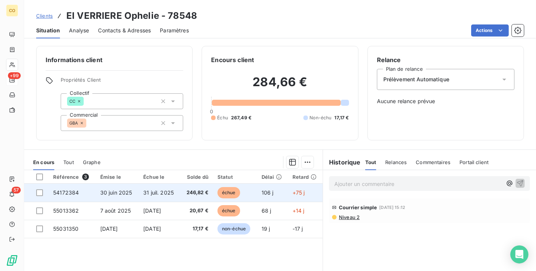
click at [188, 191] on span "246,82 €" at bounding box center [196, 193] width 23 height 8
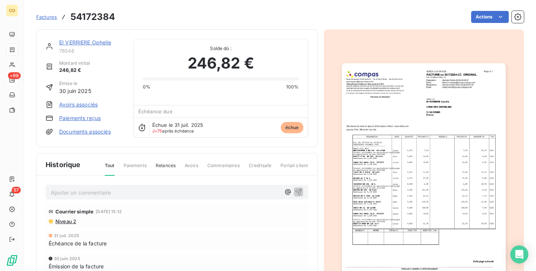
click at [394, 201] on img "button" at bounding box center [424, 179] width 164 height 232
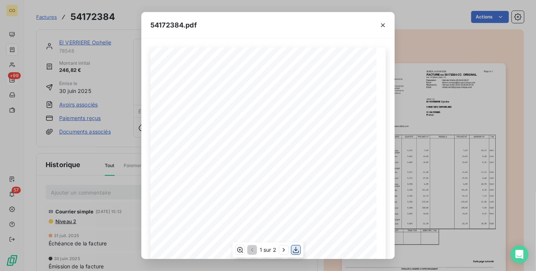
click at [295, 253] on icon "button" at bounding box center [296, 250] width 6 height 6
drag, startPoint x: 273, startPoint y: 19, endPoint x: 417, endPoint y: 2, distance: 145.0
click at [272, 19] on div "54172384.pdf" at bounding box center [267, 25] width 253 height 26
click at [384, 22] on icon "button" at bounding box center [383, 25] width 8 height 8
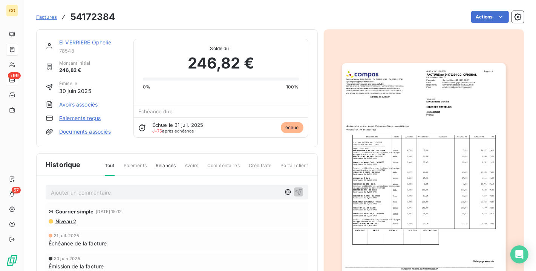
click at [93, 41] on link "EI VERRIERE Ophelie" at bounding box center [85, 42] width 52 height 6
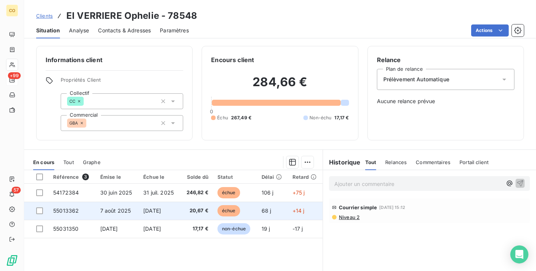
click at [191, 213] on span "20,67 €" at bounding box center [196, 211] width 23 height 8
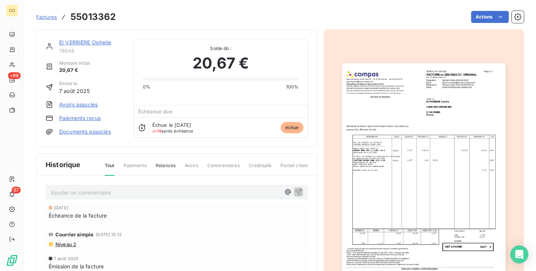
click at [425, 183] on img "button" at bounding box center [424, 179] width 164 height 232
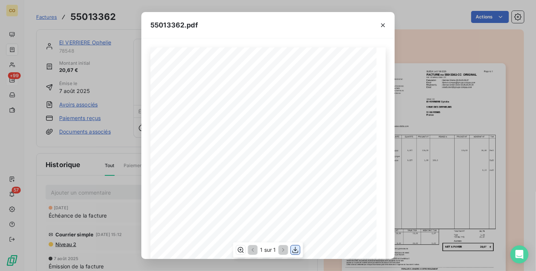
click at [297, 250] on icon "button" at bounding box center [296, 251] width 8 height 8
drag, startPoint x: 256, startPoint y: 22, endPoint x: 274, endPoint y: 15, distance: 19.1
click at [255, 21] on div "55013362.pdf" at bounding box center [267, 25] width 253 height 26
click at [387, 26] on button "button" at bounding box center [383, 25] width 12 height 12
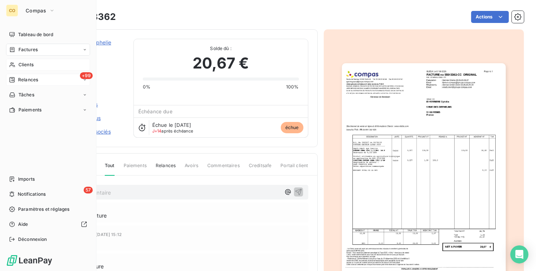
click at [23, 61] on span "Clients" at bounding box center [25, 64] width 15 height 7
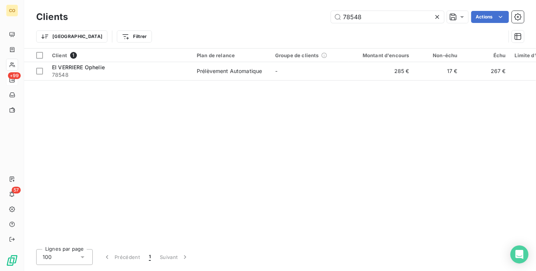
click at [437, 15] on icon at bounding box center [437, 17] width 8 height 8
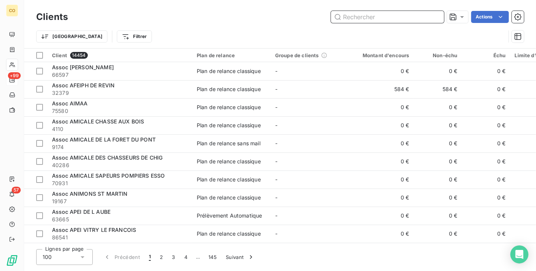
click at [358, 21] on input "text" at bounding box center [387, 17] width 113 height 12
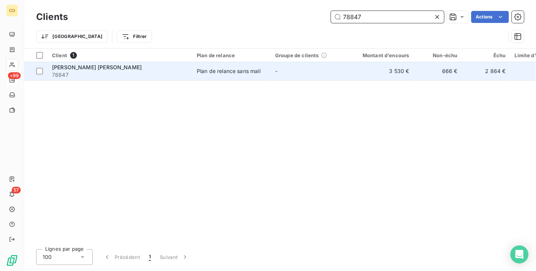
type input "78847"
click at [240, 71] on div "Plan de relance sans mail" at bounding box center [229, 71] width 64 height 8
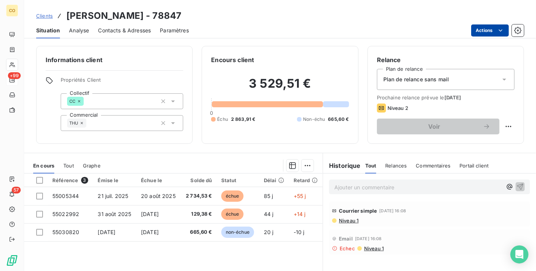
click at [494, 29] on html "CO +99 57 Clients [PERSON_NAME] - 78847 Situation Analyse Contacts & Adresses P…" at bounding box center [268, 135] width 536 height 271
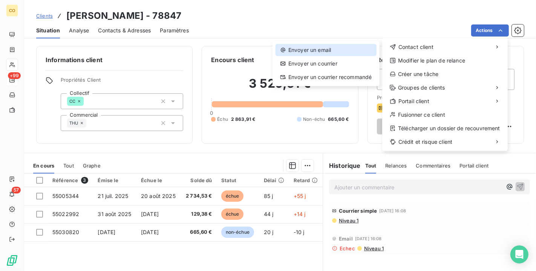
click at [352, 46] on div "Envoyer un email" at bounding box center [326, 50] width 101 height 12
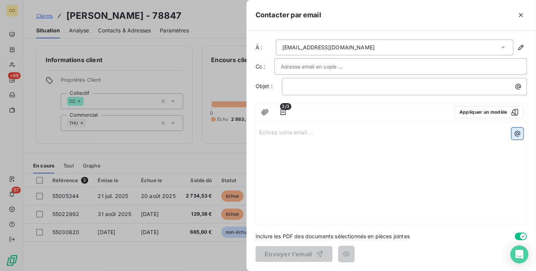
click at [517, 135] on icon "button" at bounding box center [518, 134] width 8 height 8
click at [515, 114] on html "CO +99 57 Clients [PERSON_NAME] - 78847 Situation Analyse Contacts & Adresses P…" at bounding box center [268, 135] width 536 height 271
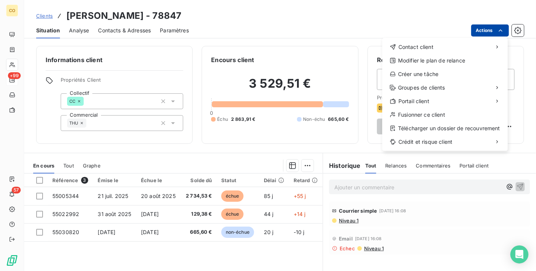
click at [490, 34] on html "CO +99 57 Clients [PERSON_NAME] - 78847 Situation Analyse Contacts & Adresses P…" at bounding box center [268, 135] width 536 height 271
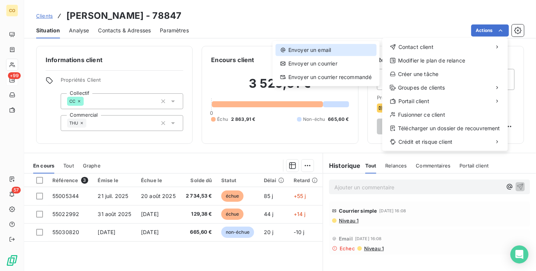
click at [344, 46] on div "Envoyer un email" at bounding box center [326, 50] width 101 height 12
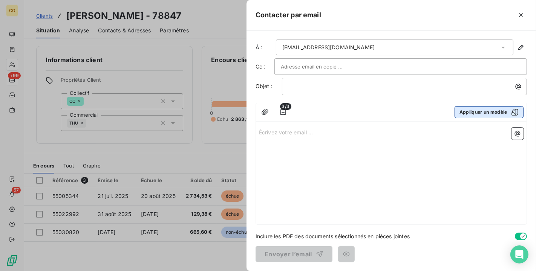
click at [502, 108] on button "Appliquer un modèle" at bounding box center [489, 112] width 69 height 12
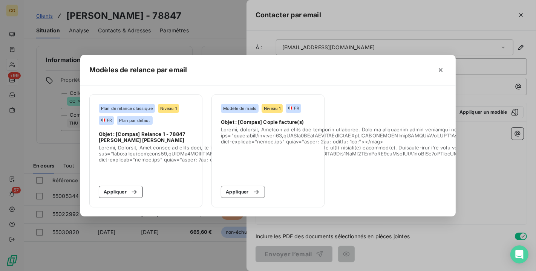
click at [162, 133] on span "Objet : [Compas] Relance 1 - 78847 [PERSON_NAME]" at bounding box center [146, 137] width 94 height 12
click at [126, 193] on button "Appliquer" at bounding box center [121, 192] width 44 height 12
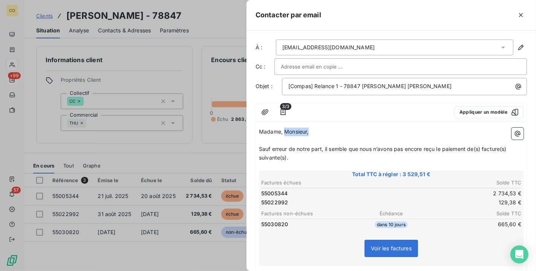
drag, startPoint x: 310, startPoint y: 131, endPoint x: 284, endPoint y: 130, distance: 25.7
click at [284, 130] on p "Madame, Monsieur," at bounding box center [391, 132] width 265 height 9
click at [260, 147] on span "Sauf erreur de notre part, il semble que nous n’avons pas encore reçu le paieme…" at bounding box center [383, 153] width 249 height 15
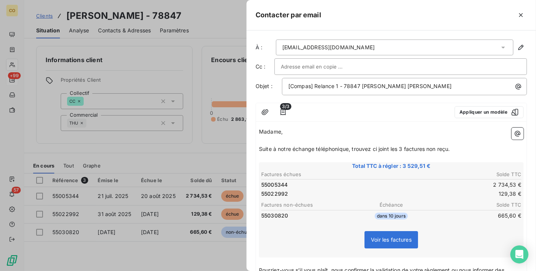
click at [324, 147] on span "Suite à notre échange téléphonique, trouvez ci joint les 3 factures non reçu." at bounding box center [354, 149] width 191 height 6
drag, startPoint x: 339, startPoint y: 84, endPoint x: 316, endPoint y: 86, distance: 23.1
click at [316, 86] on span "[Compas] Relance 1 - 78847 [PERSON_NAME] [PERSON_NAME]" at bounding box center [369, 86] width 163 height 6
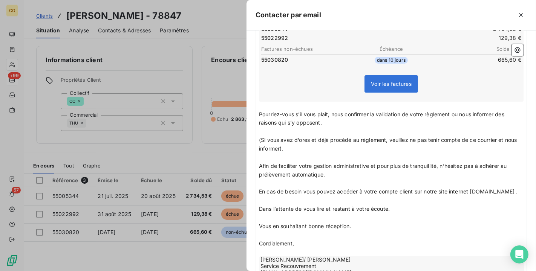
scroll to position [167, 0]
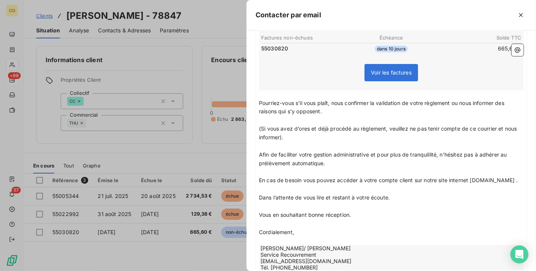
drag, startPoint x: 259, startPoint y: 100, endPoint x: 505, endPoint y: 185, distance: 260.1
click at [505, 185] on div "Madame, ﻿ Suite à notre échange téléphonique, trouvez ci joint les 3 factures n…" at bounding box center [391, 128] width 265 height 337
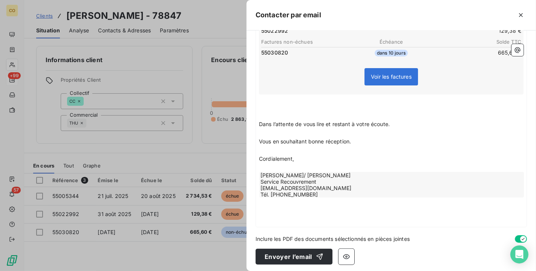
scroll to position [155, 0]
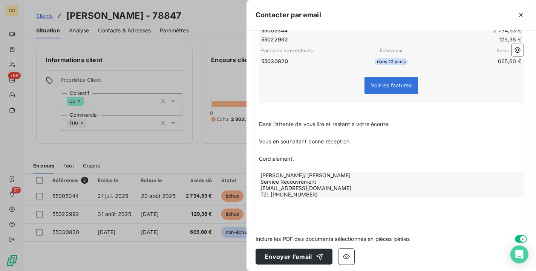
drag, startPoint x: 258, startPoint y: 117, endPoint x: 330, endPoint y: 121, distance: 71.7
click at [330, 121] on div "Madame, ﻿ Suite à notre échange téléphonique, trouvez ci joint les 3 factures n…" at bounding box center [391, 98] width 271 height 257
drag, startPoint x: 330, startPoint y: 121, endPoint x: 256, endPoint y: 118, distance: 73.6
click at [256, 118] on div "Madame, ﻿ Suite à notre échange téléphonique, trouvez ci joint les 3 factures n…" at bounding box center [391, 98] width 271 height 257
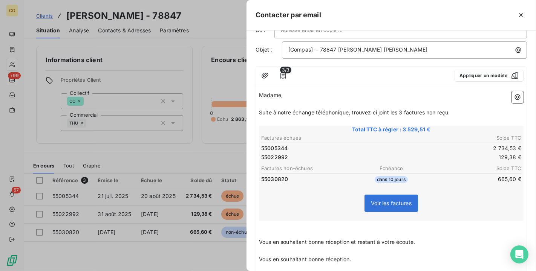
scroll to position [0, 0]
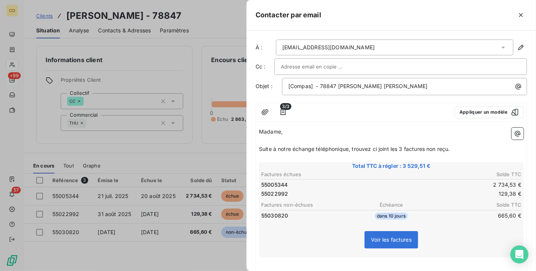
click at [343, 47] on div "[EMAIL_ADDRESS][DOMAIN_NAME]" at bounding box center [394, 48] width 237 height 16
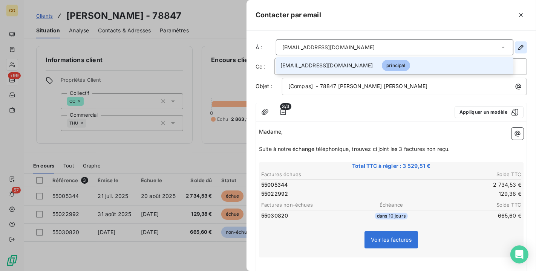
click at [518, 49] on icon "button" at bounding box center [520, 47] width 5 height 5
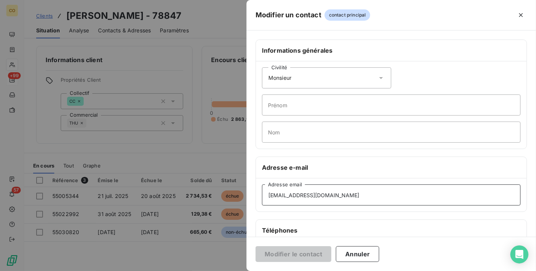
drag, startPoint x: 325, startPoint y: 192, endPoint x: 160, endPoint y: 166, distance: 167.5
click at [160, 271] on div "Modifier un contact contact principal Informations générales Civilité Monsieur …" at bounding box center [268, 271] width 536 height 0
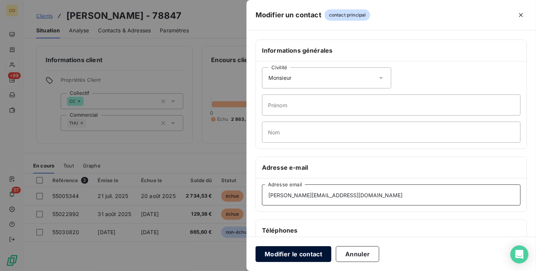
type input "[PERSON_NAME][EMAIL_ADDRESS][DOMAIN_NAME]"
click at [319, 251] on button "Modifier le contact" at bounding box center [294, 255] width 76 height 16
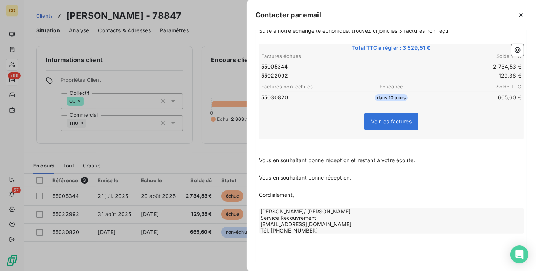
scroll to position [155, 0]
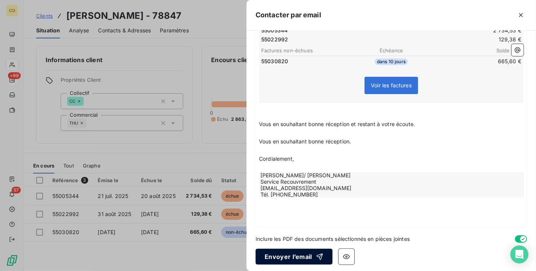
click at [300, 256] on button "Envoyer l’email" at bounding box center [294, 257] width 77 height 16
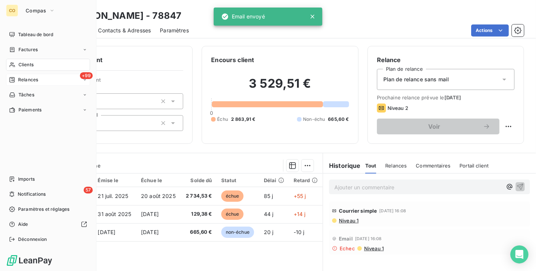
click at [13, 65] on icon at bounding box center [12, 65] width 6 height 6
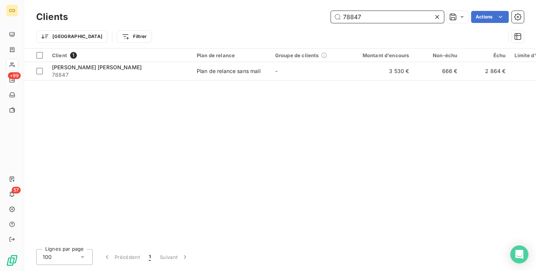
drag, startPoint x: 390, startPoint y: 14, endPoint x: 252, endPoint y: 2, distance: 138.1
click at [252, 2] on div "Clients 78847 Actions Trier Filtrer" at bounding box center [280, 24] width 512 height 48
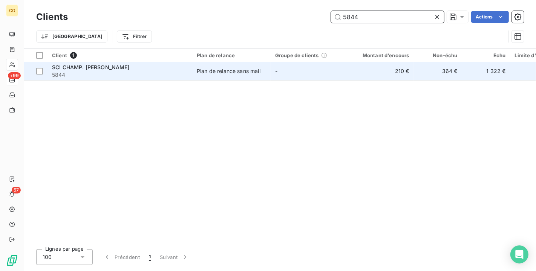
type input "5844"
click at [280, 73] on td "-" at bounding box center [310, 71] width 78 height 18
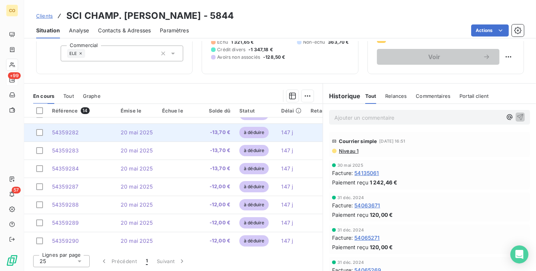
scroll to position [124, 0]
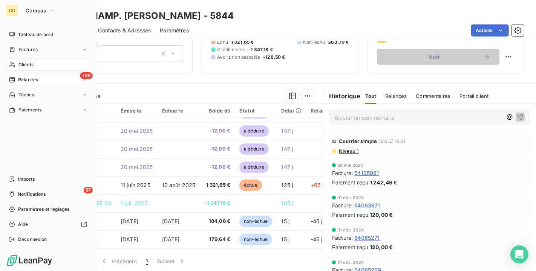
click at [26, 64] on span "Clients" at bounding box center [25, 64] width 15 height 7
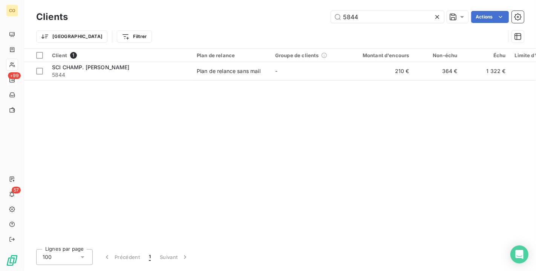
drag, startPoint x: 366, startPoint y: 19, endPoint x: 221, endPoint y: -12, distance: 148.2
click at [221, 0] on html "CO +99 57 Clients 5844 Actions Trier Filtrer Client 1 Plan de relance Groupe de…" at bounding box center [268, 135] width 536 height 271
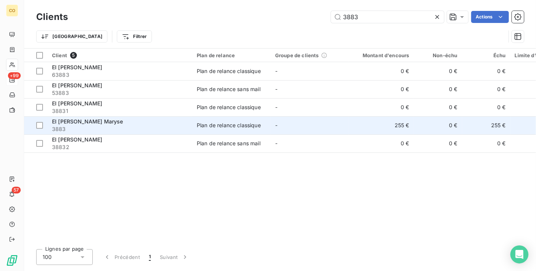
type input "3883"
click at [152, 126] on span "3883" at bounding box center [120, 130] width 136 height 8
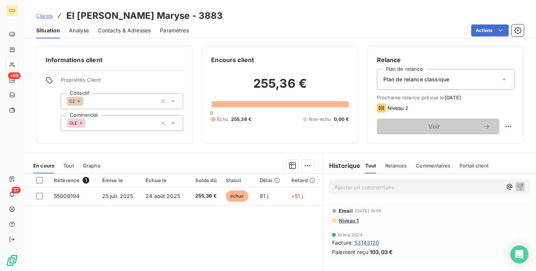
scroll to position [42, 0]
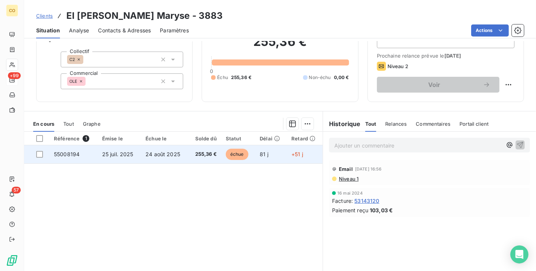
click at [177, 148] on td "24 août 2025" at bounding box center [164, 154] width 47 height 18
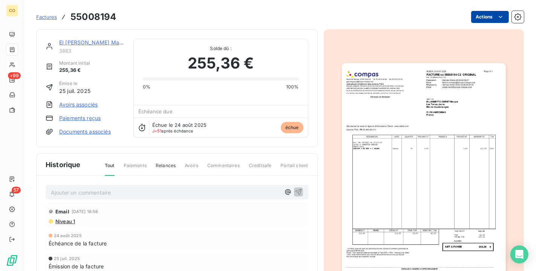
click at [473, 13] on html "CO +99 57 Factures 55008194 Actions EI [PERSON_NAME] Maryse 3883 Montant initia…" at bounding box center [268, 135] width 536 height 271
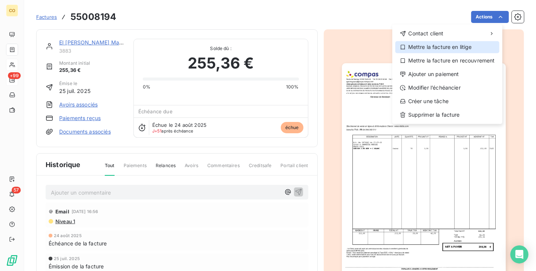
click at [453, 47] on div "Mettre la facture en litige" at bounding box center [447, 47] width 104 height 12
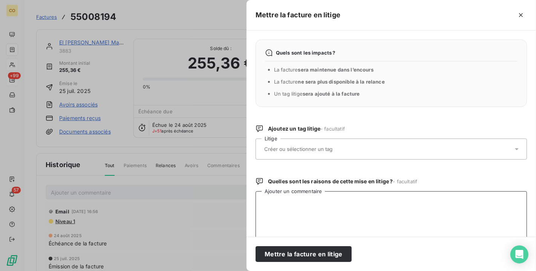
click at [291, 206] on textarea "Ajouter un commentaire" at bounding box center [391, 230] width 271 height 78
paste textarea "bonjour je reviens sur cette facture qui est effectivement non réglée car l'ent…"
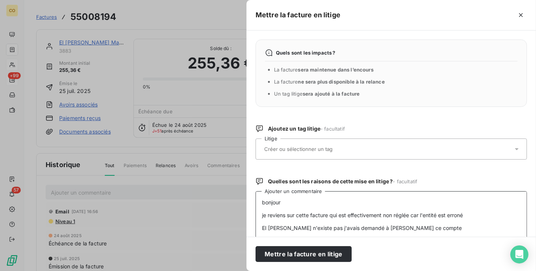
scroll to position [32, 0]
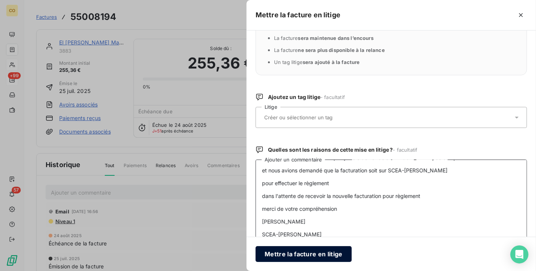
type textarea "bonjour je reviens sur cette facture qui est effectivement non réglée car l'ent…"
click at [317, 256] on button "Mettre la facture en litige" at bounding box center [304, 255] width 96 height 16
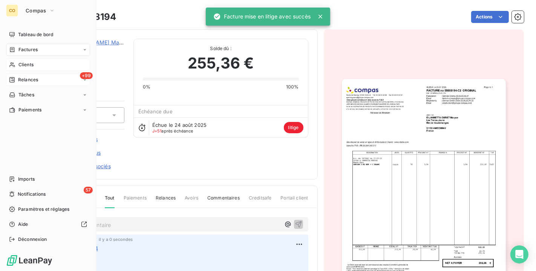
click at [20, 64] on span "Clients" at bounding box center [25, 64] width 15 height 7
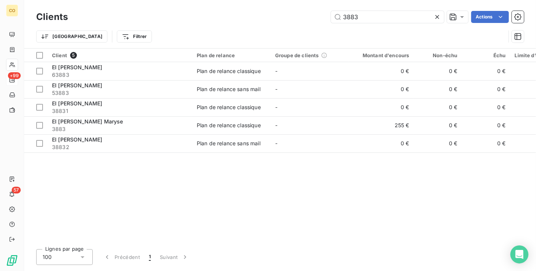
drag, startPoint x: 390, startPoint y: 16, endPoint x: 295, endPoint y: 12, distance: 94.7
click at [295, 12] on div "3883 Actions" at bounding box center [300, 17] width 447 height 12
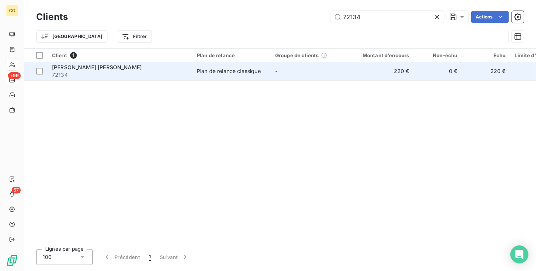
type input "72134"
click at [303, 66] on td "-" at bounding box center [310, 71] width 78 height 18
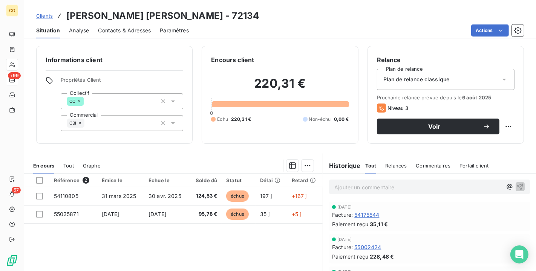
click at [66, 163] on span "Tout" at bounding box center [68, 166] width 11 height 6
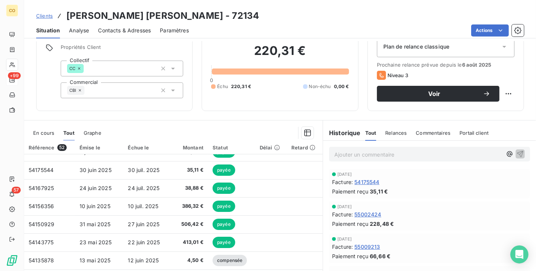
scroll to position [70, 0]
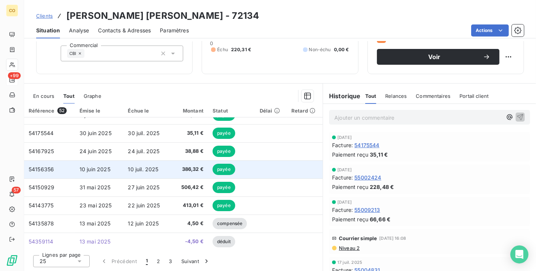
click at [162, 166] on td "10 juil. 2025" at bounding box center [148, 170] width 48 height 18
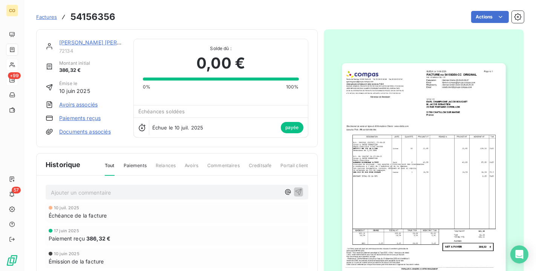
click at [386, 166] on img "button" at bounding box center [424, 179] width 164 height 232
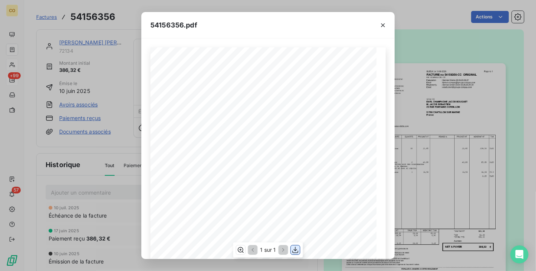
click at [296, 250] on icon "button" at bounding box center [296, 251] width 8 height 8
click at [280, 17] on div "54156356.pdf" at bounding box center [267, 25] width 253 height 26
click at [382, 26] on icon "button" at bounding box center [383, 25] width 8 height 8
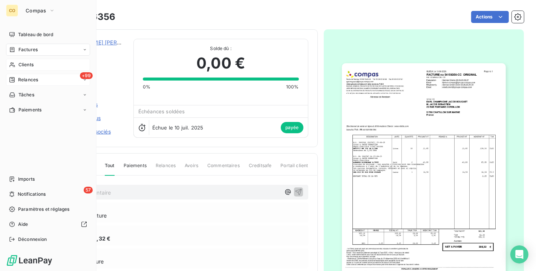
click at [25, 68] on span "Clients" at bounding box center [25, 64] width 15 height 7
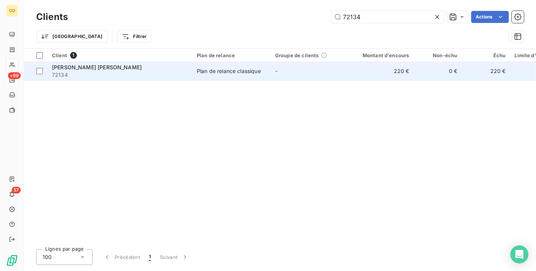
click at [120, 72] on span "72134" at bounding box center [120, 75] width 136 height 8
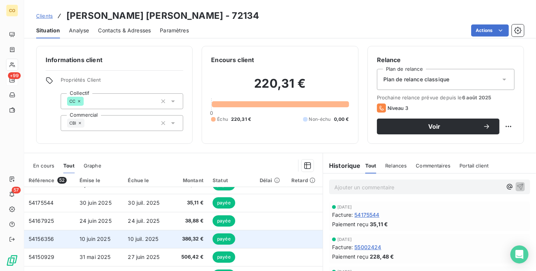
scroll to position [126, 0]
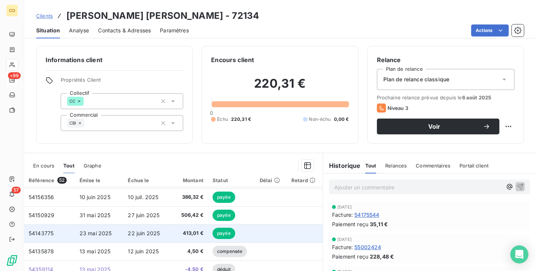
click at [193, 230] on span "413,01 €" at bounding box center [190, 234] width 28 height 8
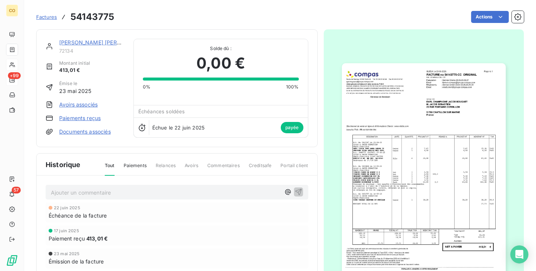
click at [463, 220] on img "button" at bounding box center [424, 179] width 164 height 232
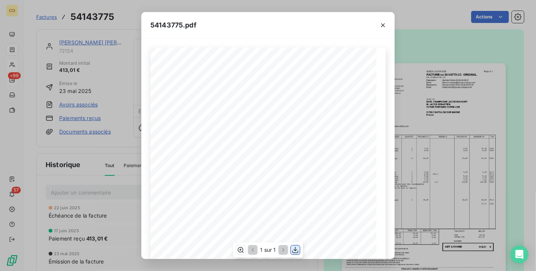
click at [295, 249] on icon "button" at bounding box center [296, 251] width 8 height 8
drag, startPoint x: 263, startPoint y: 19, endPoint x: 271, endPoint y: 16, distance: 8.5
click at [263, 19] on div "54143775.pdf" at bounding box center [267, 25] width 253 height 26
drag, startPoint x: 384, startPoint y: 28, endPoint x: 375, endPoint y: 22, distance: 11.0
click at [384, 28] on icon "button" at bounding box center [383, 25] width 8 height 8
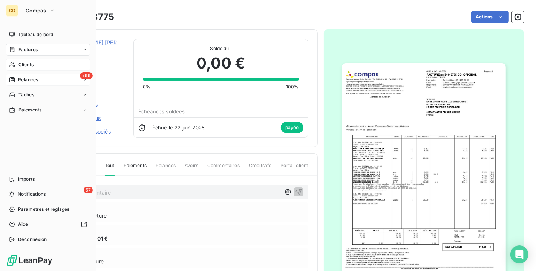
click at [20, 69] on div "Clients" at bounding box center [48, 65] width 84 height 12
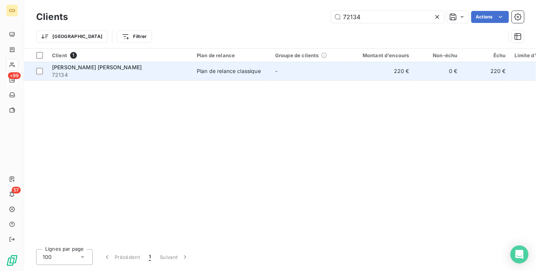
click at [138, 67] on span "[PERSON_NAME] [PERSON_NAME]" at bounding box center [97, 67] width 90 height 6
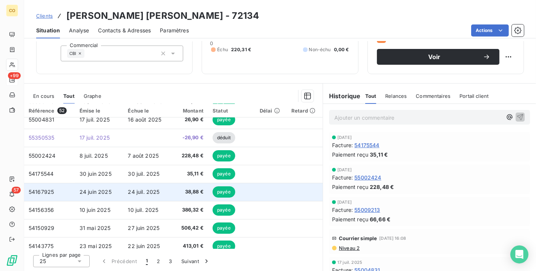
scroll to position [84, 0]
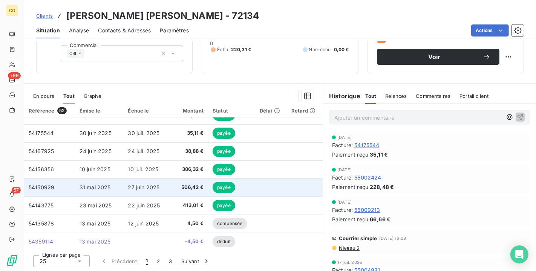
click at [183, 188] on span "506,42 €" at bounding box center [190, 188] width 28 height 8
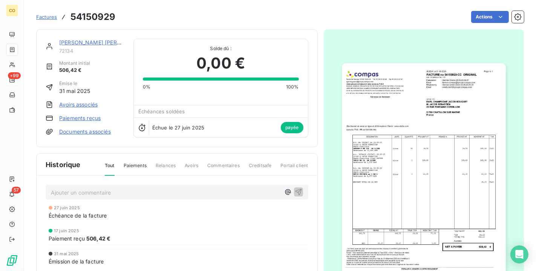
click at [409, 201] on img "button" at bounding box center [424, 179] width 164 height 232
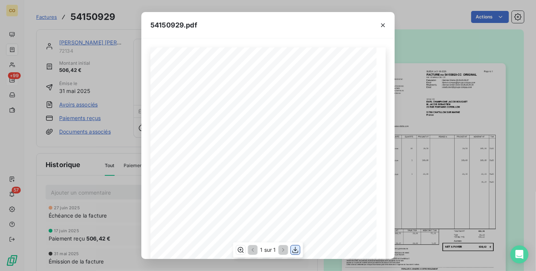
click at [297, 249] on icon "button" at bounding box center [296, 251] width 8 height 8
drag, startPoint x: 257, startPoint y: 28, endPoint x: 269, endPoint y: 28, distance: 12.1
click at [257, 28] on div "54150929.pdf" at bounding box center [267, 25] width 253 height 26
drag, startPoint x: 380, startPoint y: 27, endPoint x: 282, endPoint y: 6, distance: 100.2
click at [380, 27] on icon "button" at bounding box center [383, 25] width 8 height 8
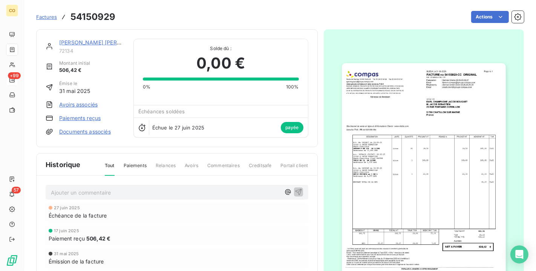
click at [112, 45] on link "[PERSON_NAME] [PERSON_NAME]" at bounding box center [104, 42] width 90 height 6
